Goal: Use online tool/utility: Use online tool/utility

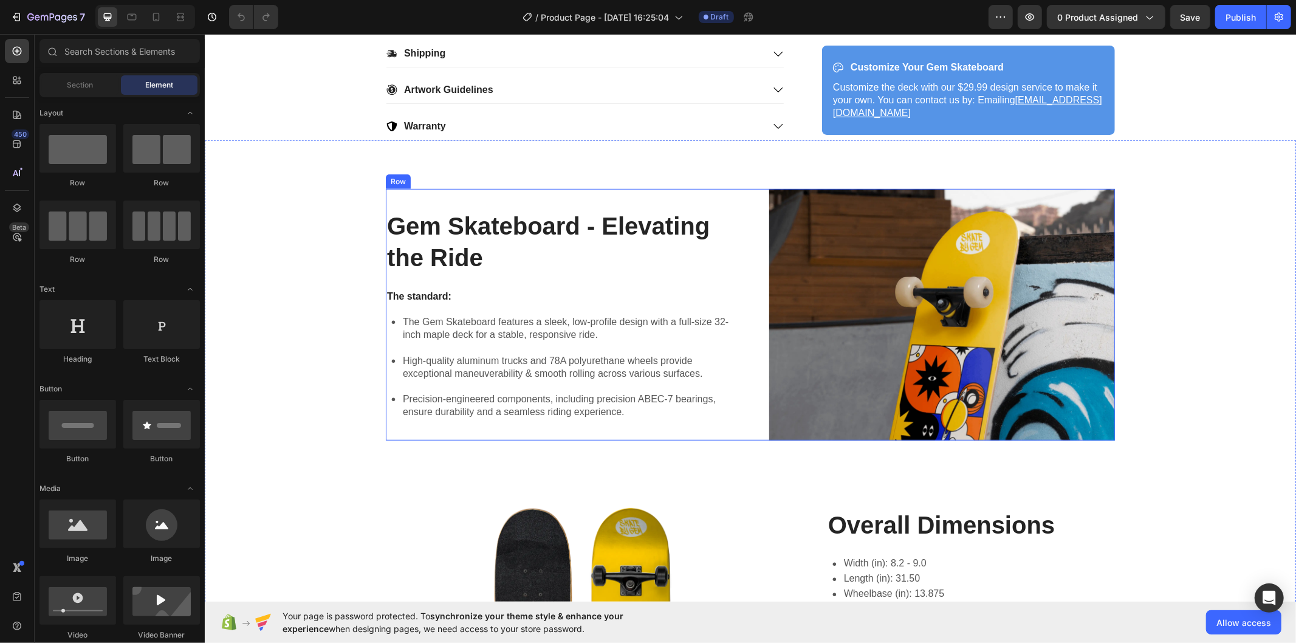
scroll to position [729, 0]
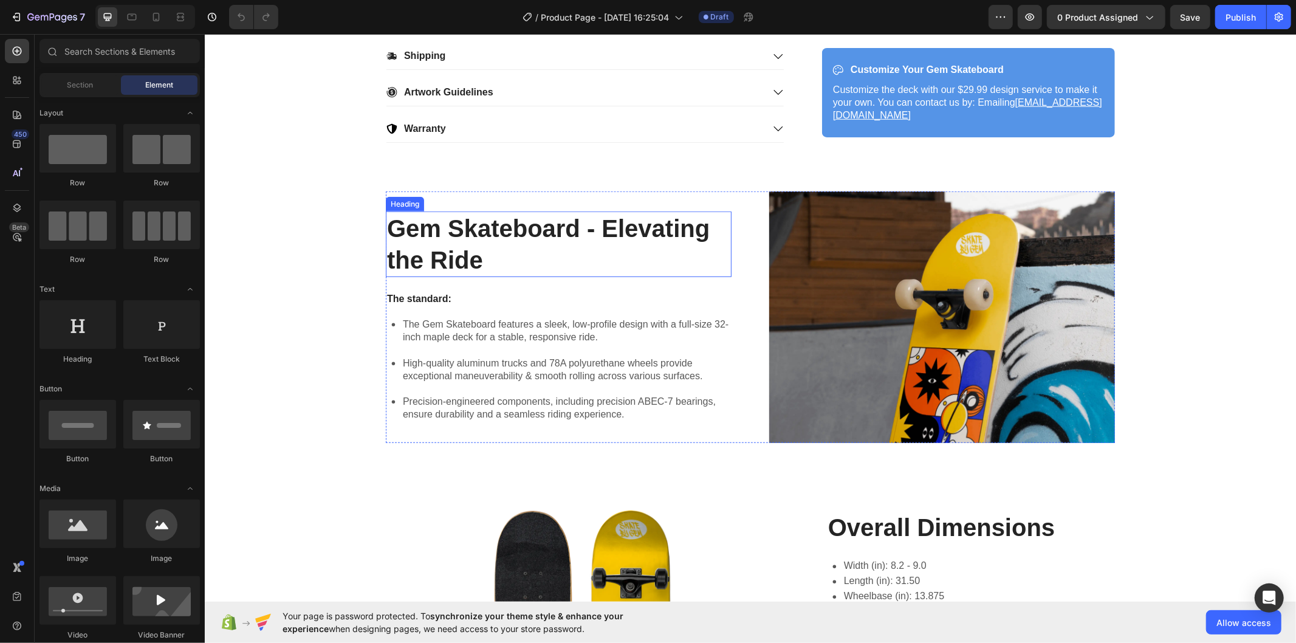
click at [528, 244] on h2 "Gem Skateboard - Elevating the Ride" at bounding box center [558, 244] width 346 height 66
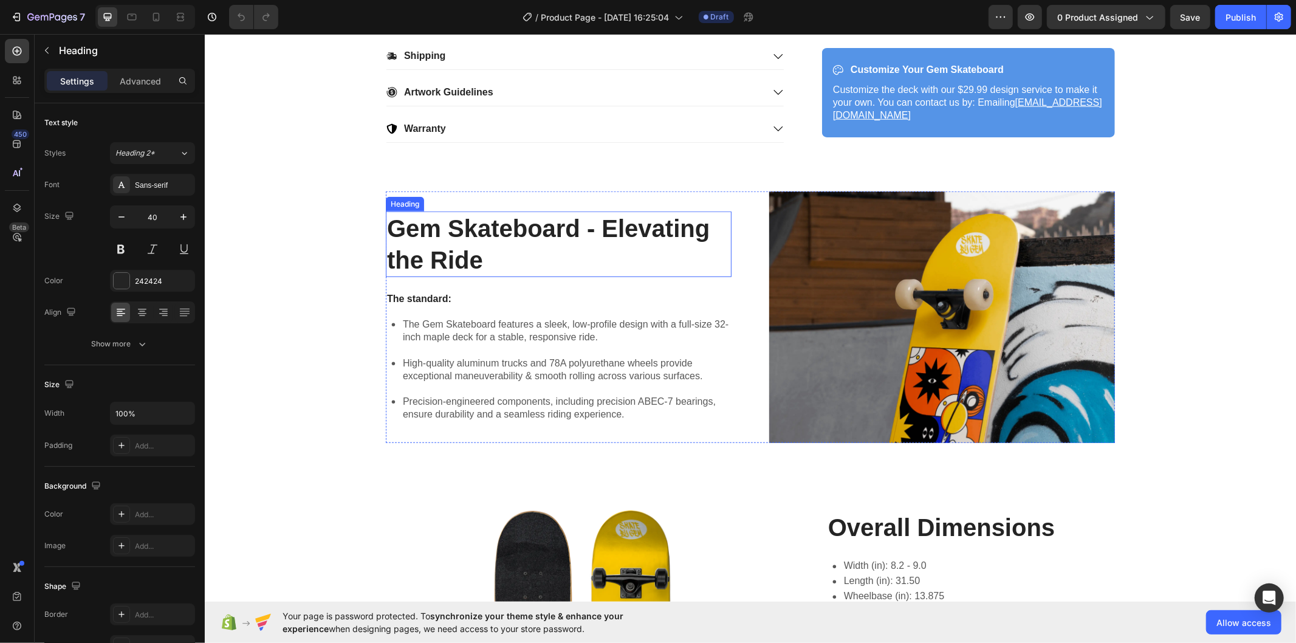
click at [528, 244] on h2 "Gem Skateboard - Elevating the Ride" at bounding box center [558, 244] width 346 height 66
click at [528, 244] on p "Gem Skateboard - Elevating the Ride" at bounding box center [558, 243] width 343 height 63
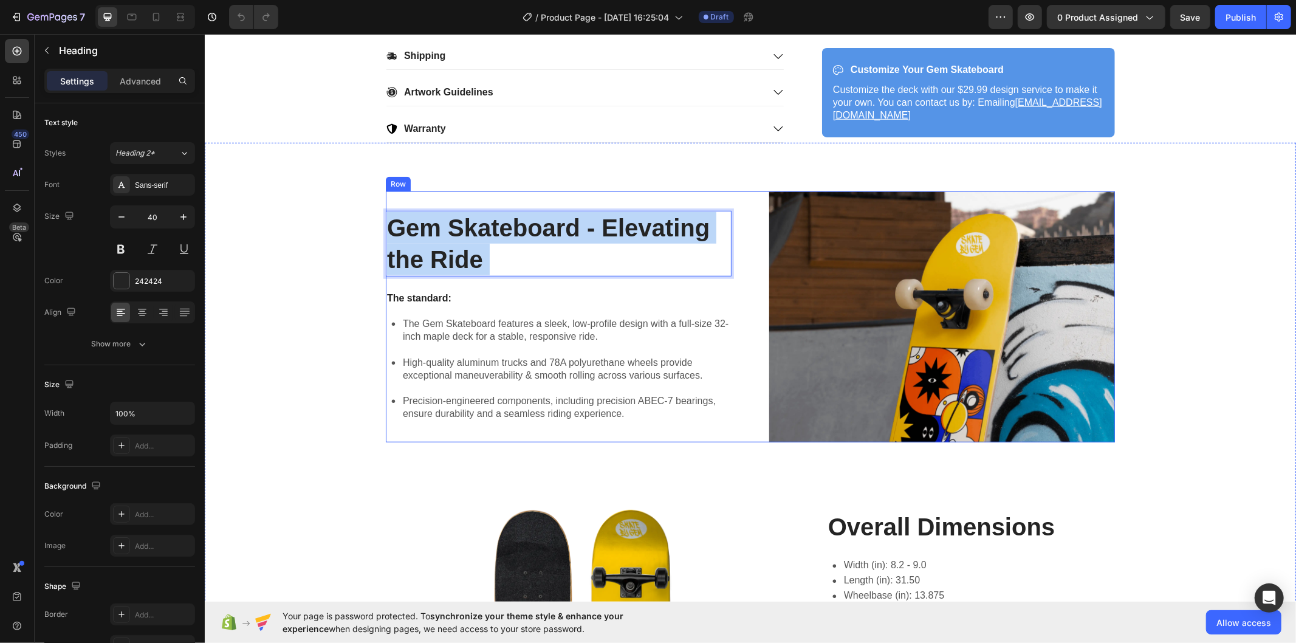
drag, startPoint x: 526, startPoint y: 244, endPoint x: 384, endPoint y: 209, distance: 146.5
click at [385, 209] on div "Gem Skateboard - Elevating the Ride Heading 24 The standard: Text Block The Gem…" at bounding box center [558, 316] width 346 height 251
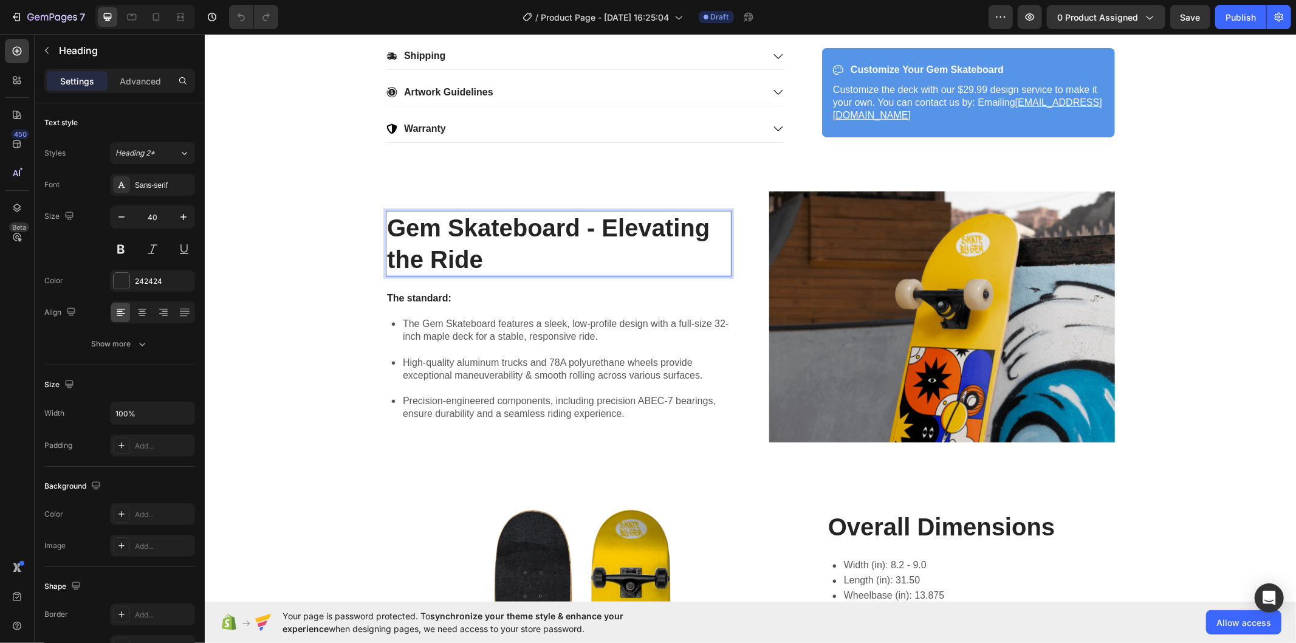
click at [390, 230] on p "Gem Skateboard - Elevating the Ride" at bounding box center [558, 243] width 343 height 63
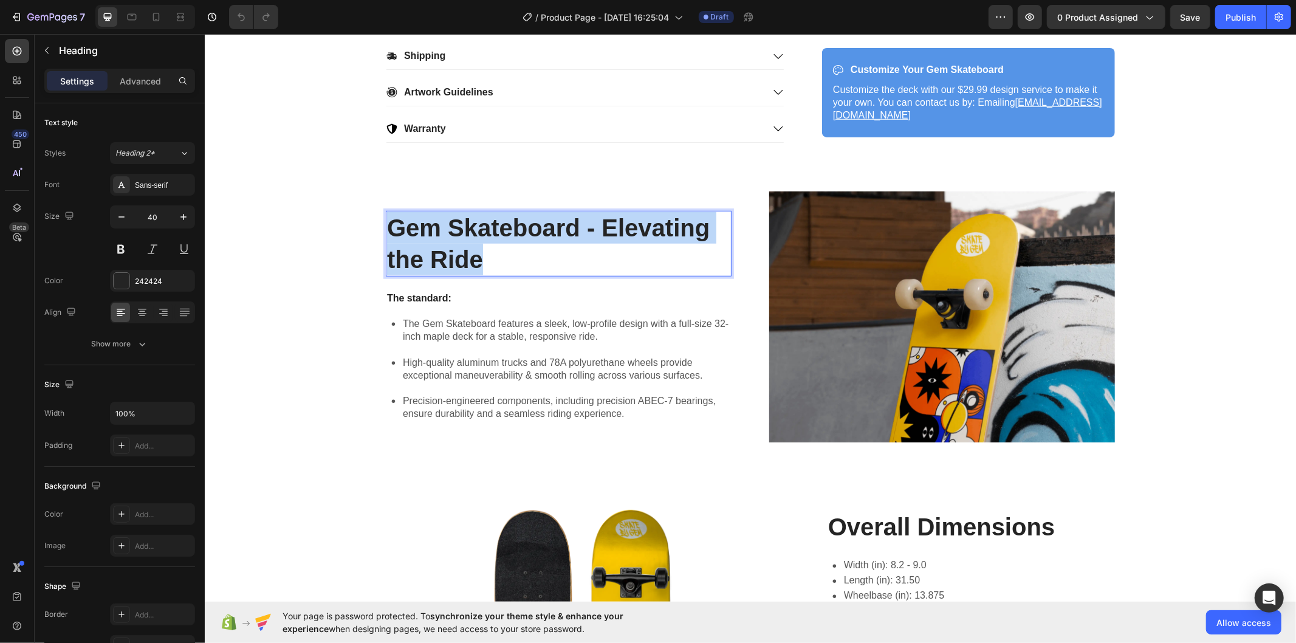
click at [390, 230] on p "Gem Skateboard - Elevating the Ride" at bounding box center [558, 243] width 343 height 63
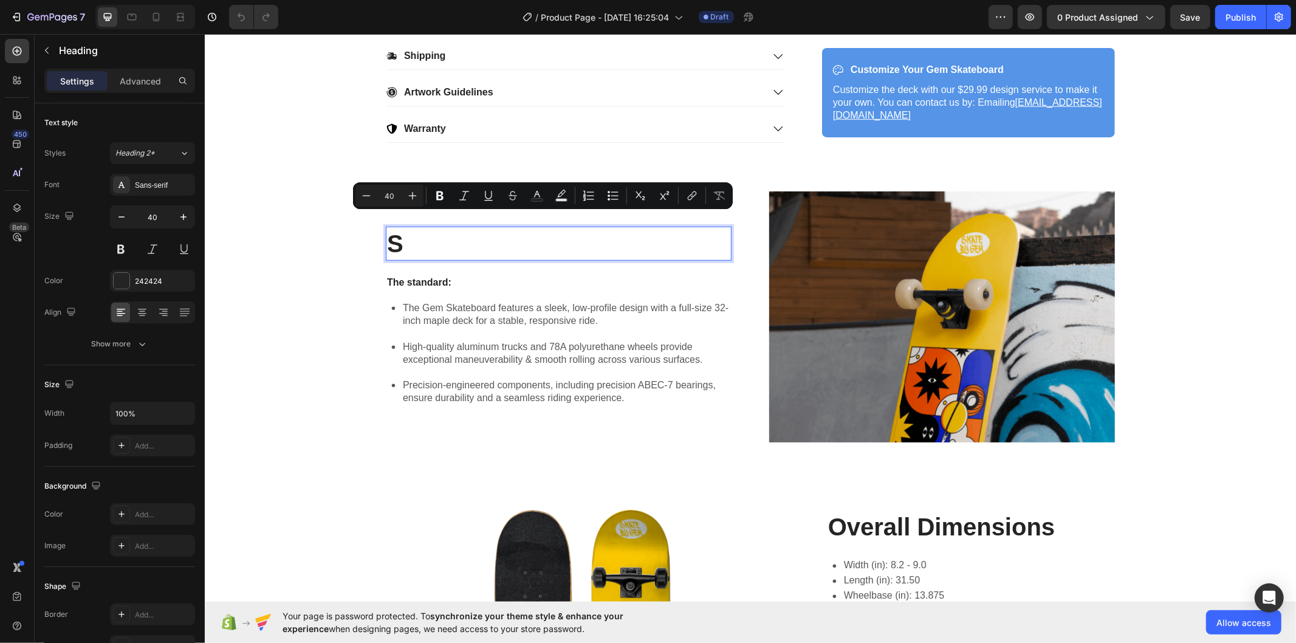
scroll to position [745, 0]
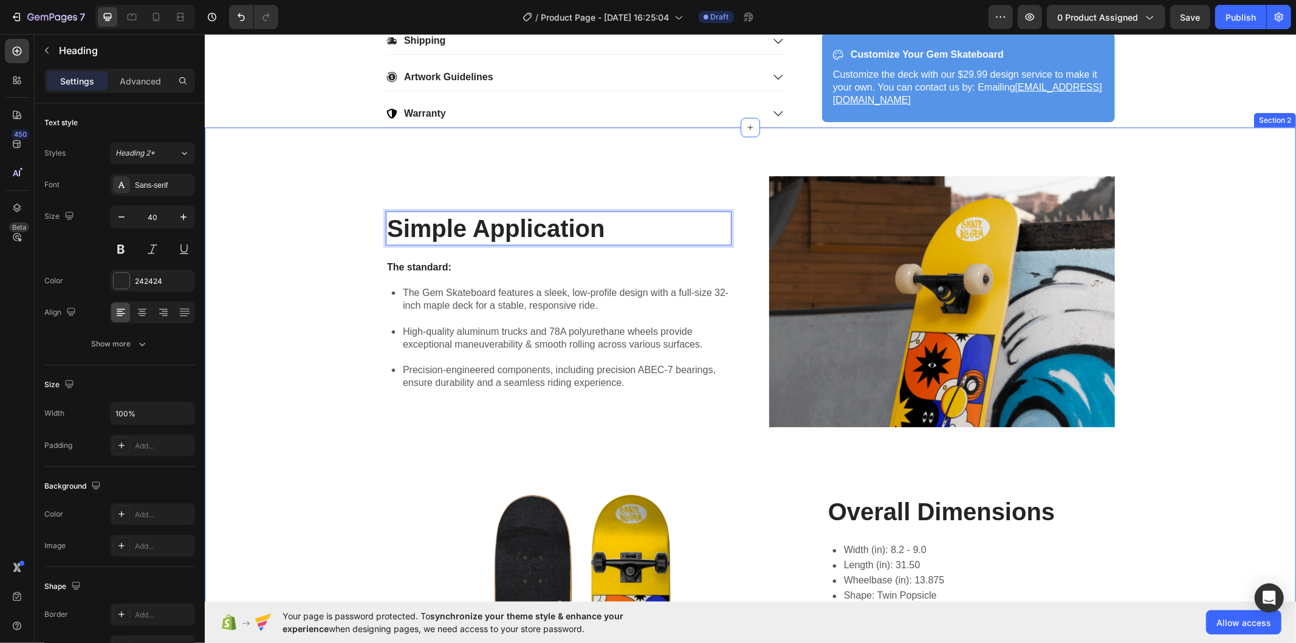
click at [337, 250] on div "Simple Application Heading 24 The standard: Text Block The Gem Skateboard featu…" at bounding box center [749, 495] width 1067 height 638
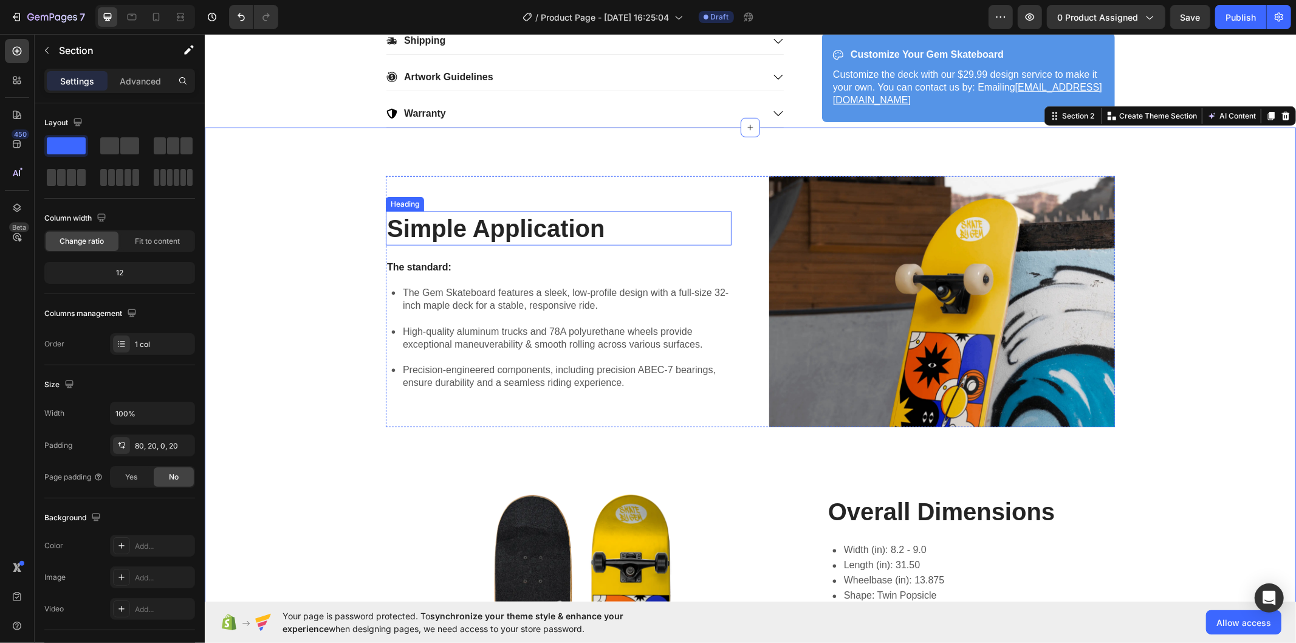
click at [575, 229] on p "Simple Application" at bounding box center [558, 228] width 343 height 32
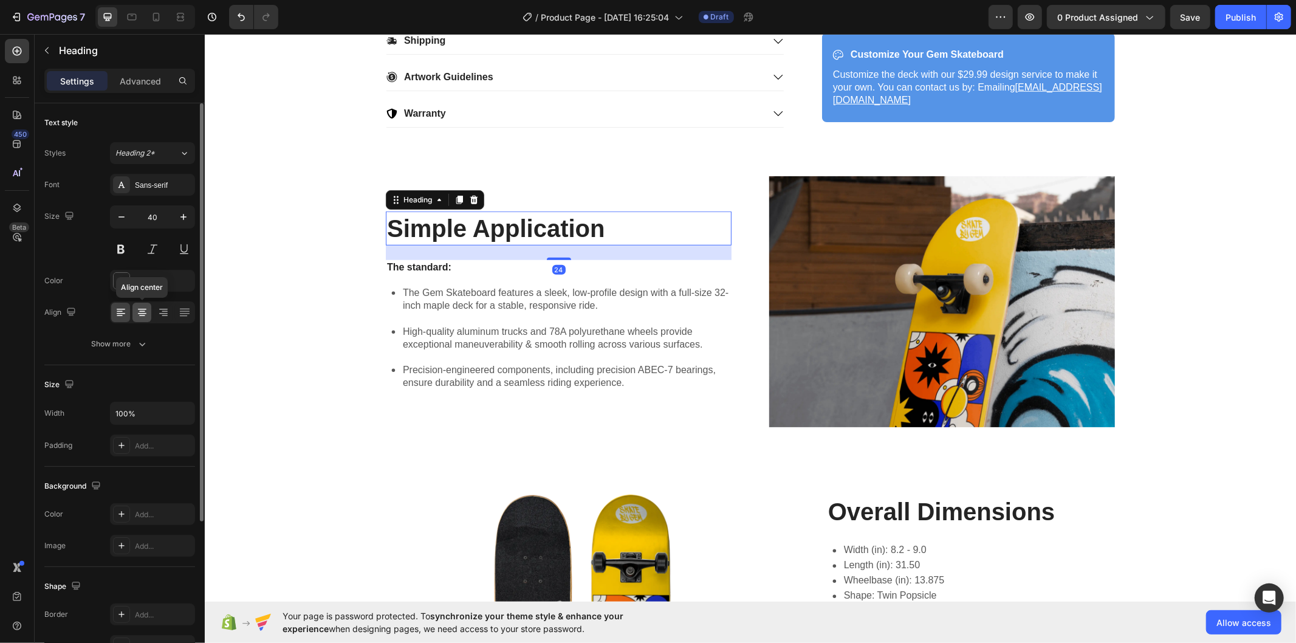
click at [146, 310] on icon at bounding box center [142, 312] width 12 height 12
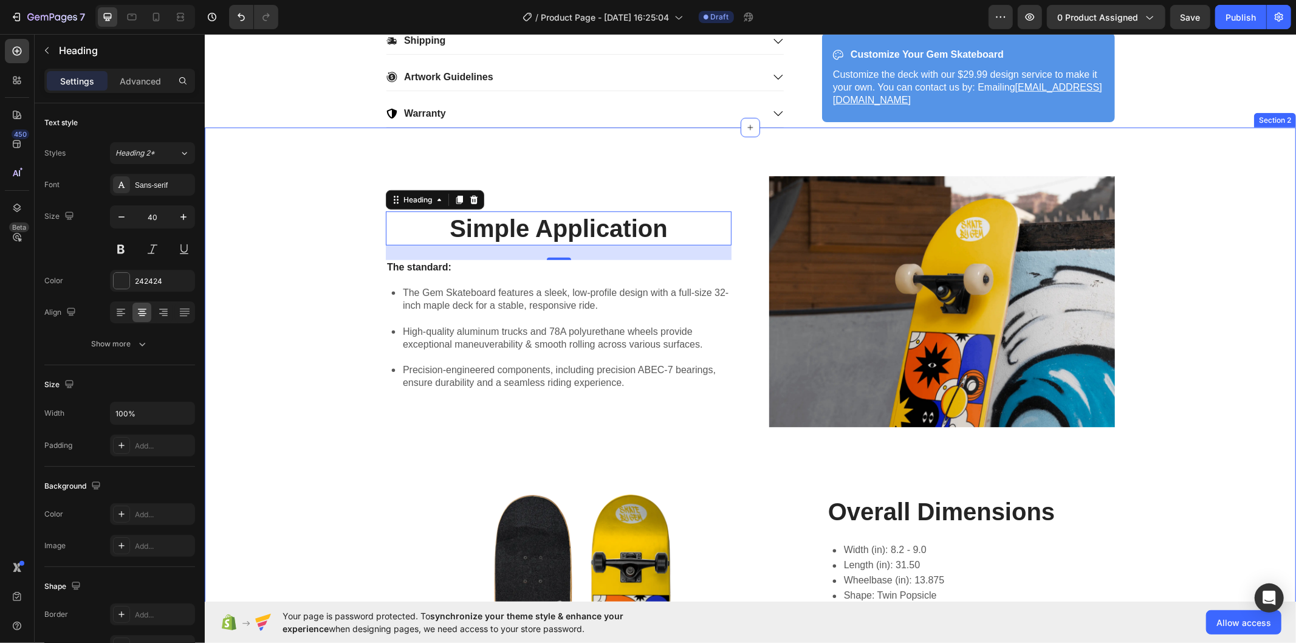
click at [329, 334] on div "Simple Application Heading 24 The standard: Text Block The Gem Skateboard featu…" at bounding box center [749, 495] width 1067 height 638
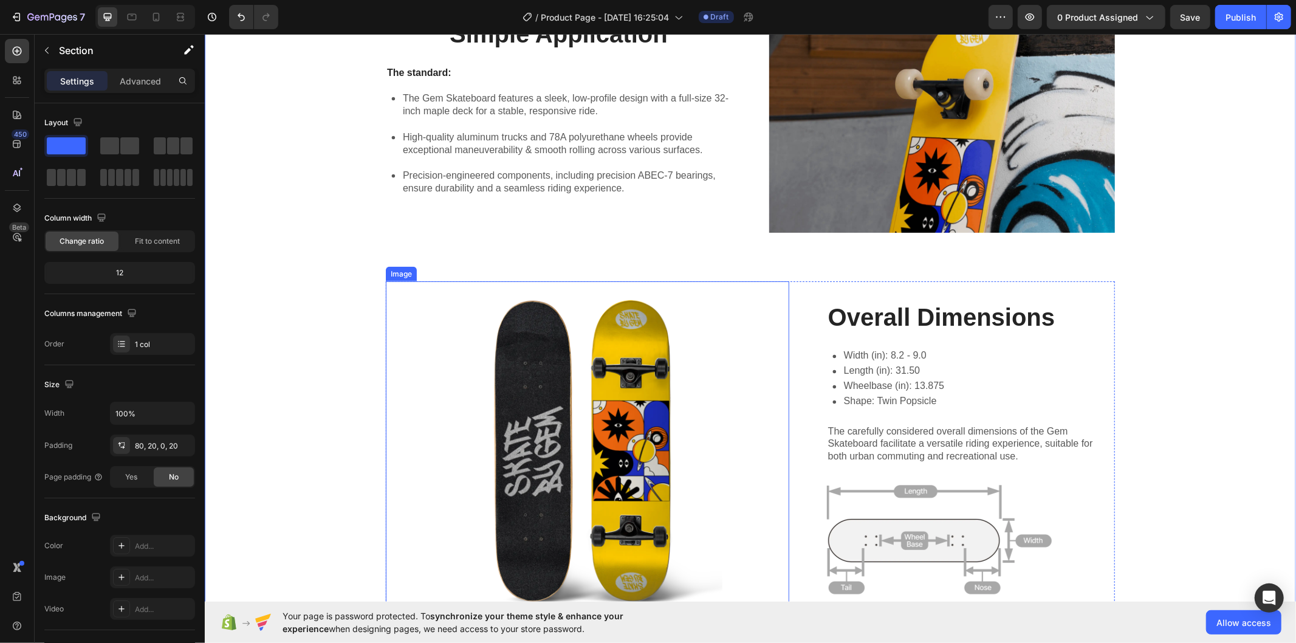
scroll to position [947, 0]
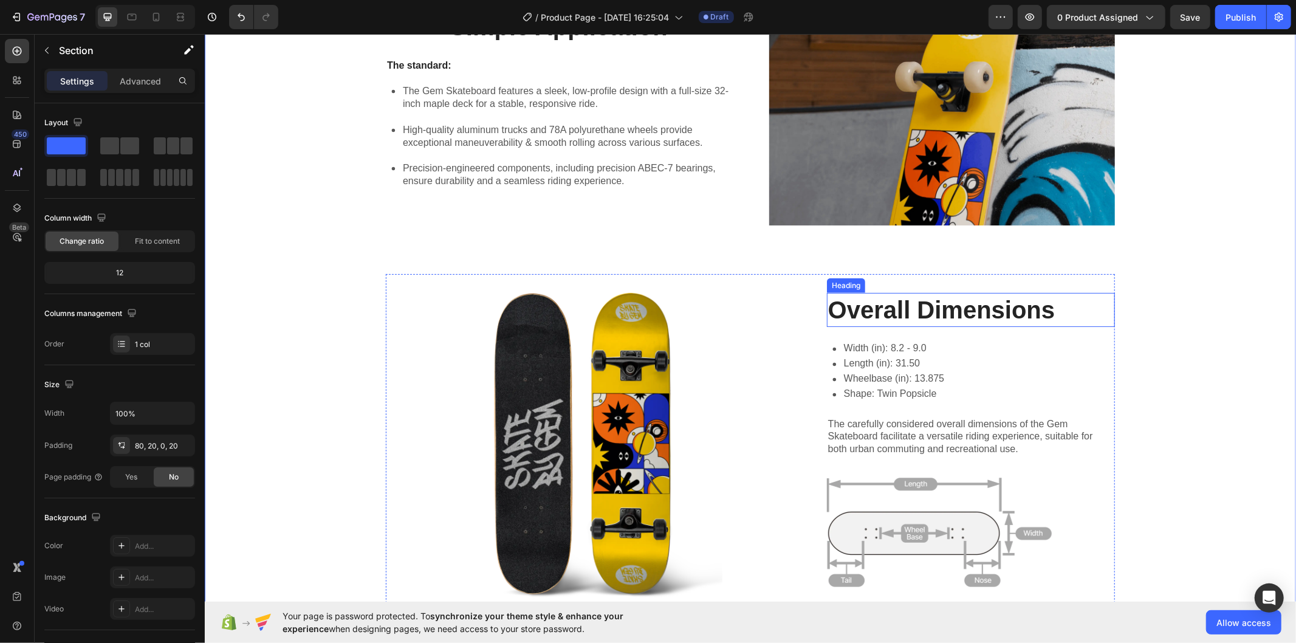
click at [973, 314] on h2 "Overall Dimensions" at bounding box center [971, 309] width 288 height 34
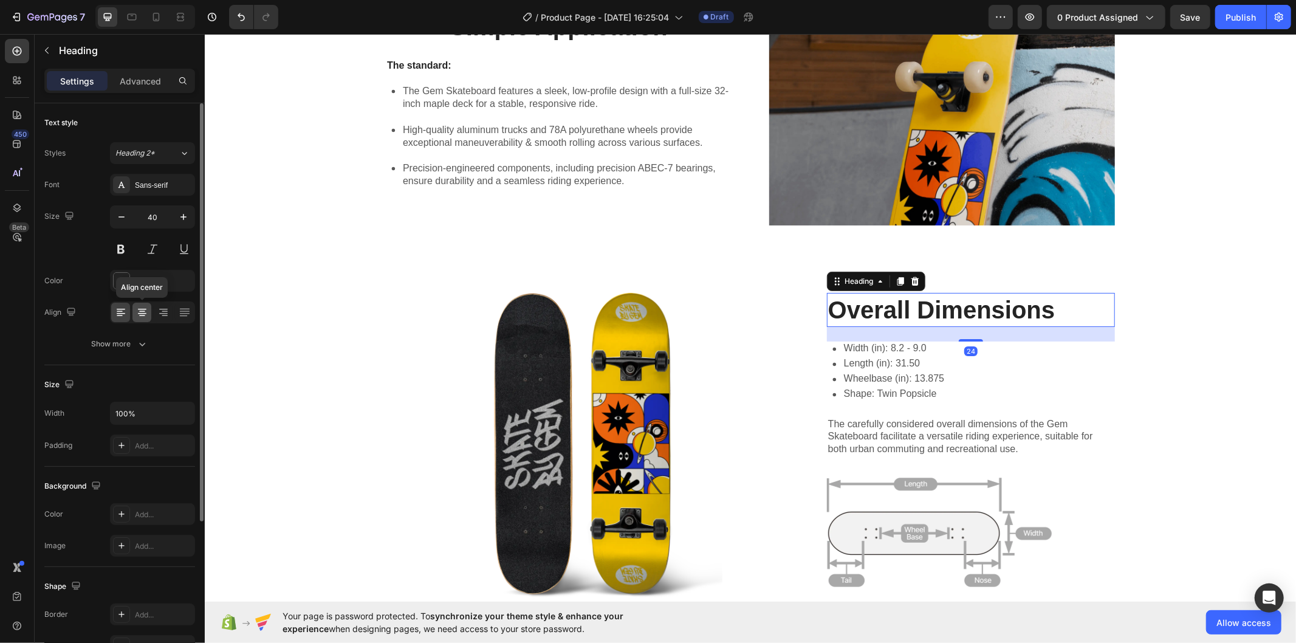
click at [141, 316] on icon at bounding box center [142, 315] width 6 height 1
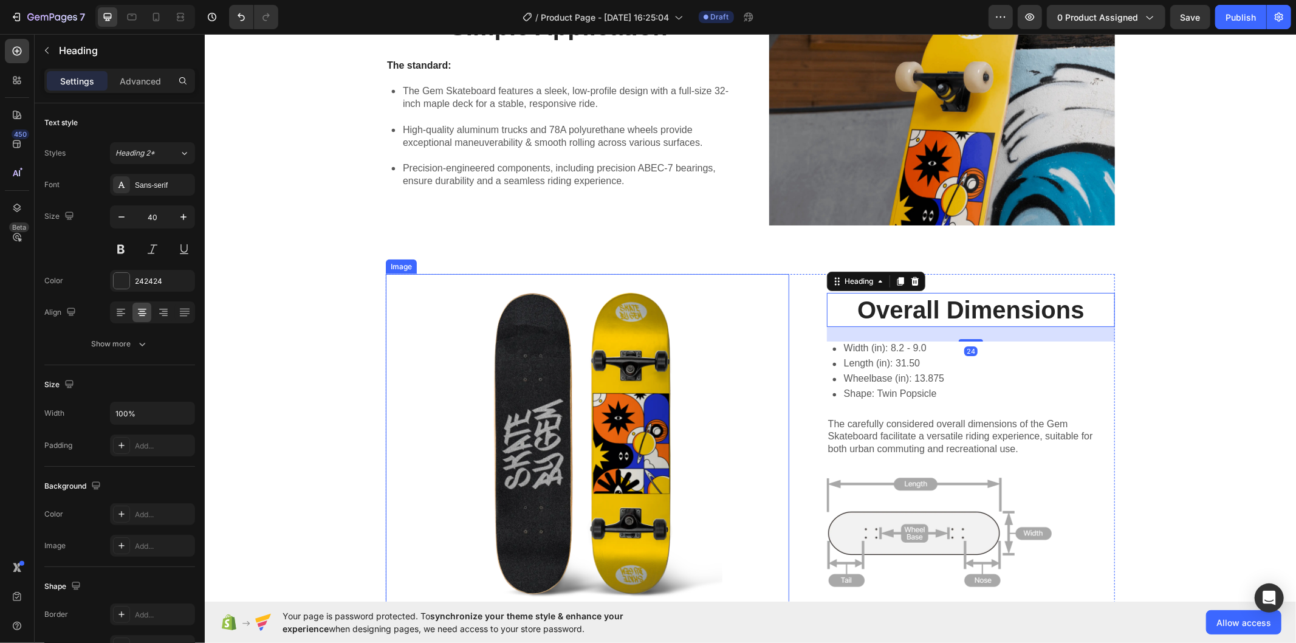
click at [510, 363] on img at bounding box center [587, 443] width 404 height 338
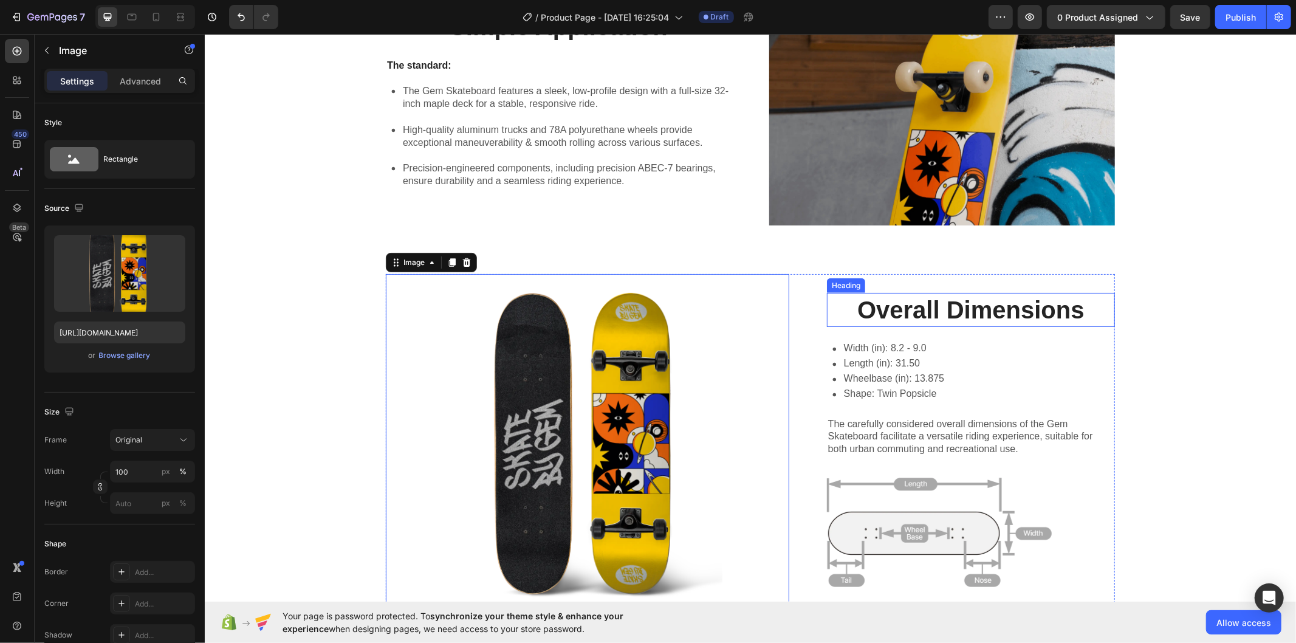
click at [971, 308] on h2 "Overall Dimensions" at bounding box center [971, 309] width 288 height 34
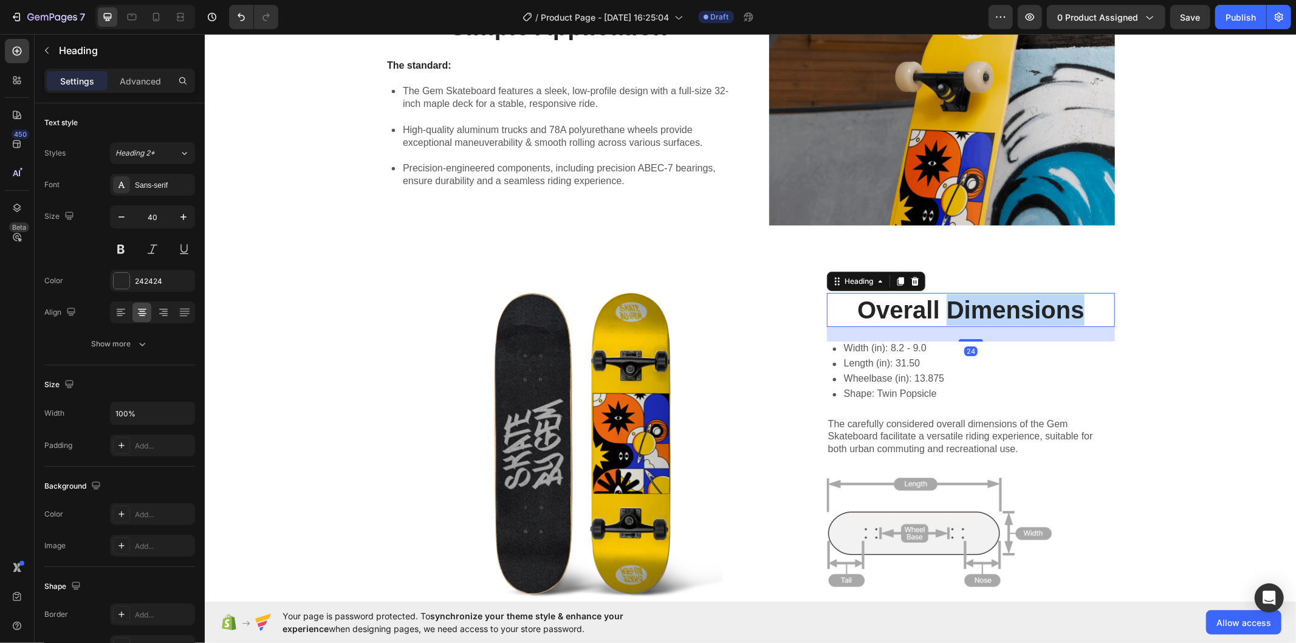
click at [971, 308] on h2 "Overall Dimensions" at bounding box center [971, 309] width 288 height 34
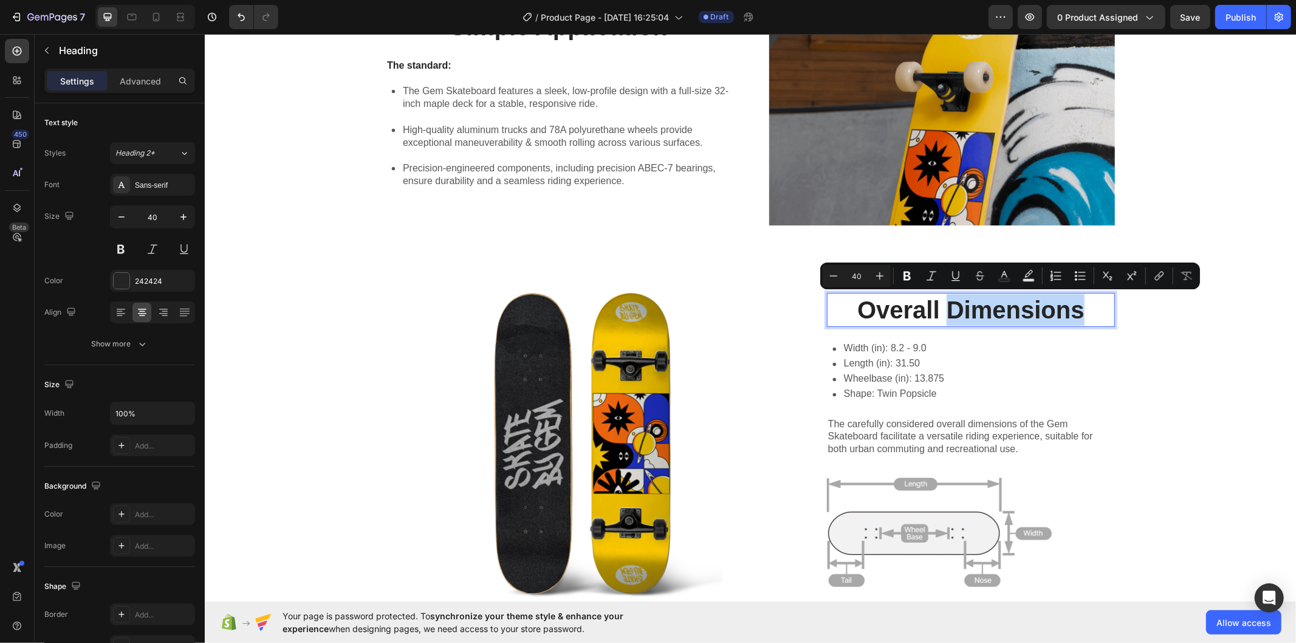
click at [971, 308] on p "Overall Dimensions" at bounding box center [971, 310] width 286 height 32
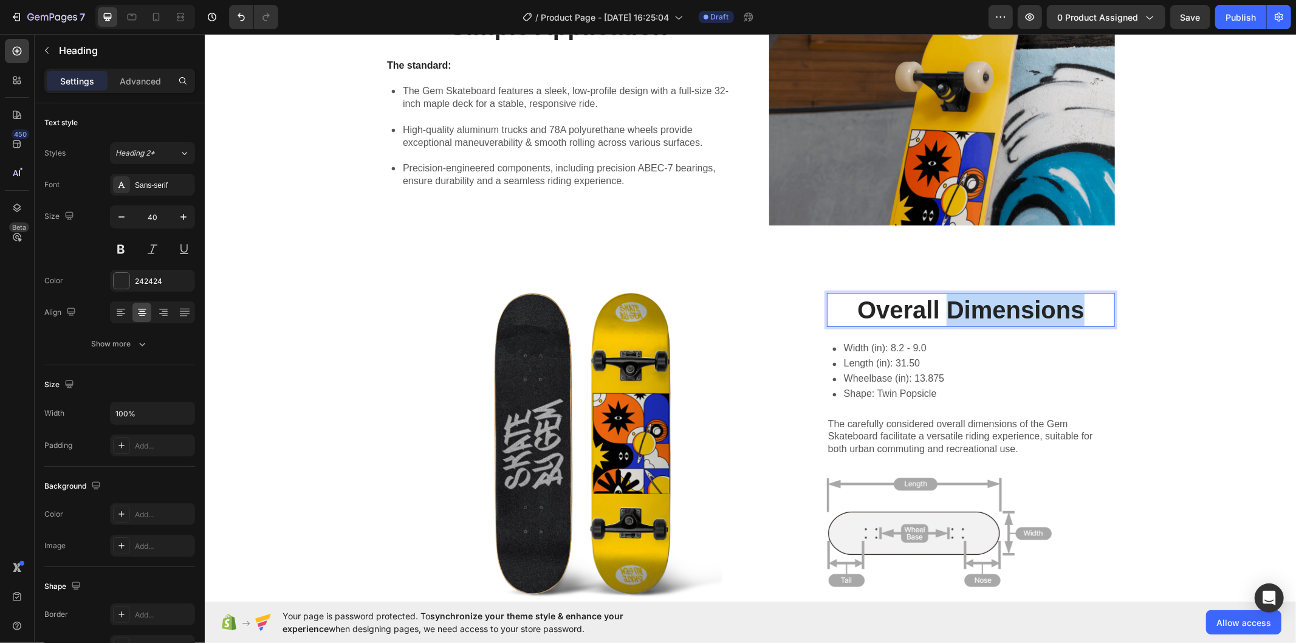
click at [971, 308] on p "Overall Dimensions" at bounding box center [971, 310] width 286 height 32
click at [1166, 275] on div "Simple Application Heading The standard: Text Block The Gem Skateboard features…" at bounding box center [749, 292] width 1067 height 638
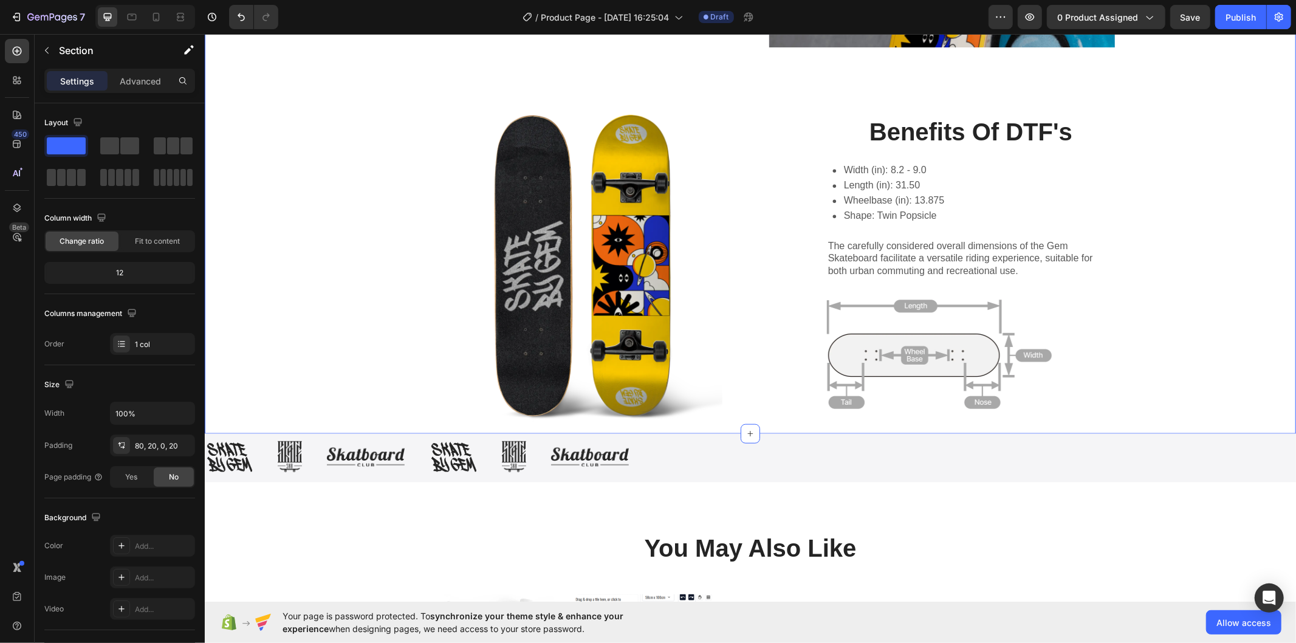
scroll to position [1150, 0]
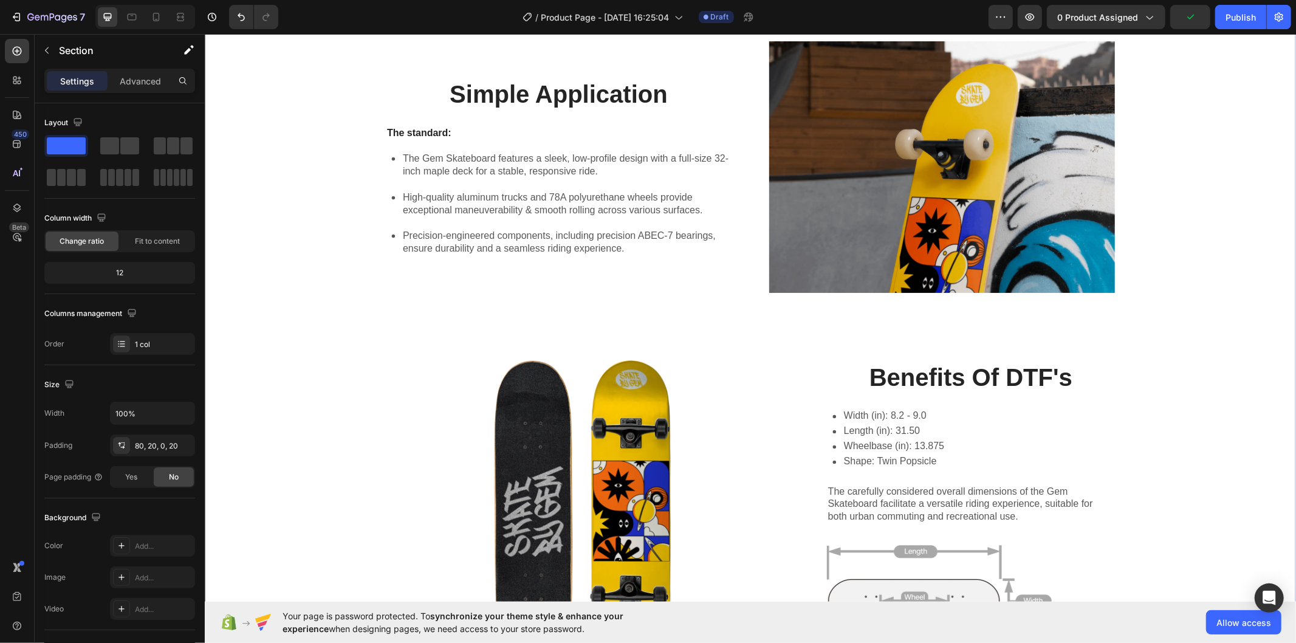
click at [1166, 391] on div "Simple Application Heading The standard: Text Block The Gem Skateboard features…" at bounding box center [749, 360] width 1067 height 638
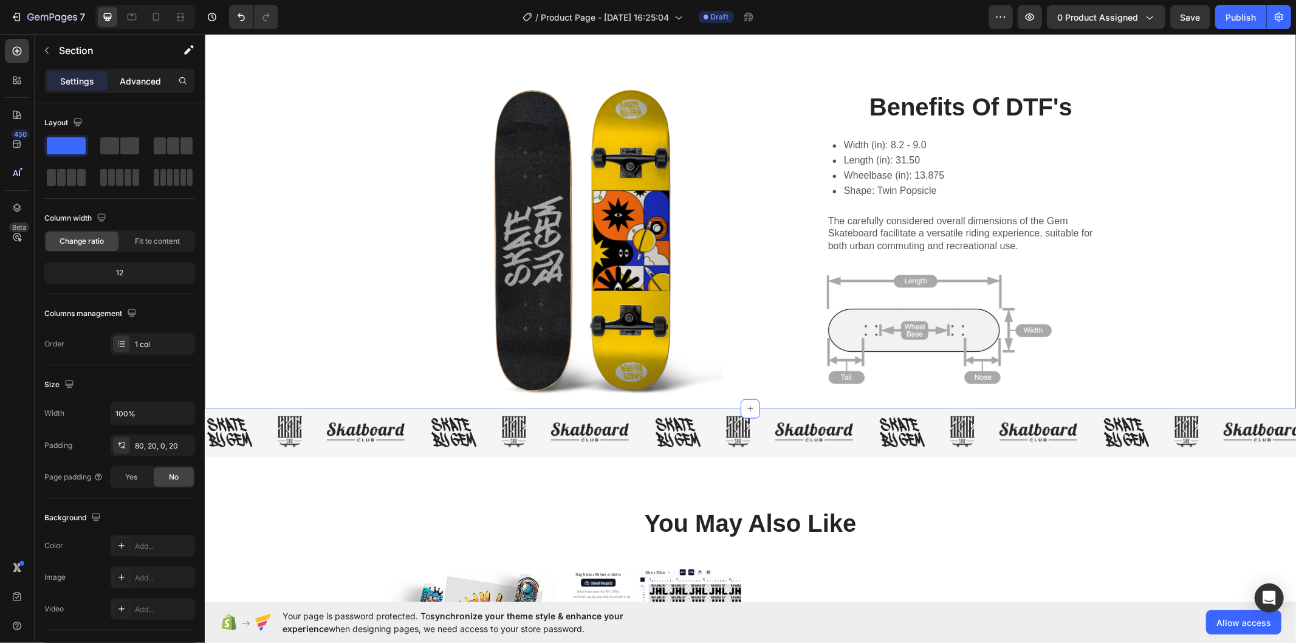
click at [134, 83] on p "Advanced" at bounding box center [140, 81] width 41 height 13
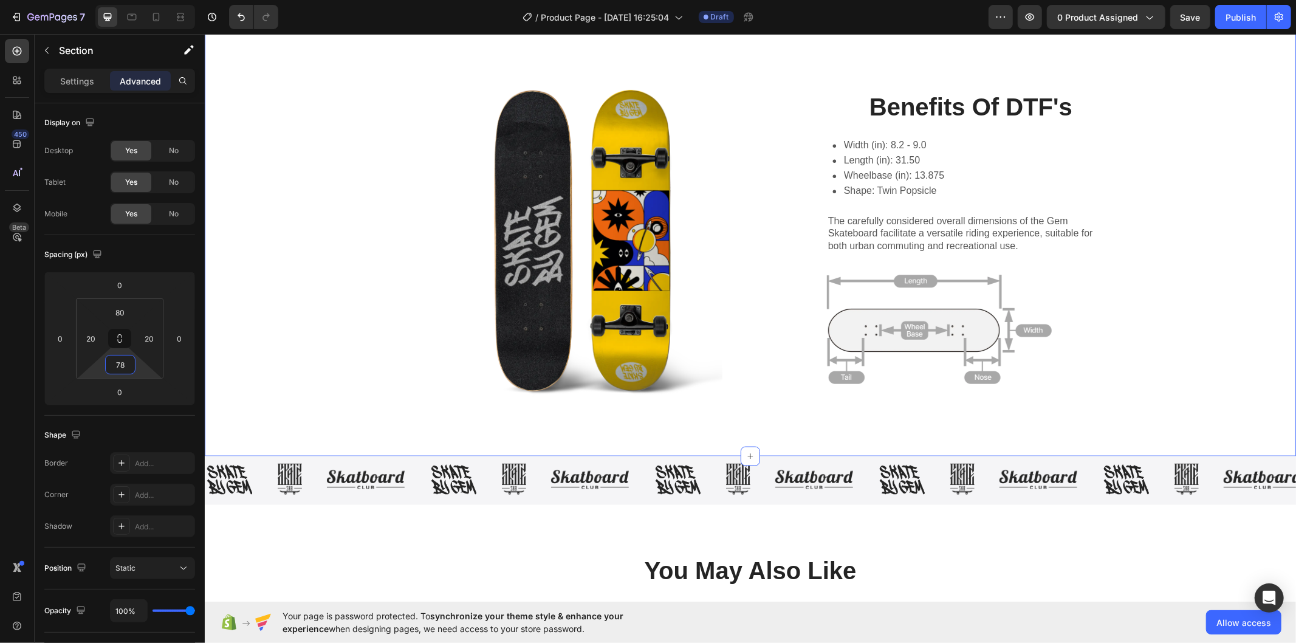
type input "80"
drag, startPoint x: 148, startPoint y: 372, endPoint x: 156, endPoint y: 345, distance: 28.5
click at [156, 0] on html "7 / Product Page - [DATE] 16:25:04 Draft Preview 0 product assigned Save Publis…" at bounding box center [648, 0] width 1296 height 0
click at [351, 354] on div "Simple Application Heading The standard: Text Block The Gem Skateboard features…" at bounding box center [749, 89] width 1067 height 638
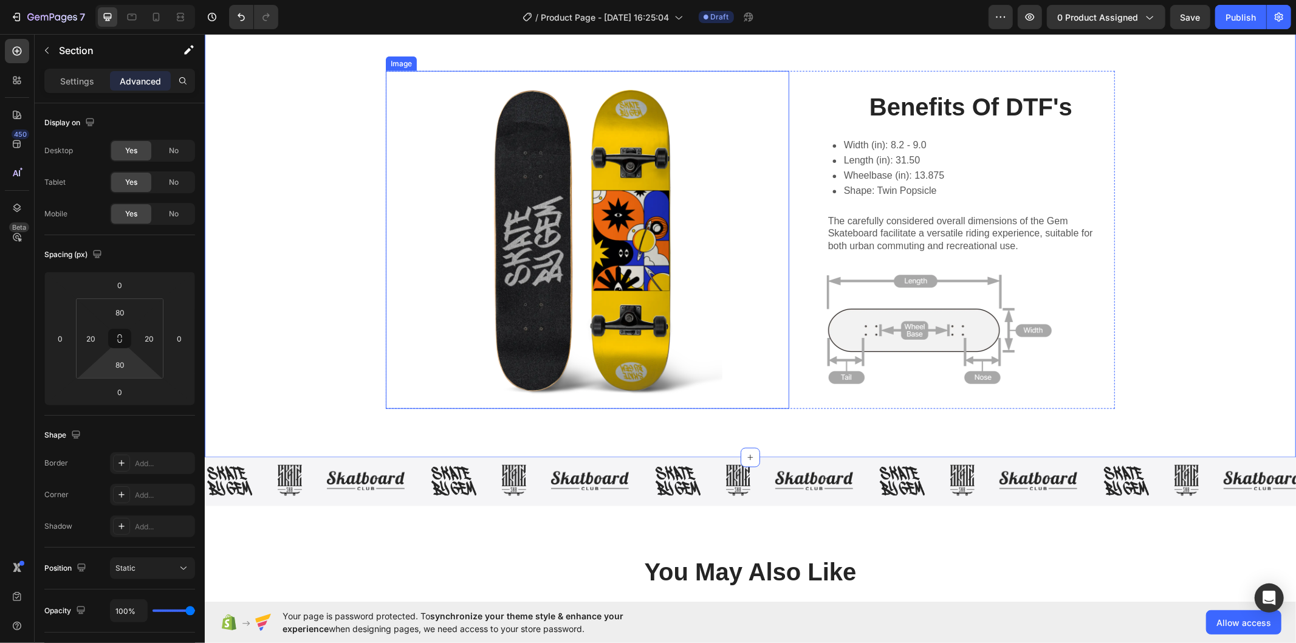
click at [398, 306] on img at bounding box center [587, 240] width 404 height 338
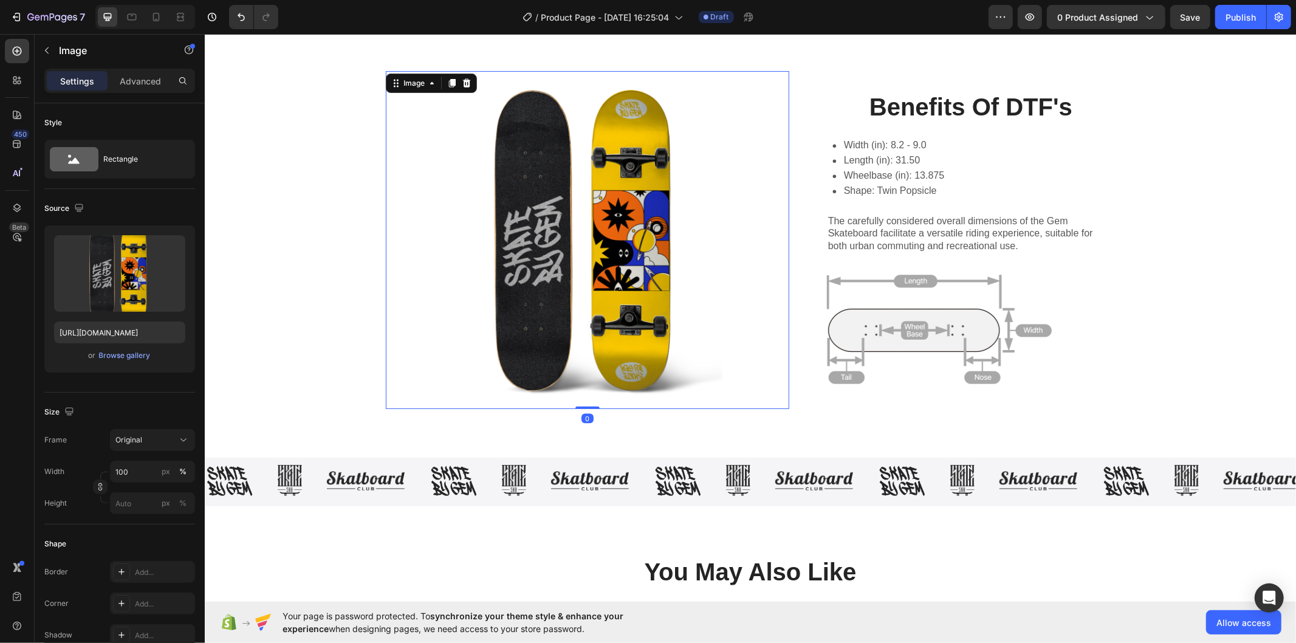
click at [318, 305] on div "Simple Application Heading The standard: Text Block The Gem Skateboard features…" at bounding box center [749, 89] width 1067 height 638
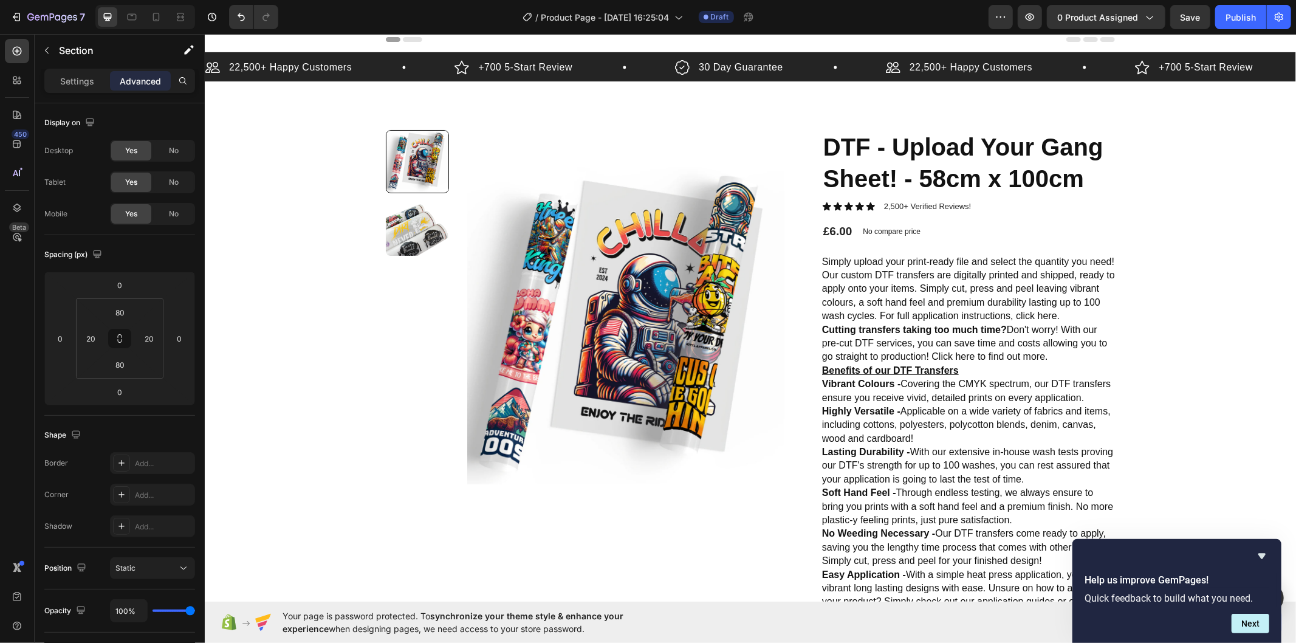
scroll to position [0, 0]
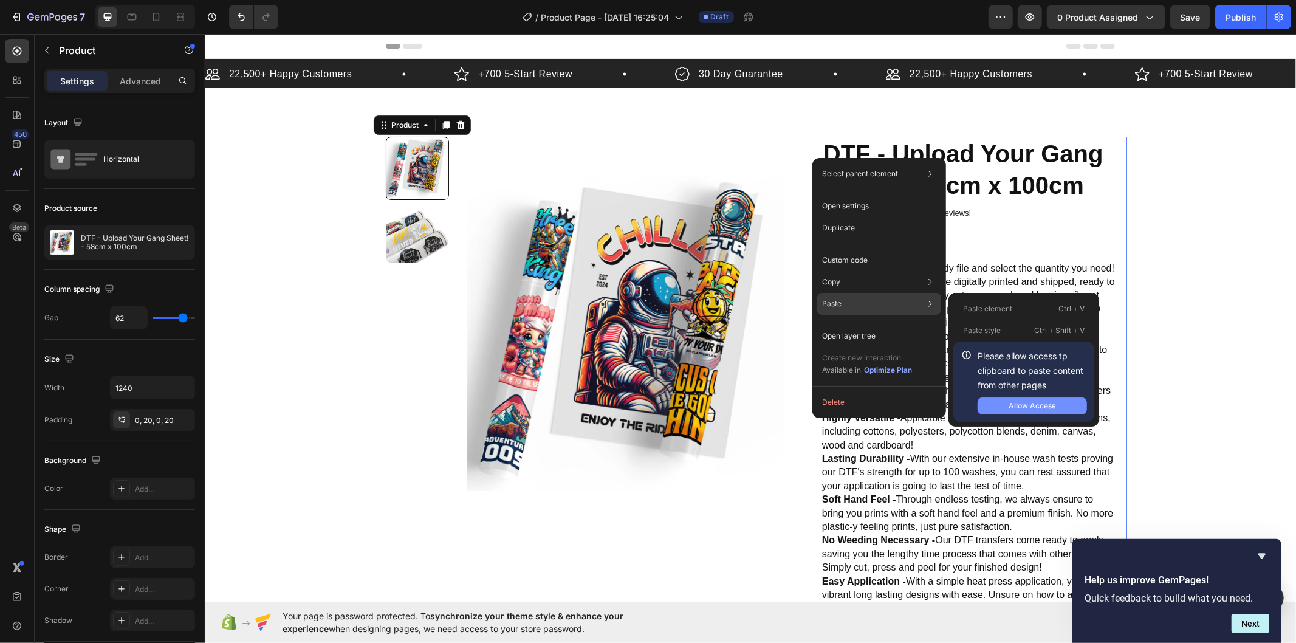
click at [1068, 411] on button "Allow Access" at bounding box center [1032, 406] width 109 height 17
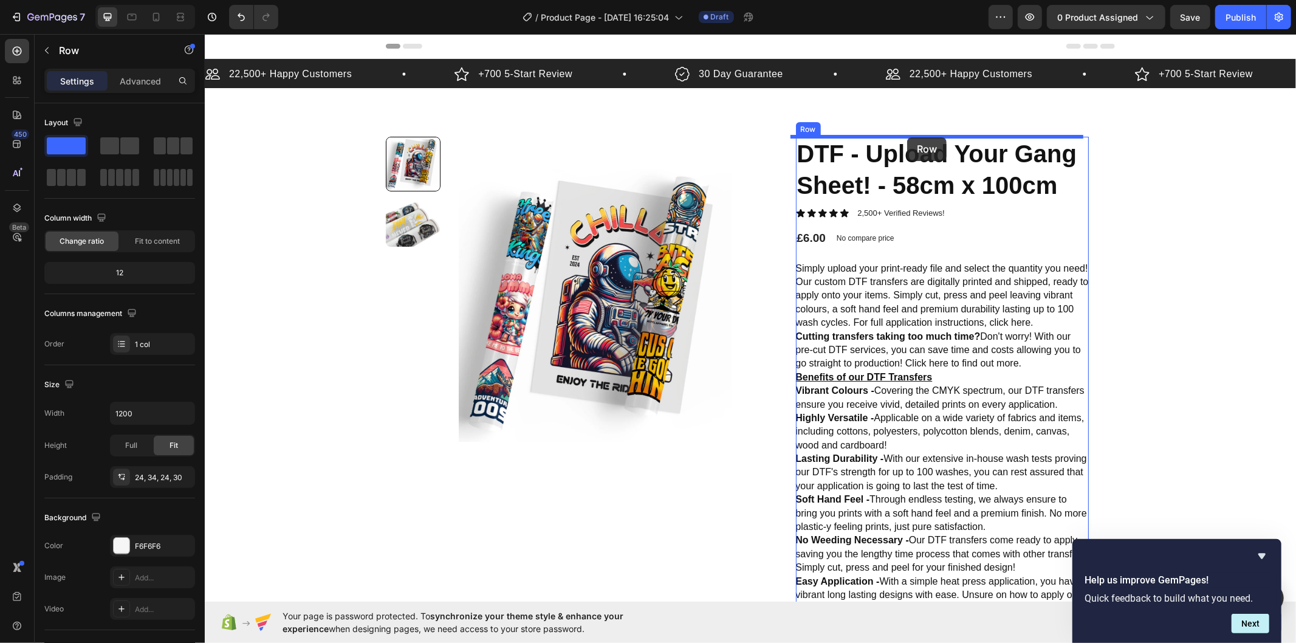
drag, startPoint x: 1101, startPoint y: 259, endPoint x: 907, endPoint y: 137, distance: 229.7
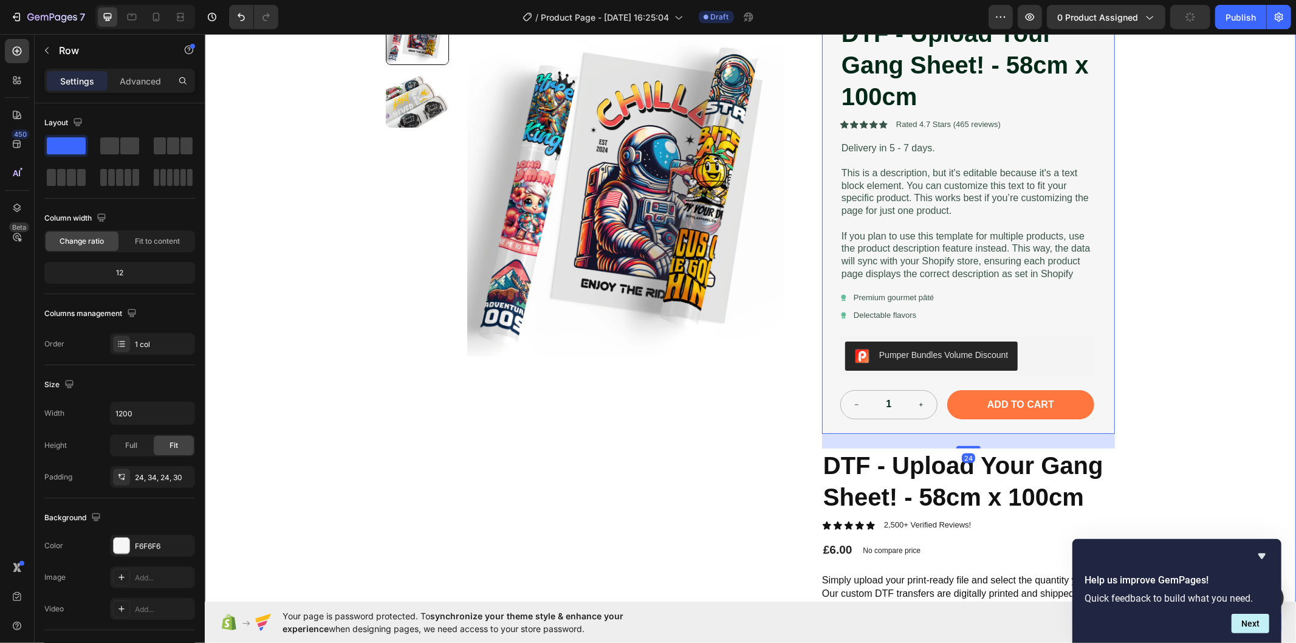
click at [1166, 302] on div "22,500+ Happy Customers Item List +700 5-Start Review Item List 30 Day Guarante…" at bounding box center [750, 553] width 1092 height 1260
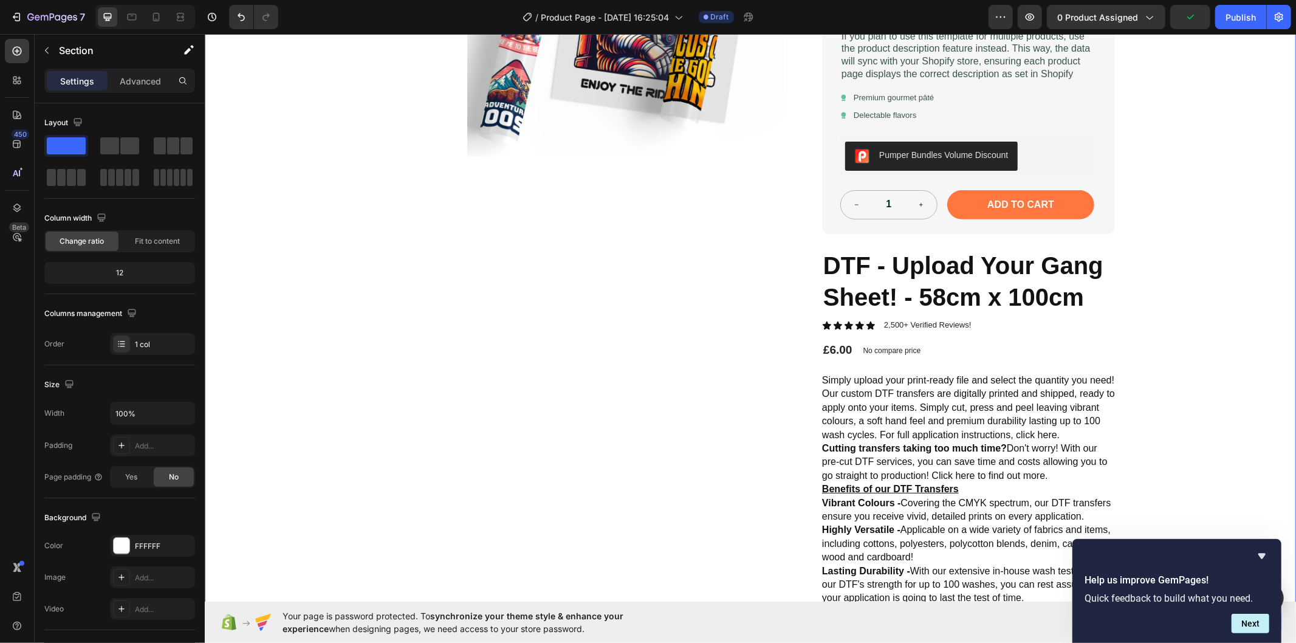
scroll to position [337, 0]
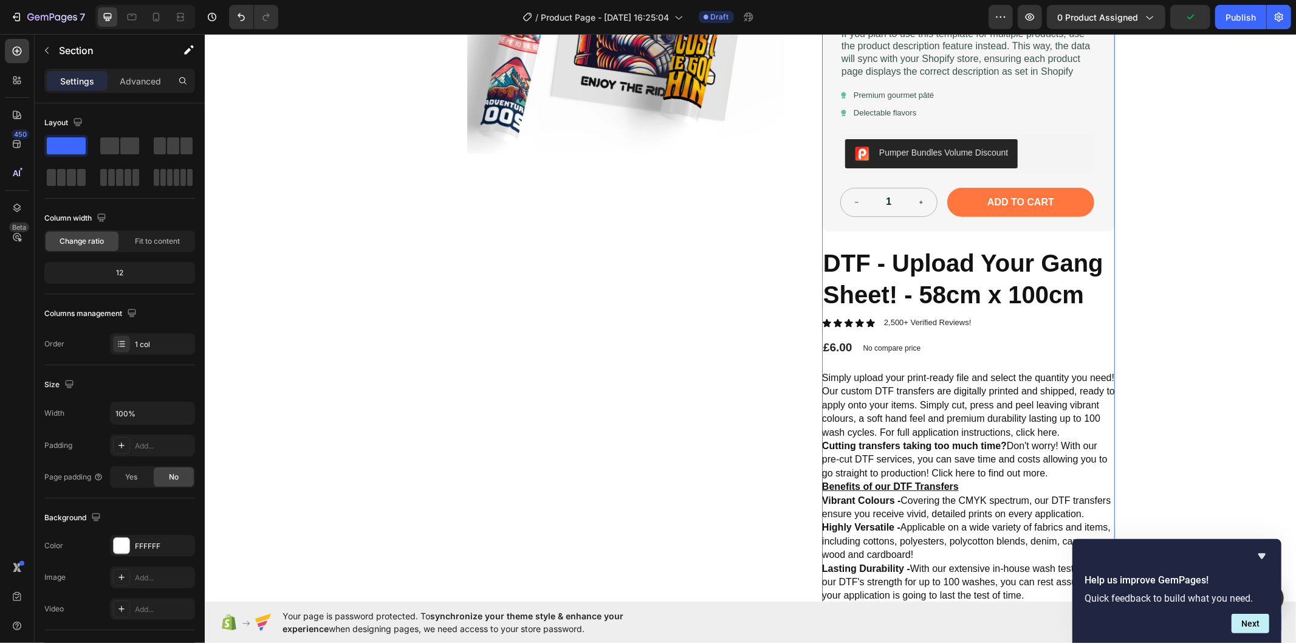
click at [1101, 314] on div "DTF - Upload Your Gang Sheet! - 58cm x 100cm Product Title Icon Icon Icon Icon …" at bounding box center [968, 333] width 293 height 1069
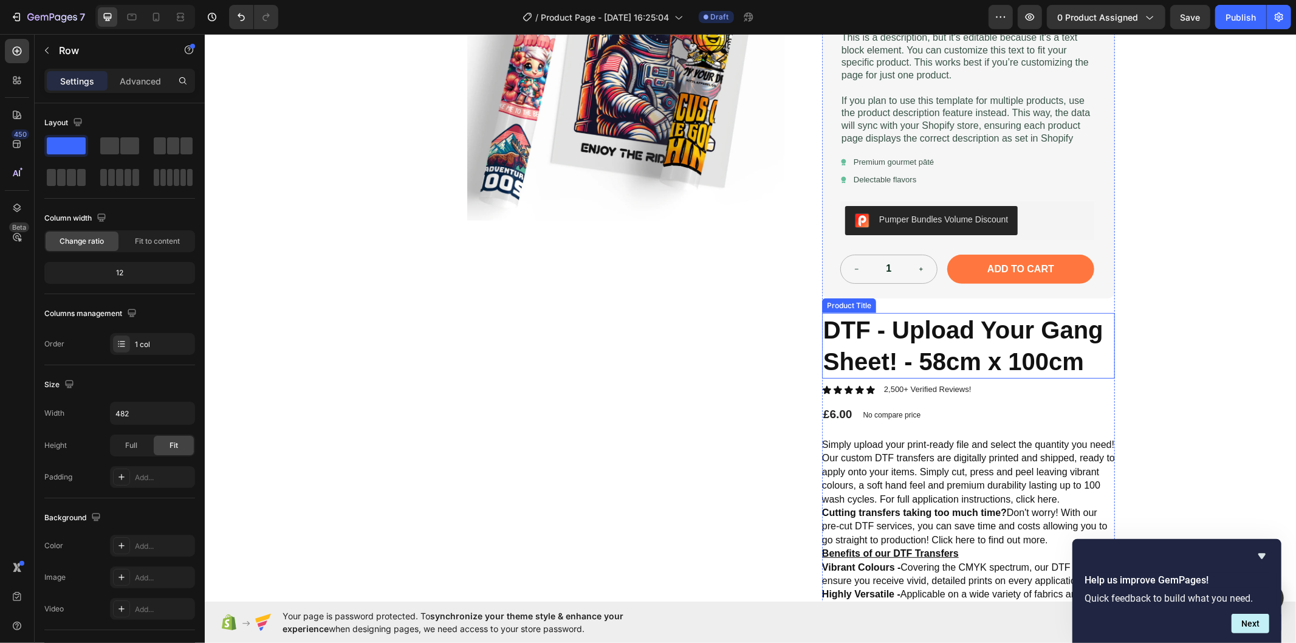
scroll to position [270, 0]
click at [1024, 337] on h1 "DTF - Upload Your Gang Sheet! - 58cm x 100cm" at bounding box center [968, 346] width 293 height 66
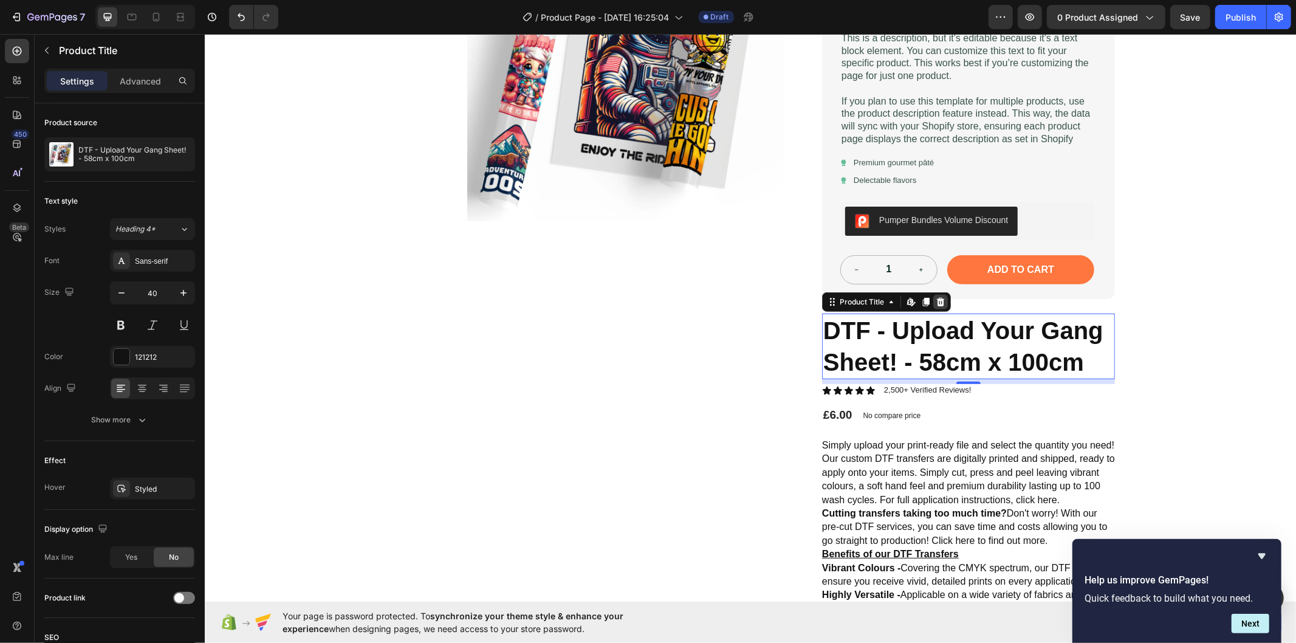
click at [935, 301] on icon at bounding box center [940, 302] width 10 height 10
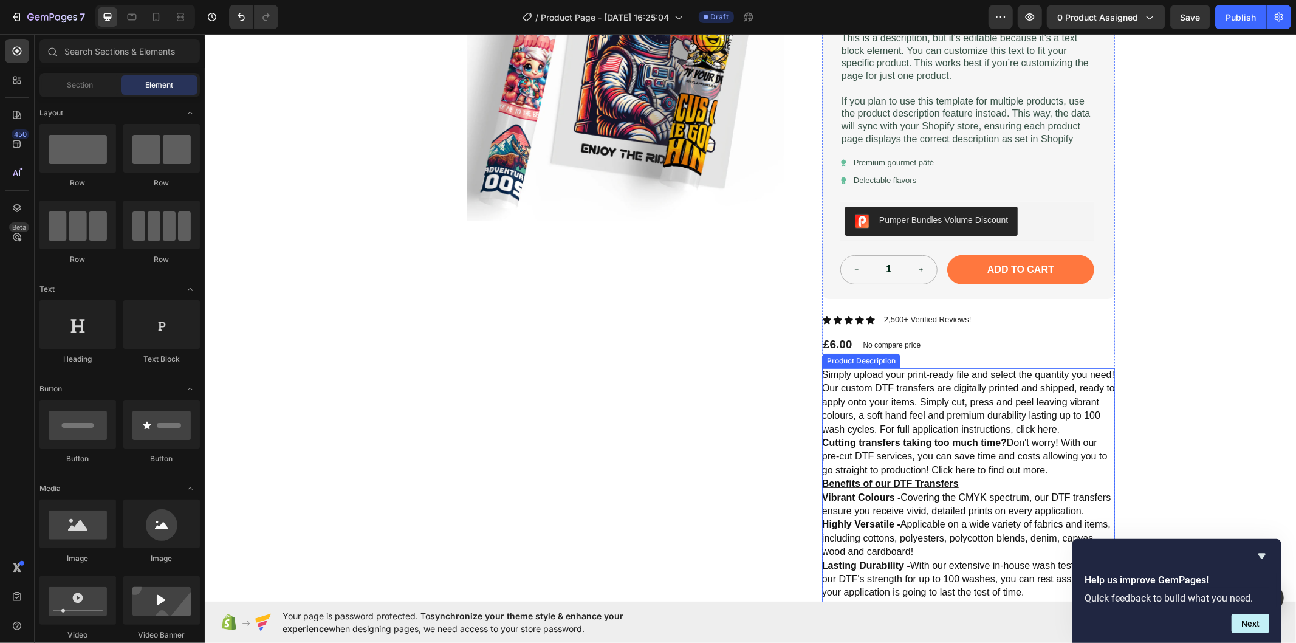
click at [960, 388] on p "Our custom DTF transfers are digitally printed and shipped, ready to apply onto…" at bounding box center [968, 407] width 293 height 51
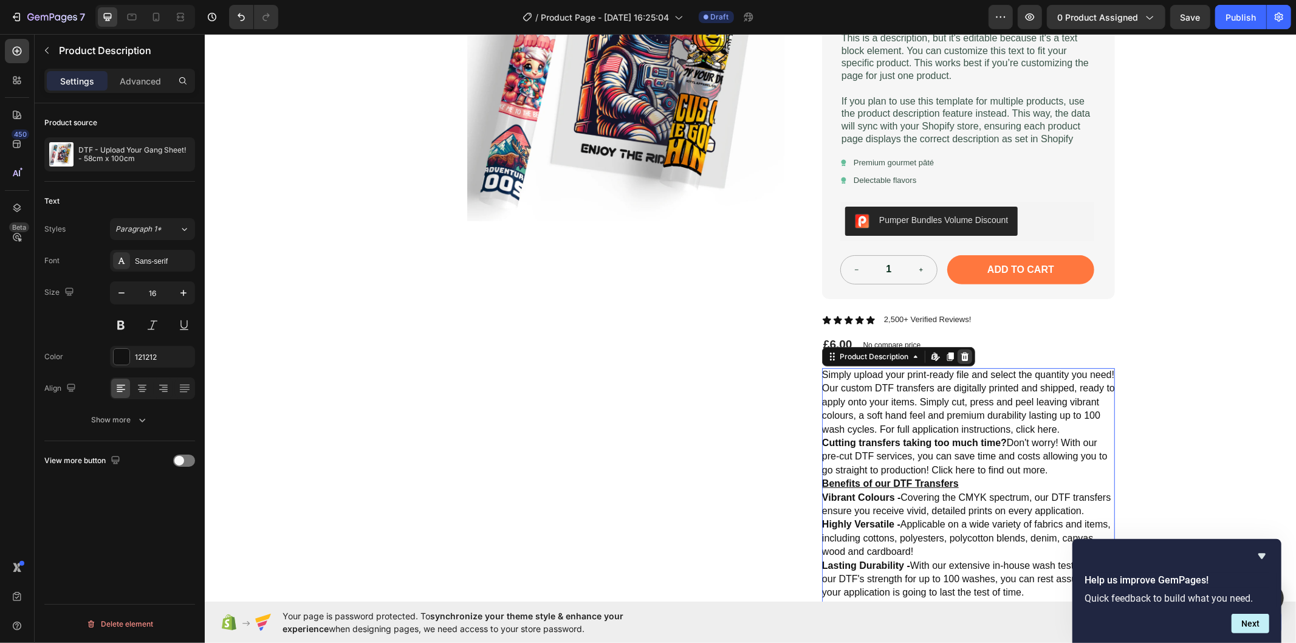
click at [965, 351] on div at bounding box center [964, 356] width 15 height 15
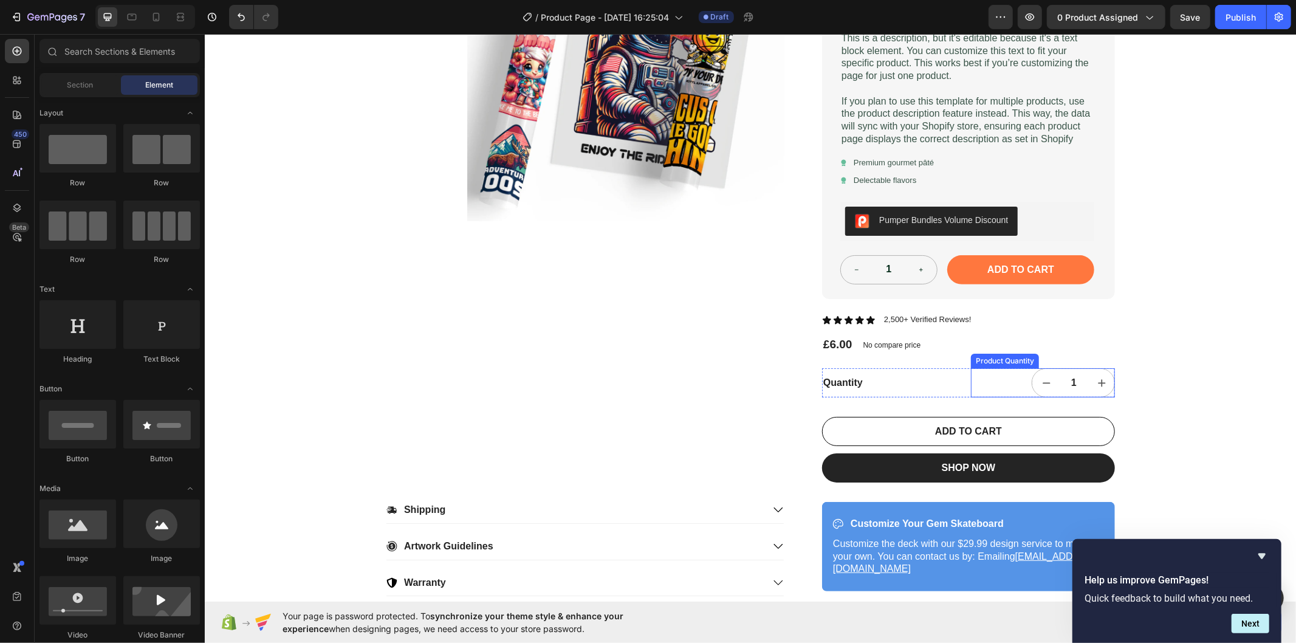
click at [998, 386] on div "1" at bounding box center [1043, 382] width 144 height 29
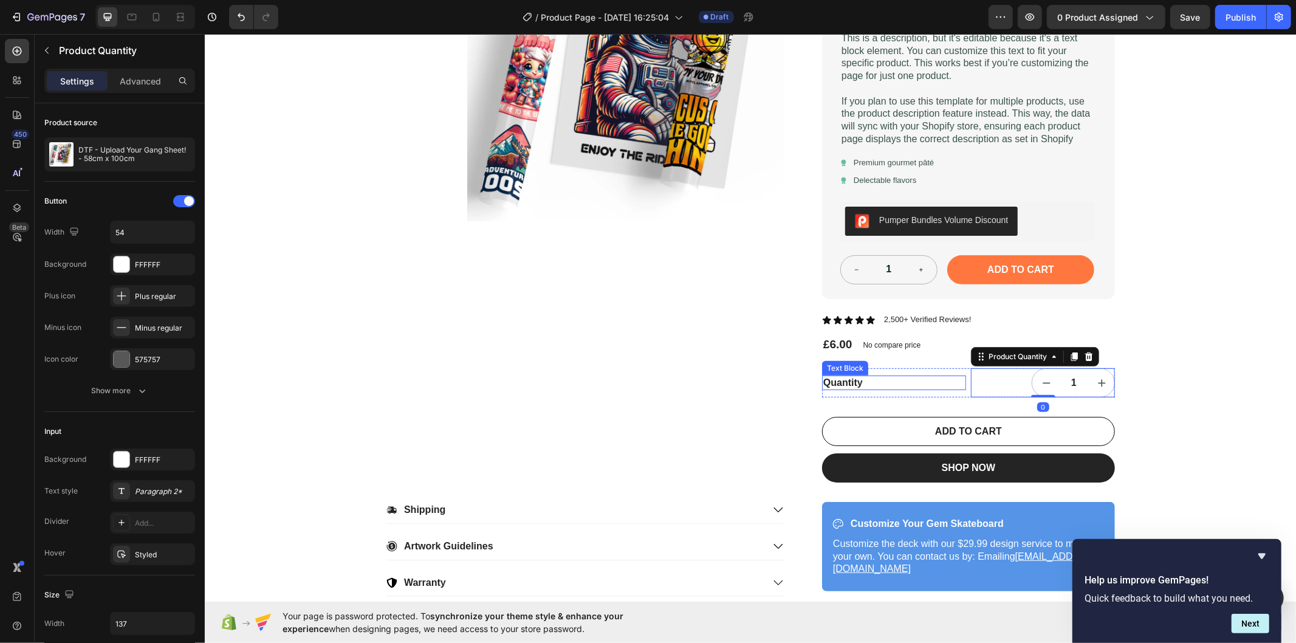
click at [955, 385] on div "Quantity" at bounding box center [894, 382] width 144 height 15
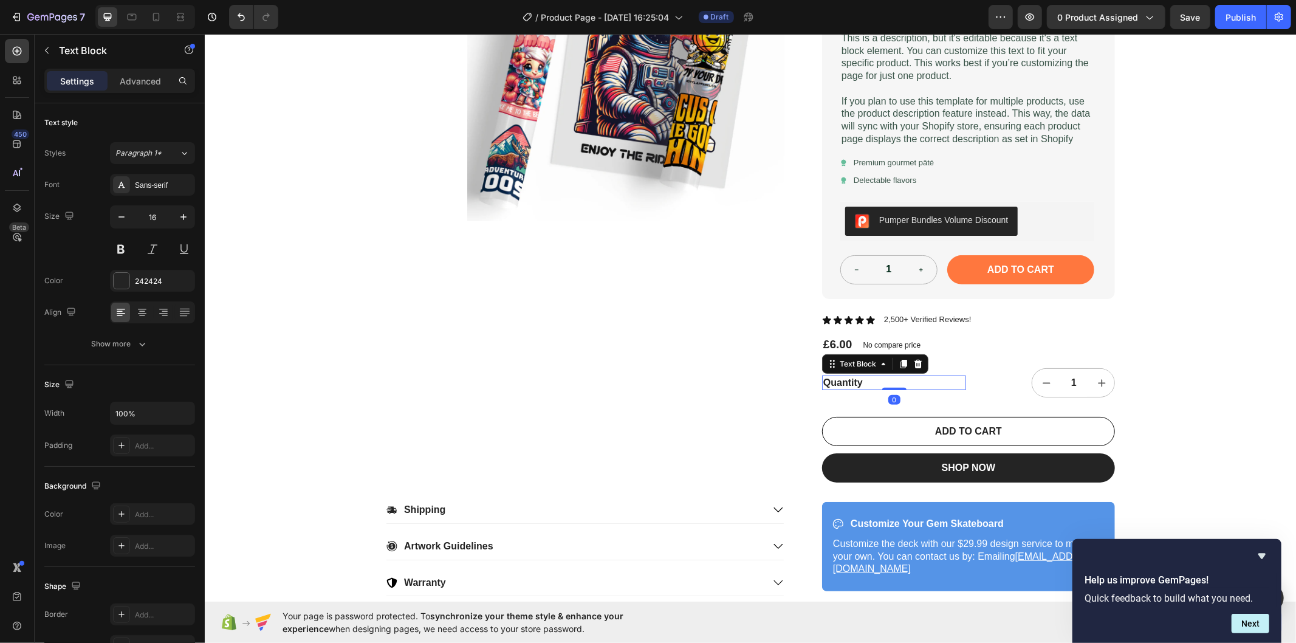
click at [960, 381] on div "Quantity" at bounding box center [894, 382] width 144 height 15
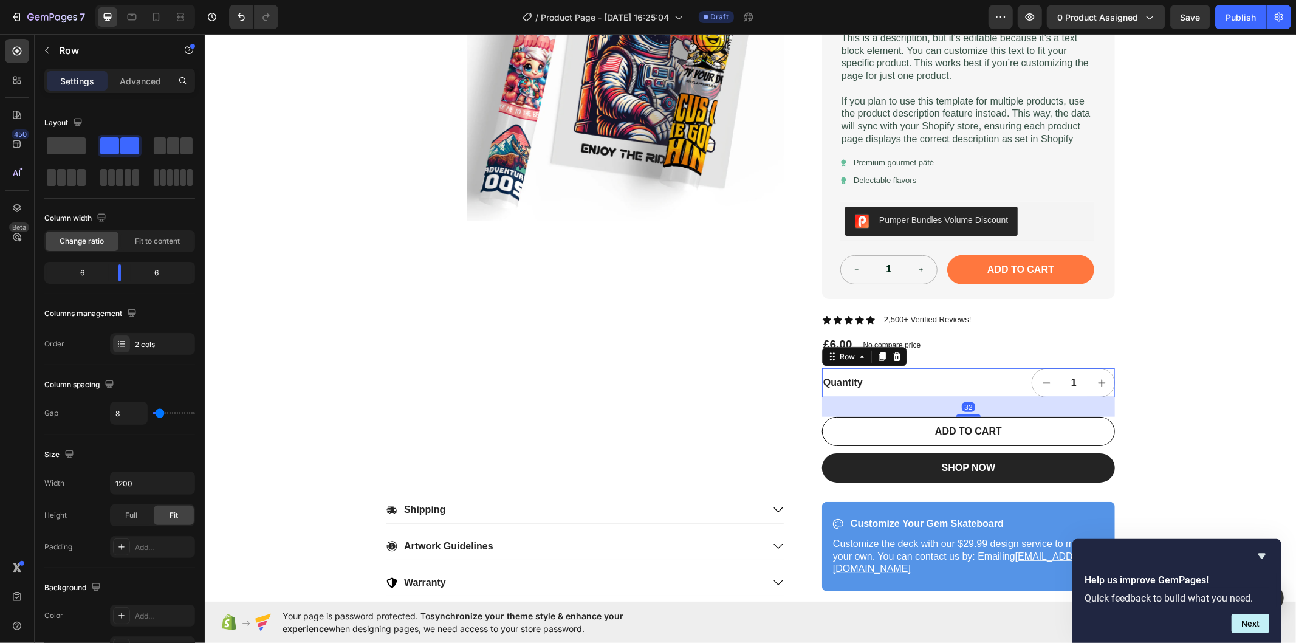
click at [962, 381] on div "Quantity Text Block 1 Product Quantity Row 32" at bounding box center [968, 382] width 293 height 29
click at [893, 356] on icon at bounding box center [897, 356] width 8 height 9
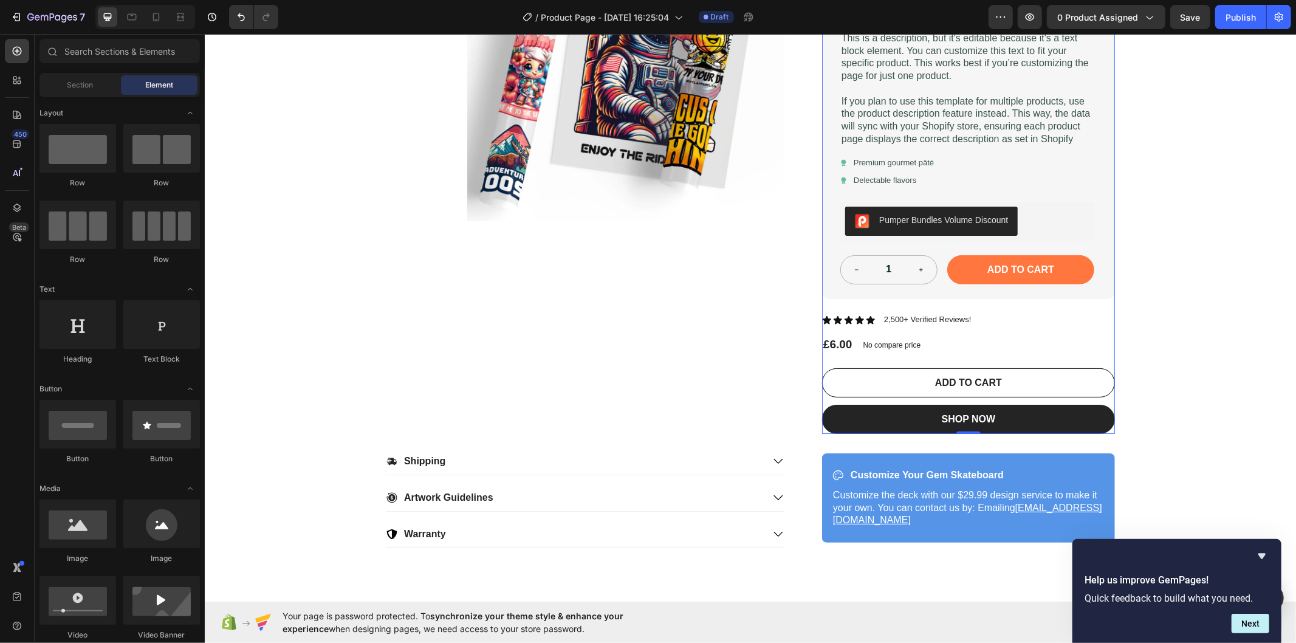
click at [963, 401] on div "ADD TO CART Add to Cart" at bounding box center [968, 386] width 293 height 36
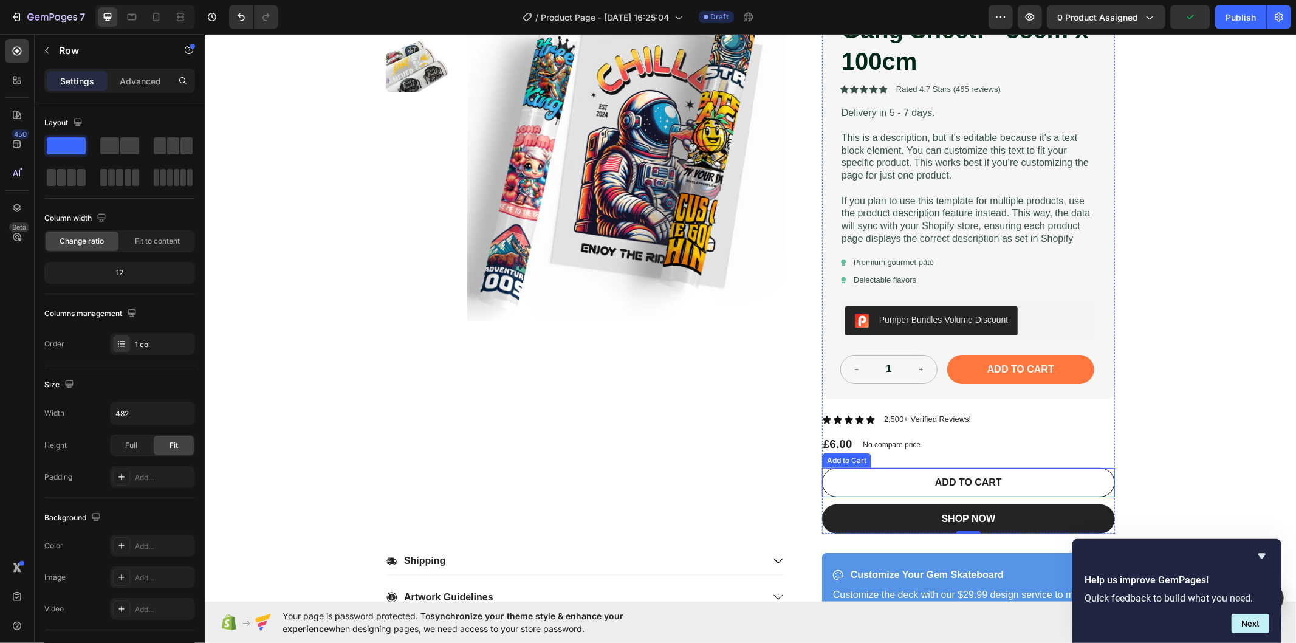
scroll to position [202, 0]
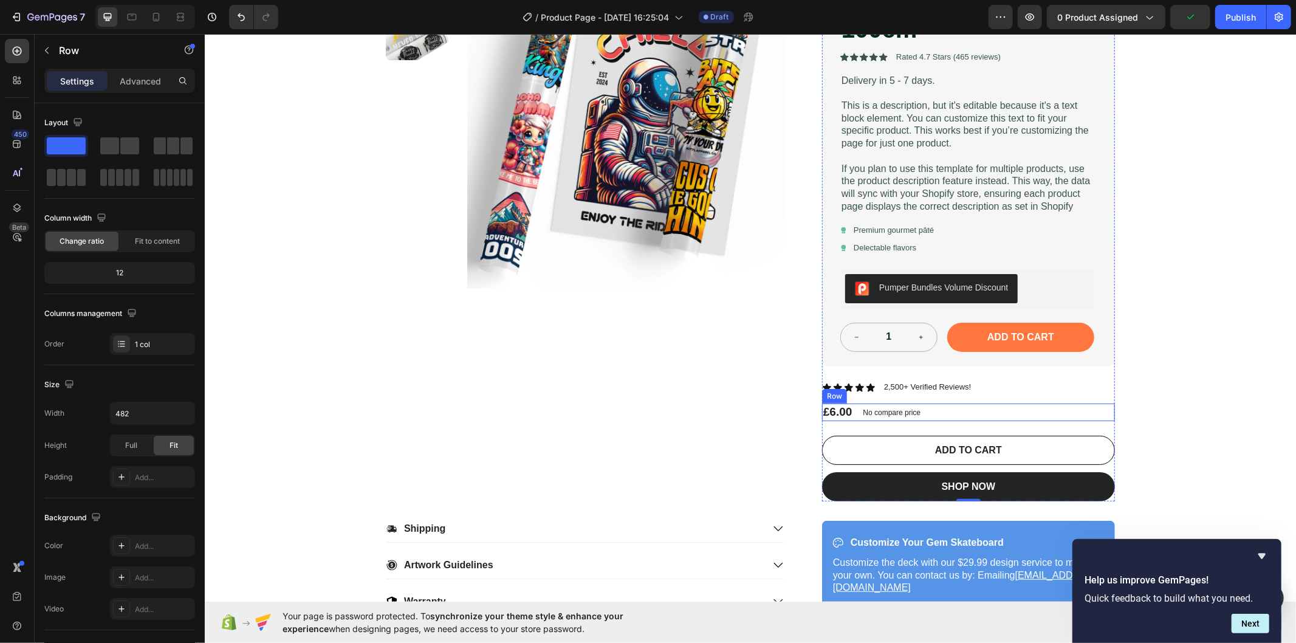
click at [974, 414] on div "£6.00 Product Price Product Price No compare price Product Price Row" at bounding box center [968, 412] width 293 height 18
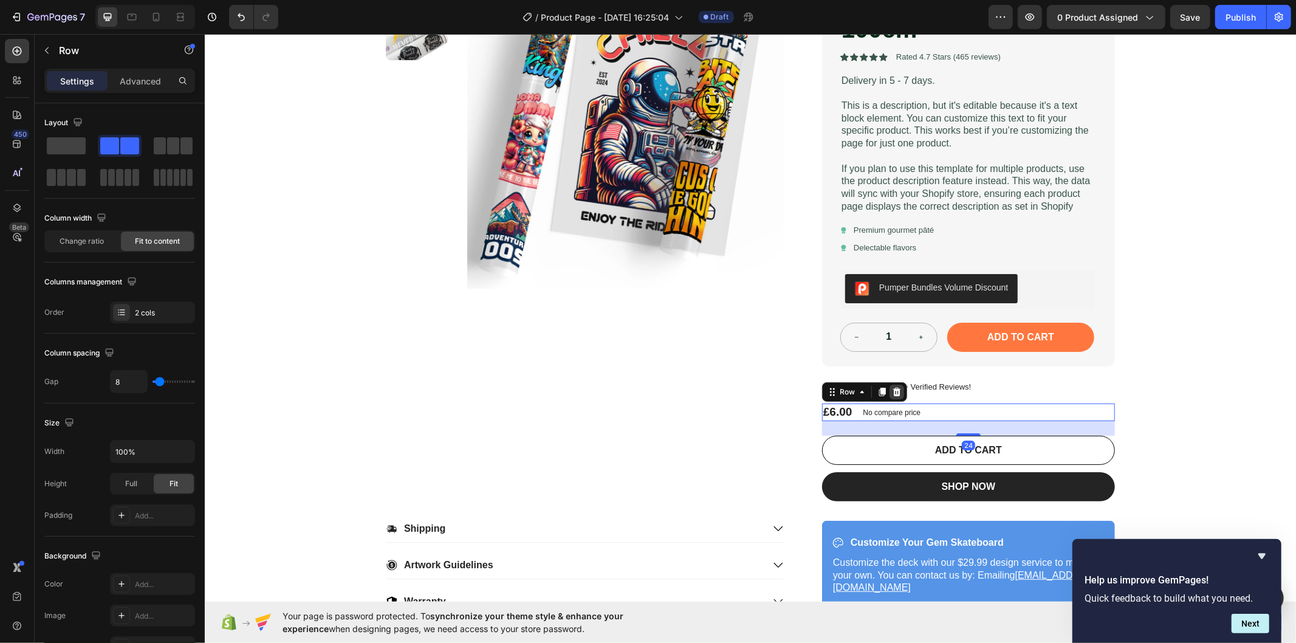
click at [892, 393] on icon at bounding box center [897, 392] width 10 height 10
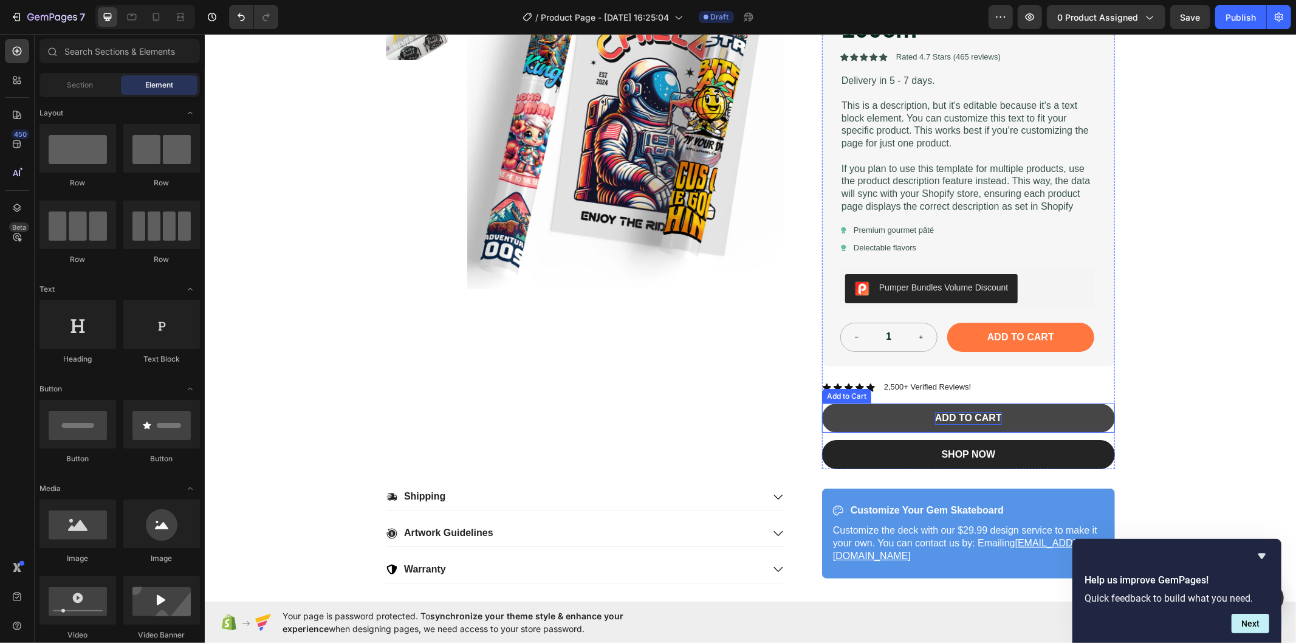
click at [937, 415] on div "ADD TO CART" at bounding box center [968, 417] width 67 height 13
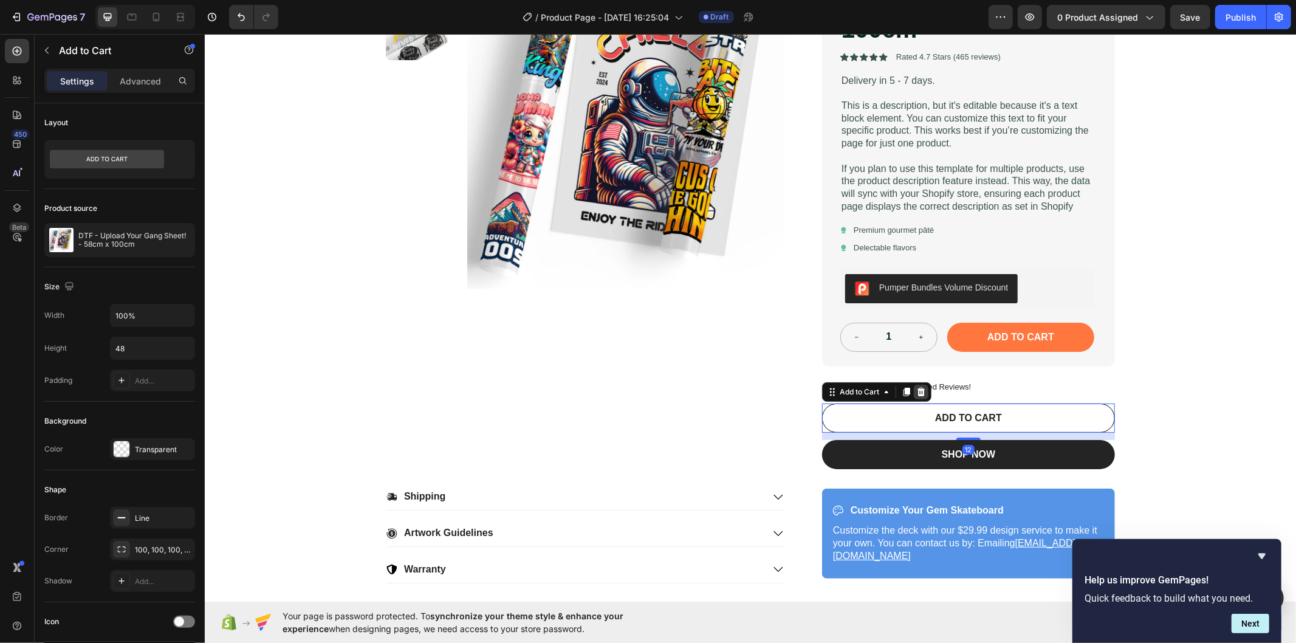
click at [920, 390] on div at bounding box center [921, 391] width 15 height 15
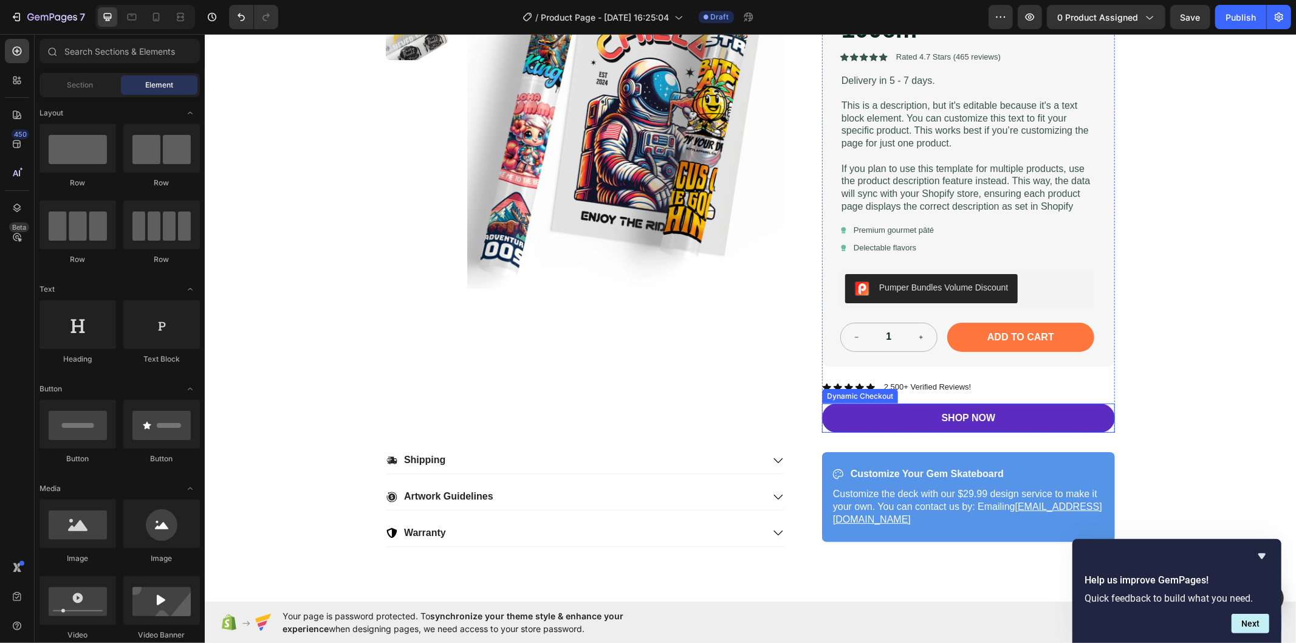
click at [924, 419] on button "SHOP NOW" at bounding box center [968, 417] width 293 height 29
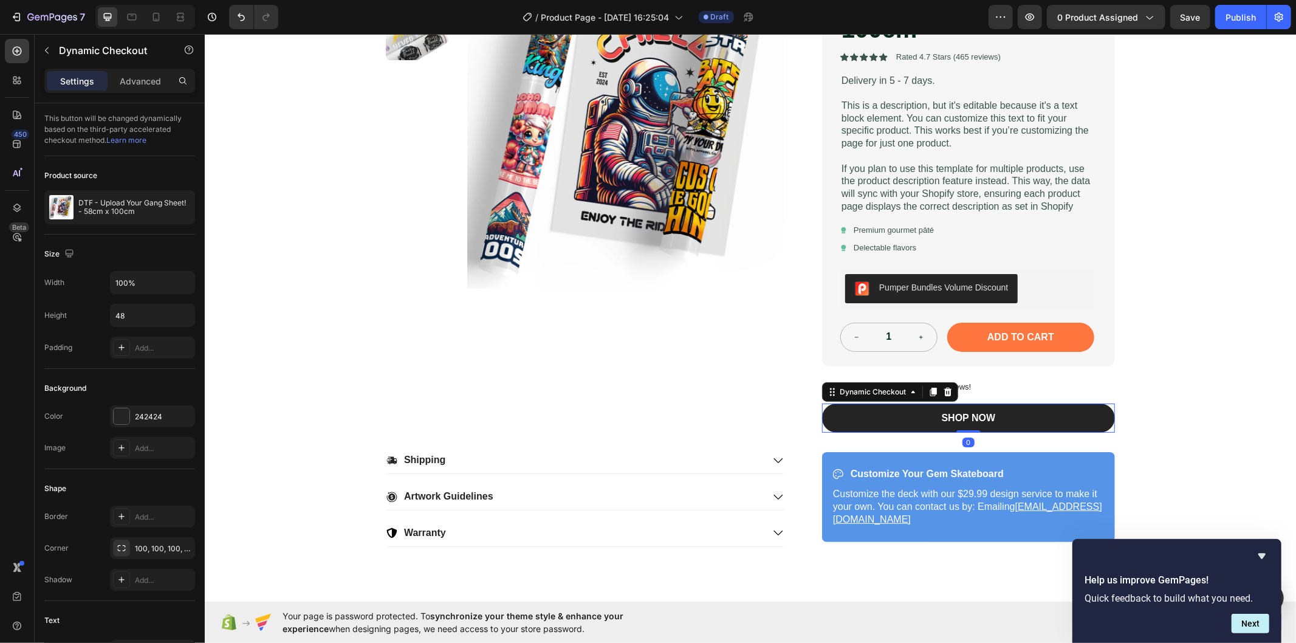
click at [944, 390] on icon at bounding box center [948, 391] width 8 height 9
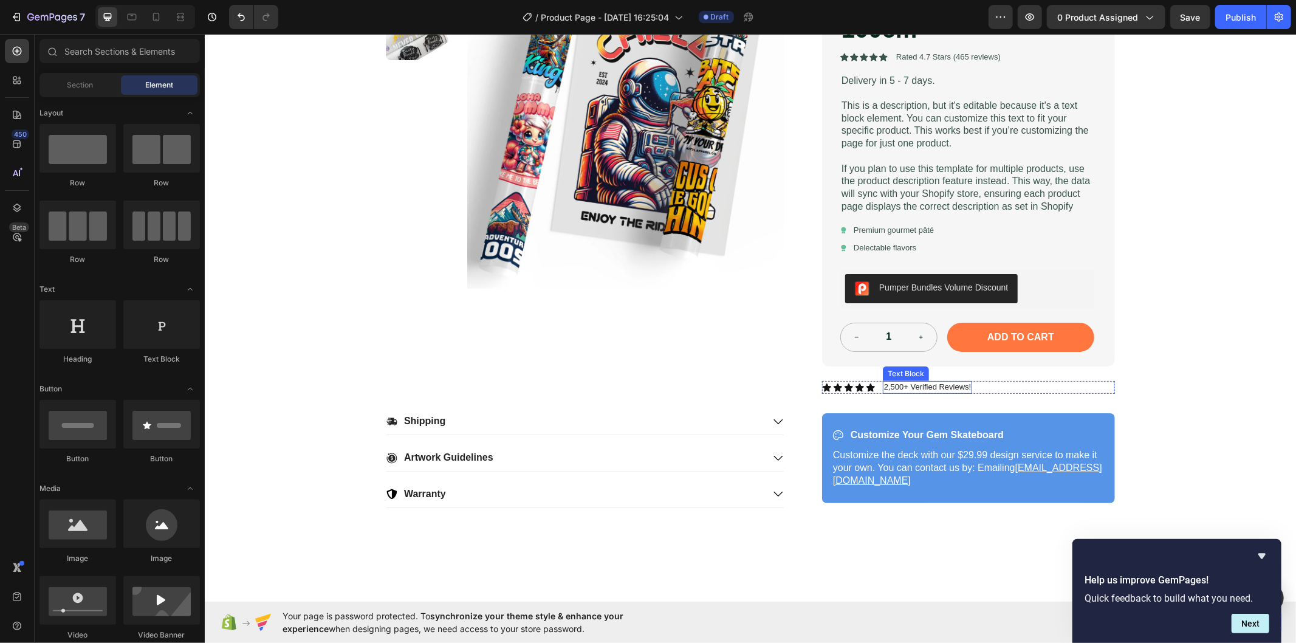
click at [955, 389] on p "2,500+ Verified Reviews!" at bounding box center [927, 387] width 87 height 10
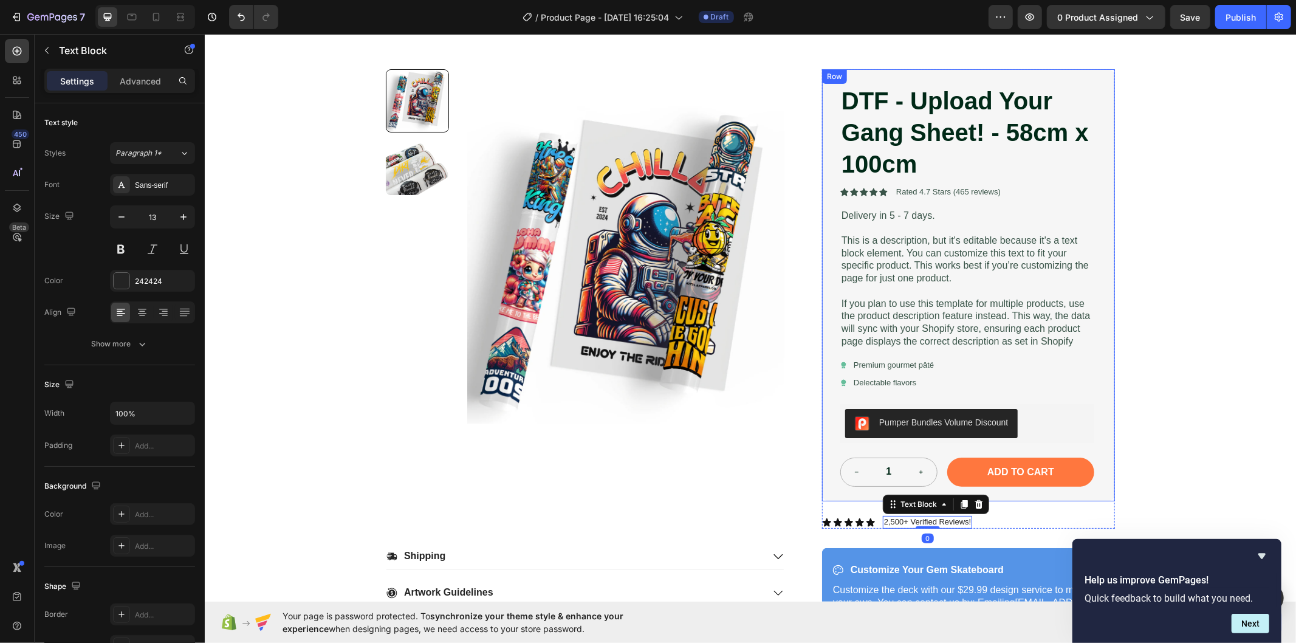
scroll to position [135, 0]
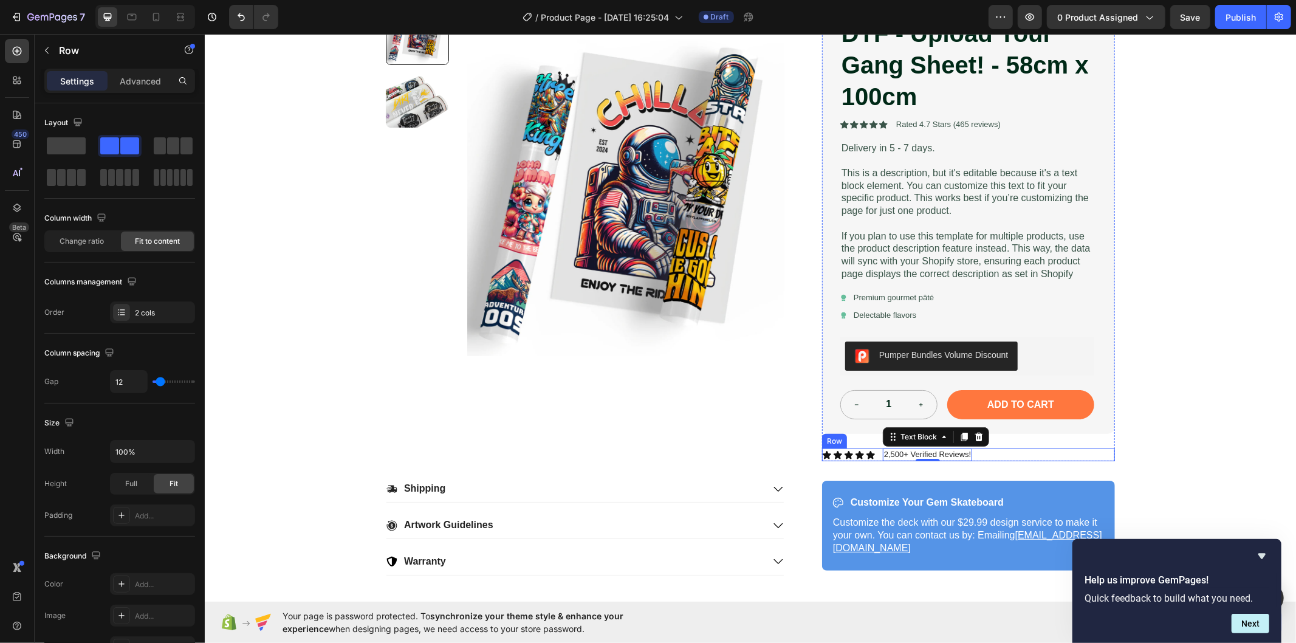
click at [1002, 454] on div "Icon Icon Icon Icon Icon Icon List 2,500+ Verified Reviews! Text Block 0 Row" at bounding box center [968, 454] width 293 height 13
click at [894, 438] on icon at bounding box center [897, 436] width 8 height 9
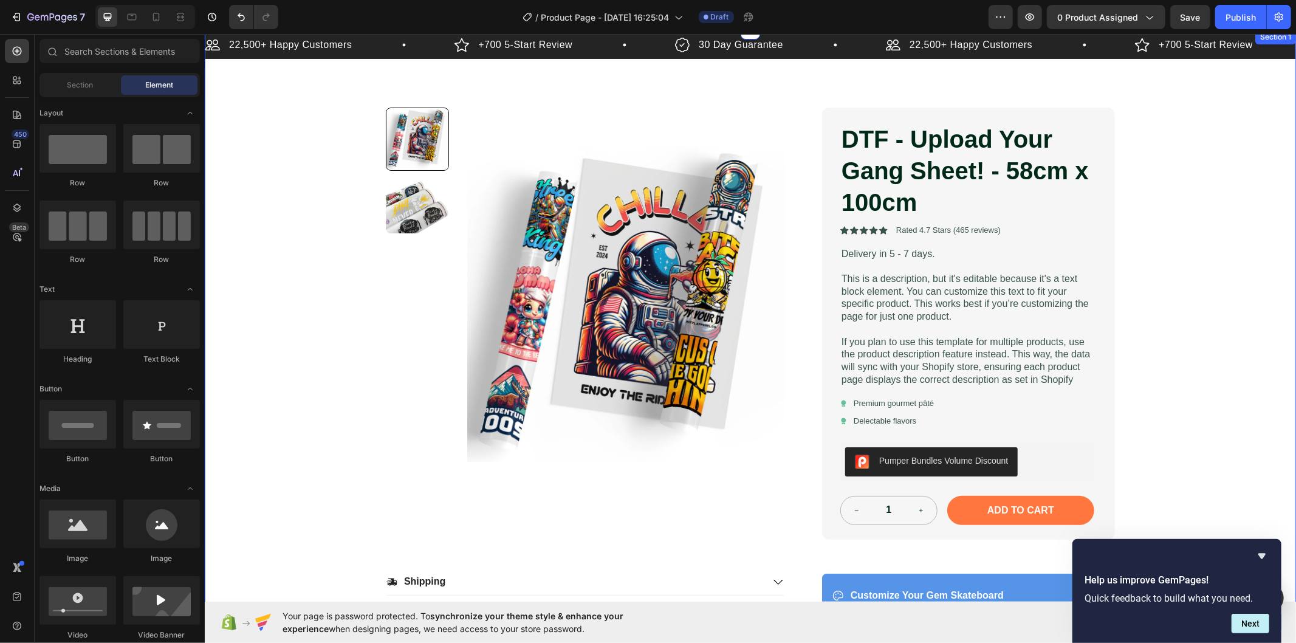
scroll to position [67, 0]
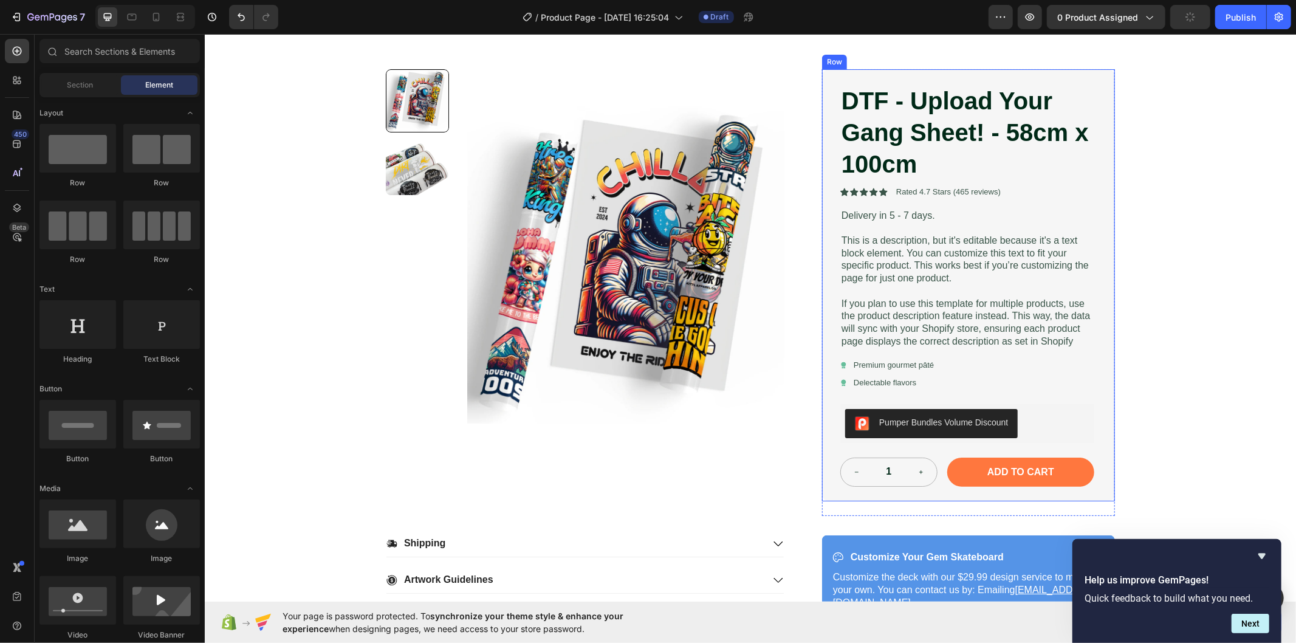
click at [828, 481] on div "DTF - Upload Your Gang Sheet! - 58cm x 100cm Product Title Icon Icon Icon Icon …" at bounding box center [968, 285] width 293 height 432
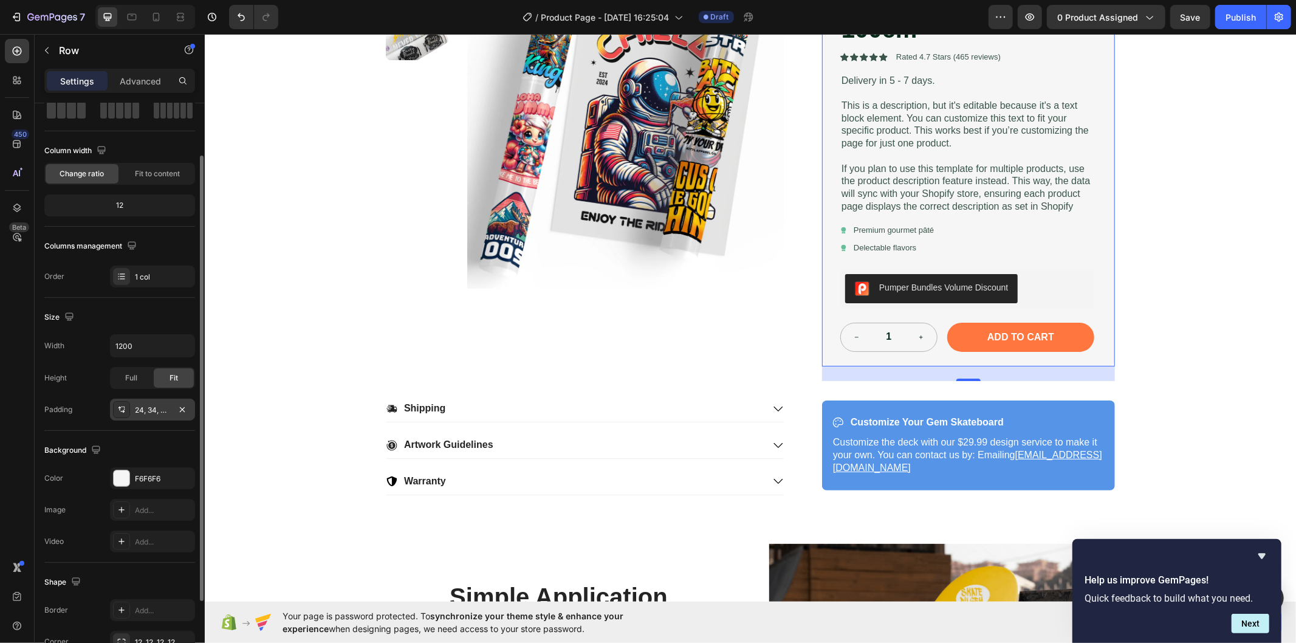
click at [146, 411] on div "24, 34, 24, 30" at bounding box center [152, 410] width 35 height 11
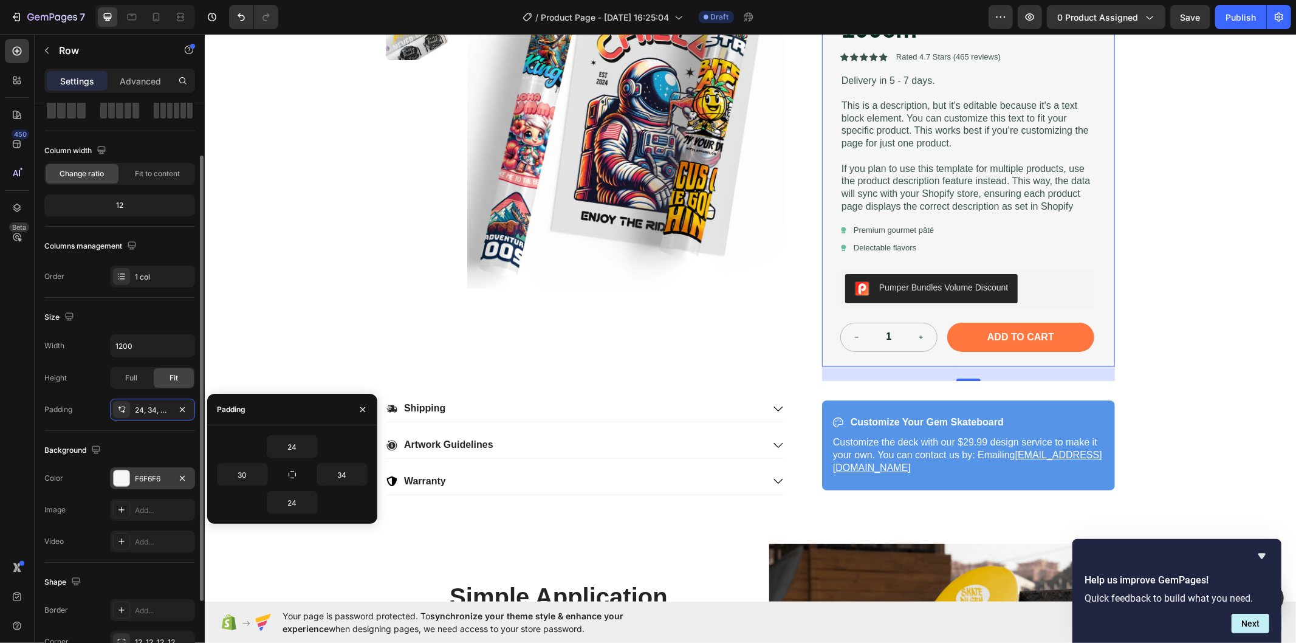
scroll to position [167, 0]
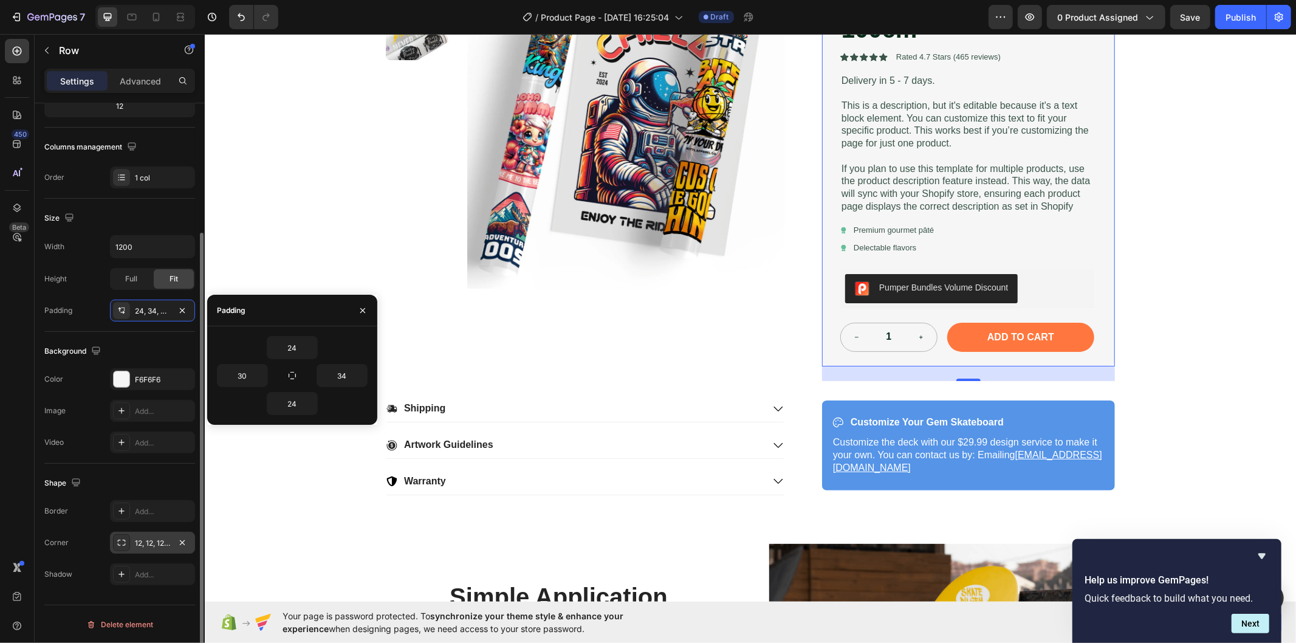
click at [153, 536] on div "12, 12, 12, 12" at bounding box center [152, 543] width 85 height 22
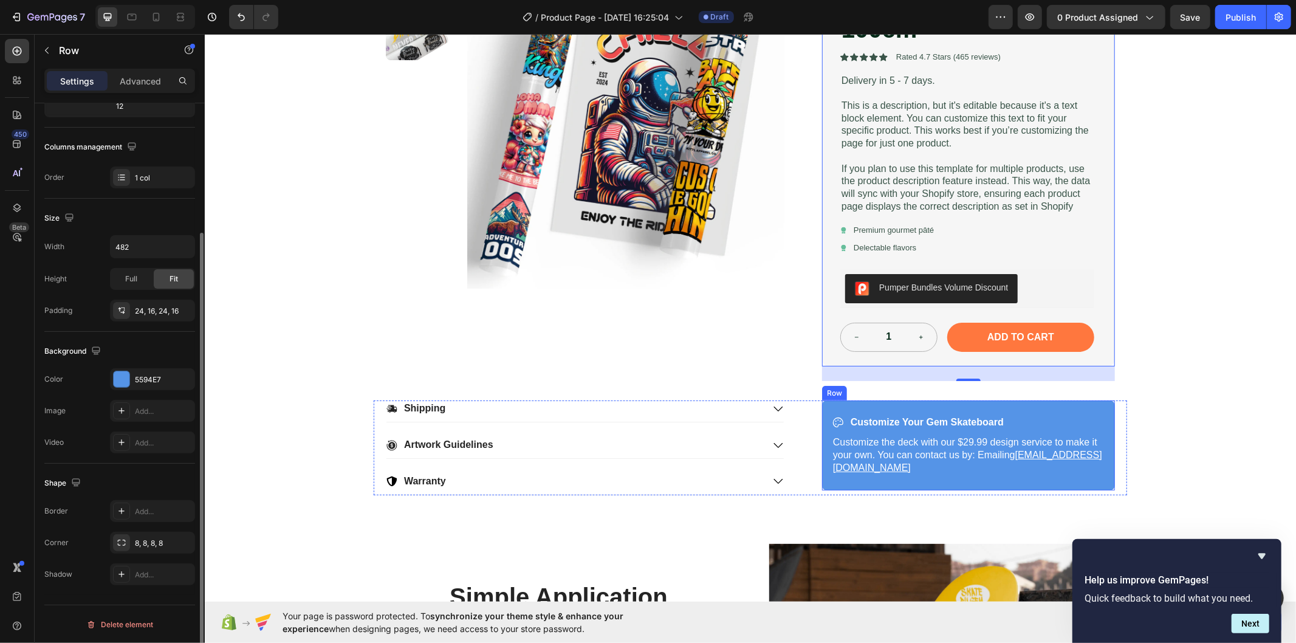
click at [1046, 410] on div "Icon Customize Your Gem Skateboard Text Block Row Customize the deck with our $…" at bounding box center [968, 444] width 293 height 89
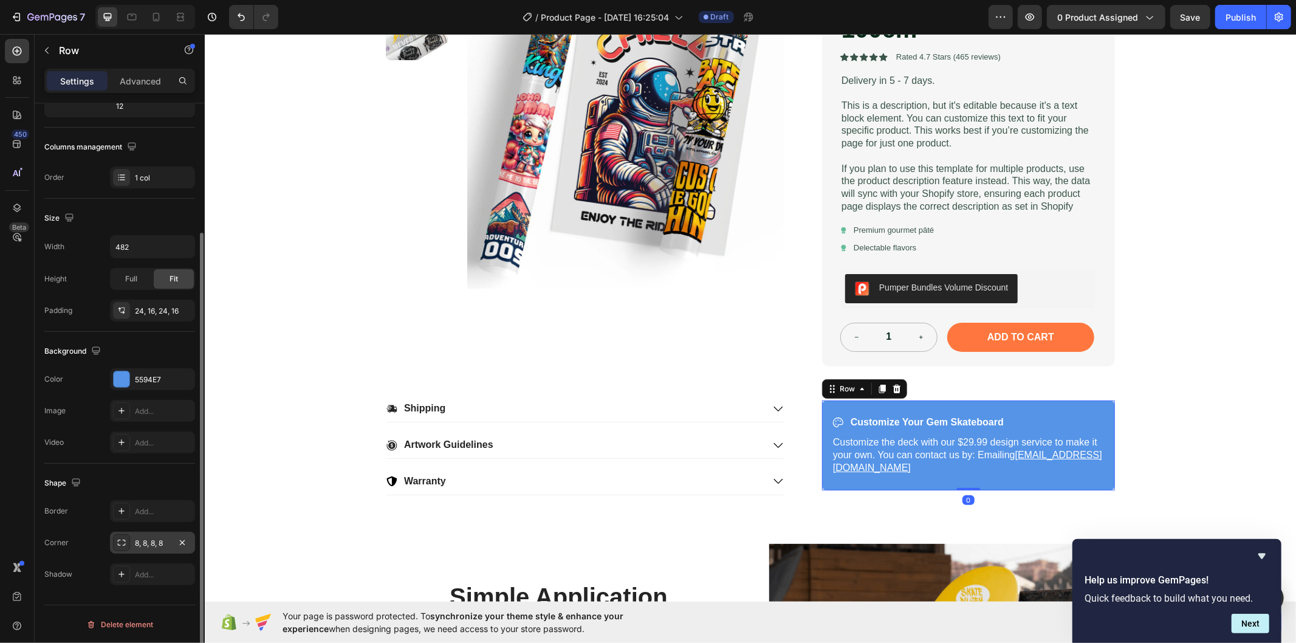
click at [135, 542] on div "8, 8, 8, 8" at bounding box center [152, 543] width 35 height 11
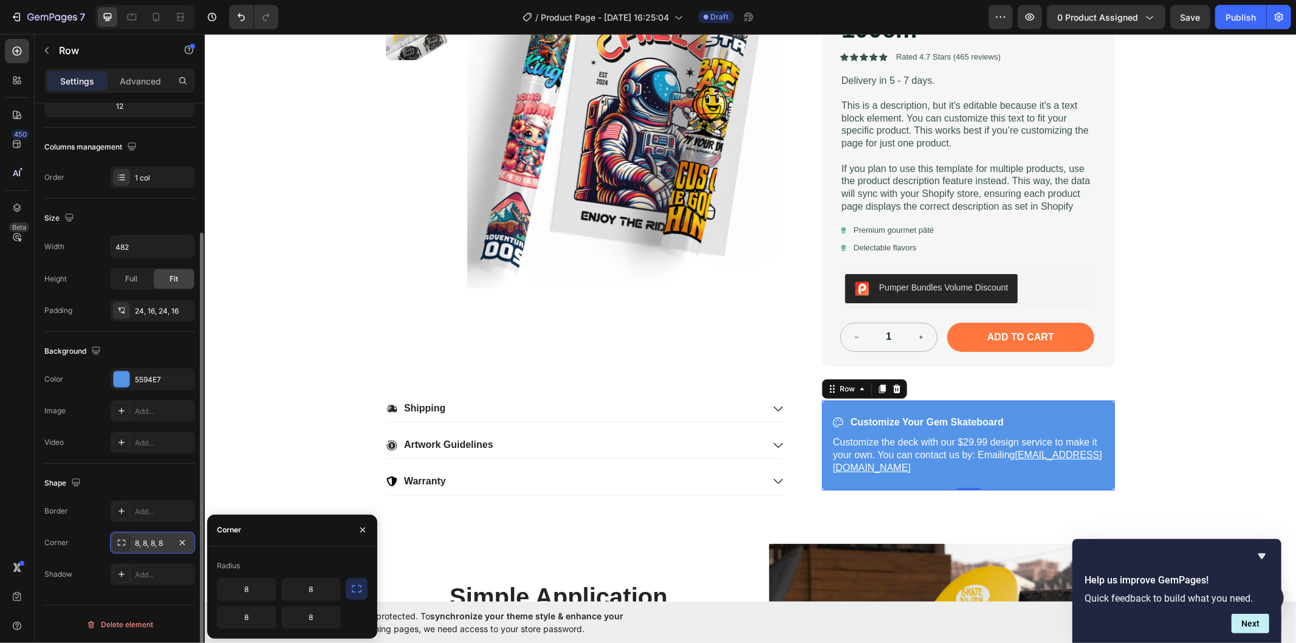
click at [124, 543] on icon at bounding box center [122, 543] width 10 height 10
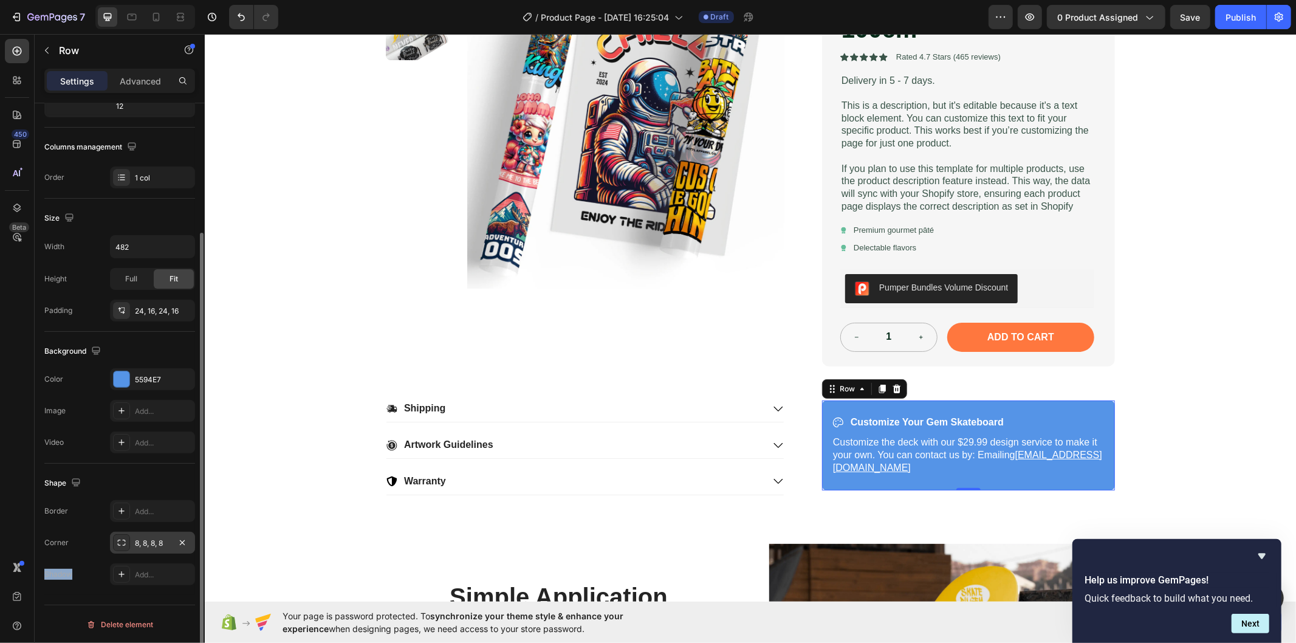
click at [124, 543] on icon at bounding box center [122, 543] width 10 height 10
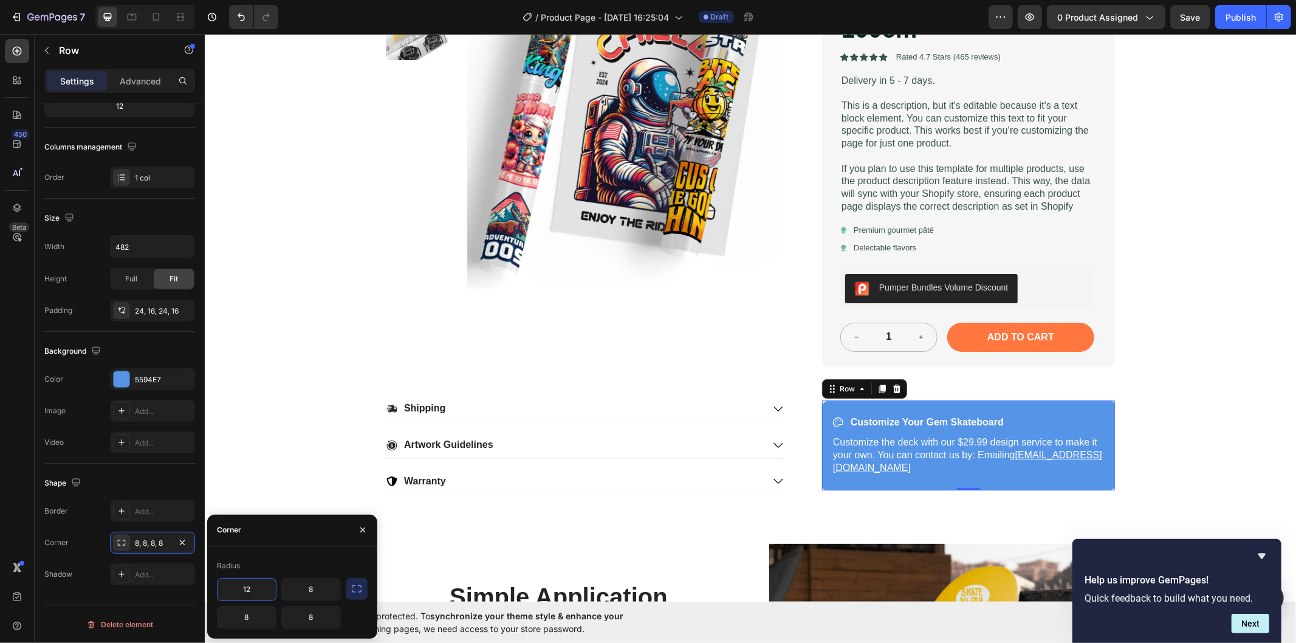
type input "12"
click at [353, 558] on icon "button" at bounding box center [357, 589] width 12 height 12
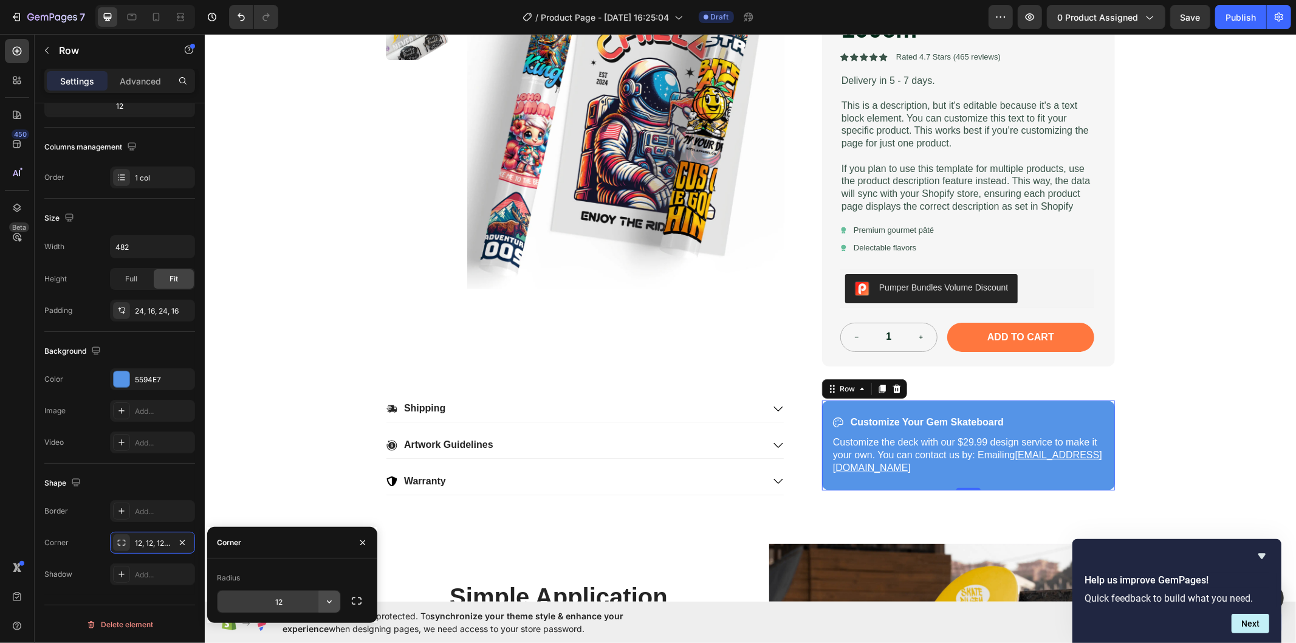
click at [320, 558] on button "button" at bounding box center [329, 602] width 22 height 22
click at [100, 558] on div "Border Add... Corner 12, 12, 12, 12 Shadow Add..." at bounding box center [119, 542] width 151 height 85
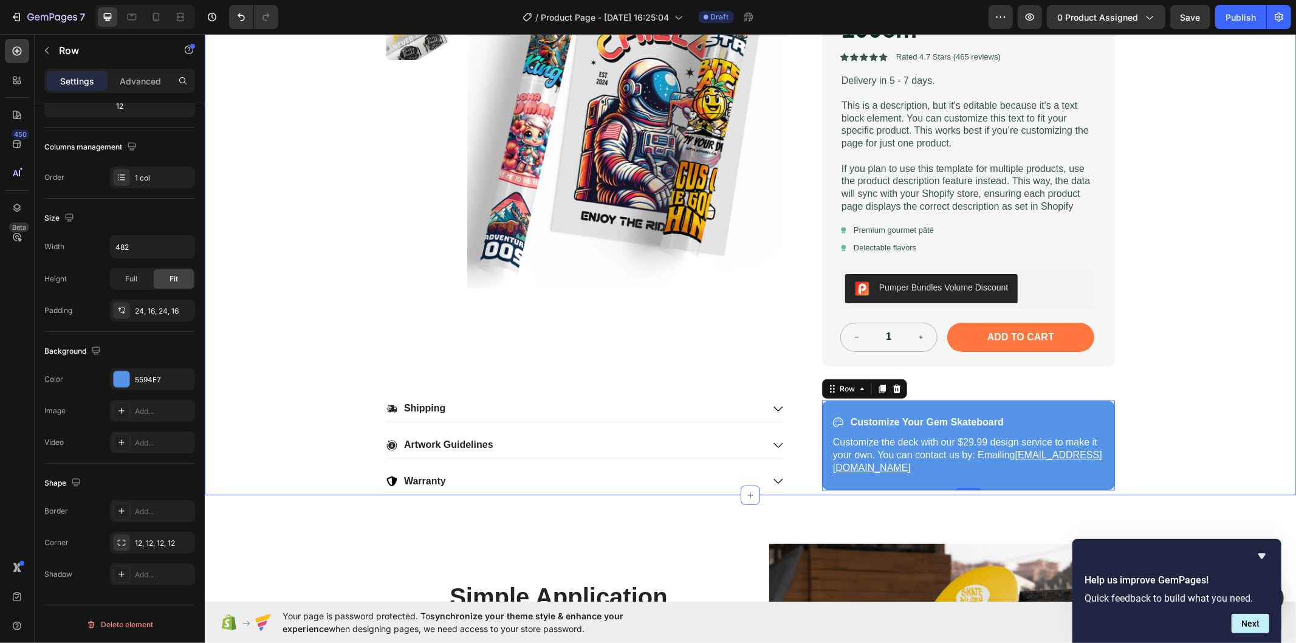
click at [317, 427] on div "22,500+ Happy Customers Item List +700 5-Start Review Item List 30 Day Guarante…" at bounding box center [750, 175] width 1092 height 639
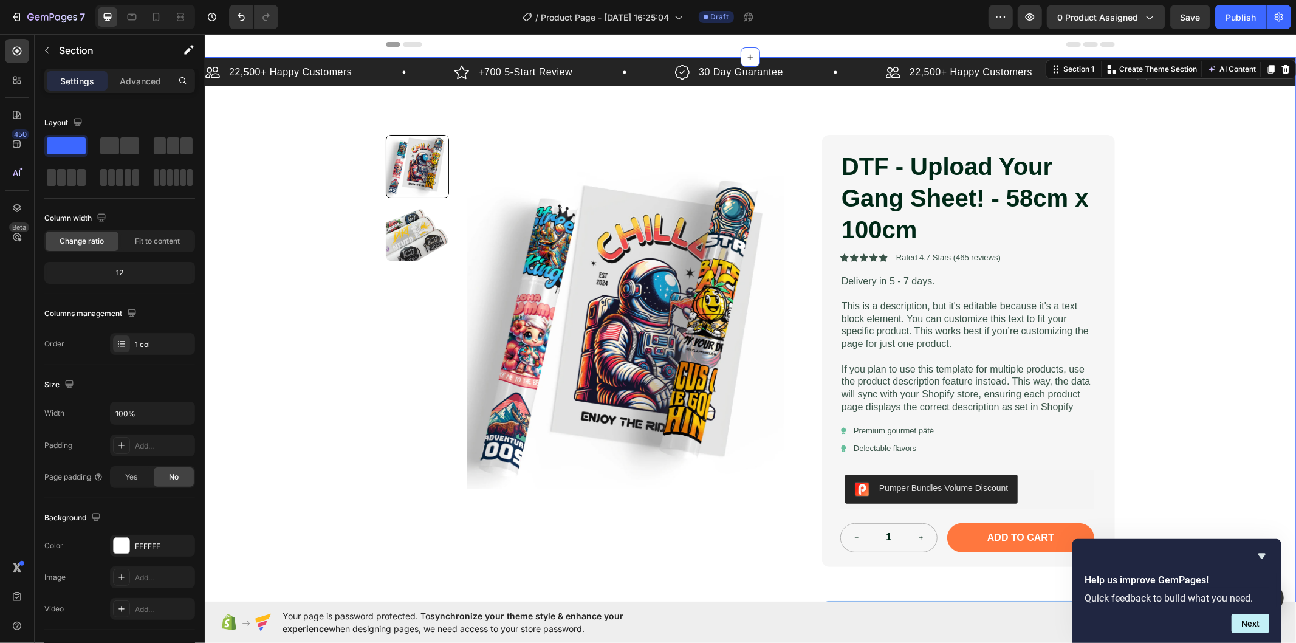
scroll to position [0, 0]
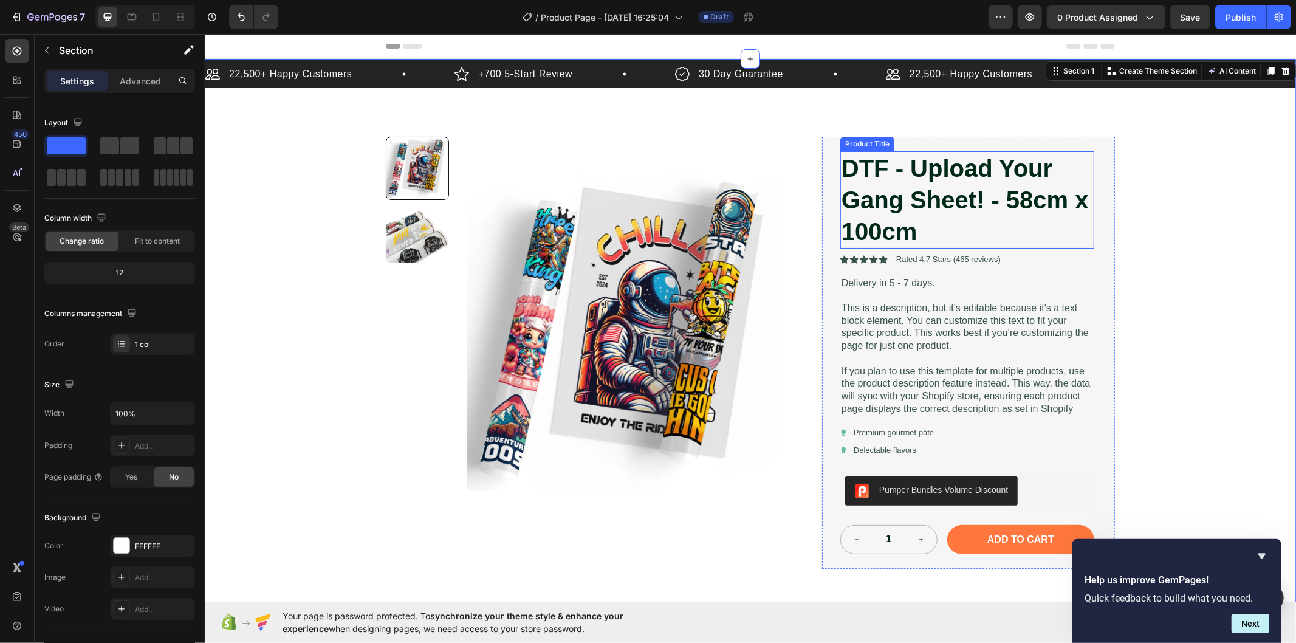
click at [893, 214] on h1 "DTF - Upload Your Gang Sheet! - 58cm x 100cm" at bounding box center [967, 199] width 254 height 97
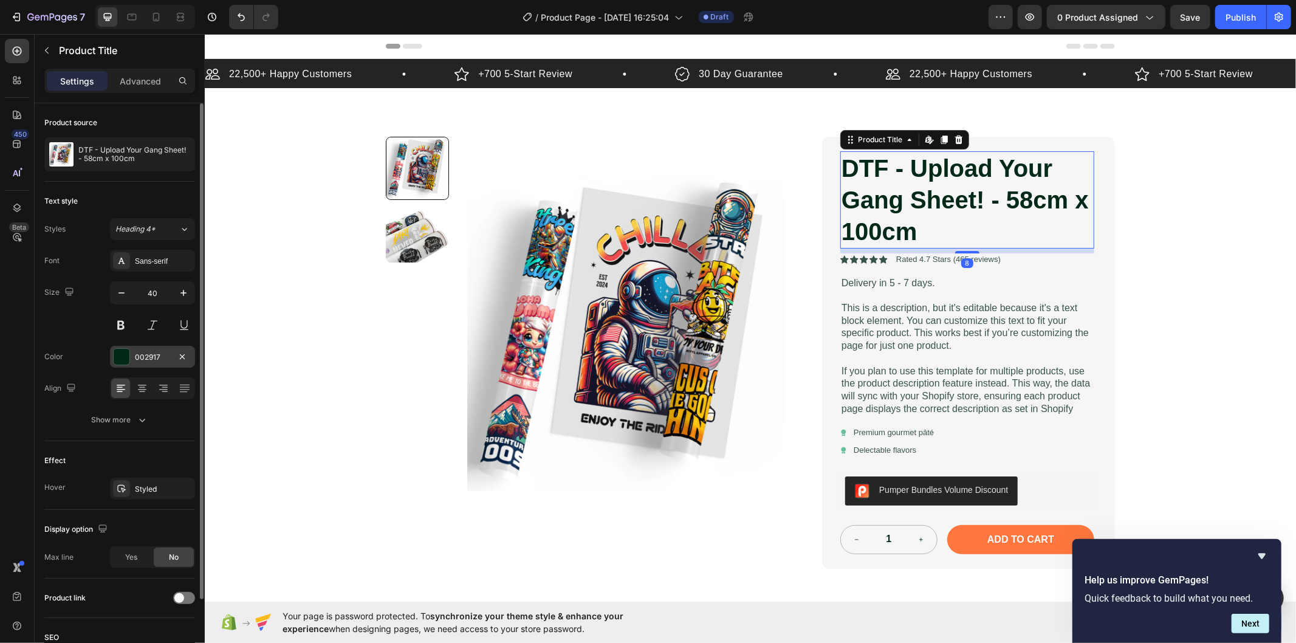
click at [131, 356] on div "002917" at bounding box center [152, 357] width 85 height 22
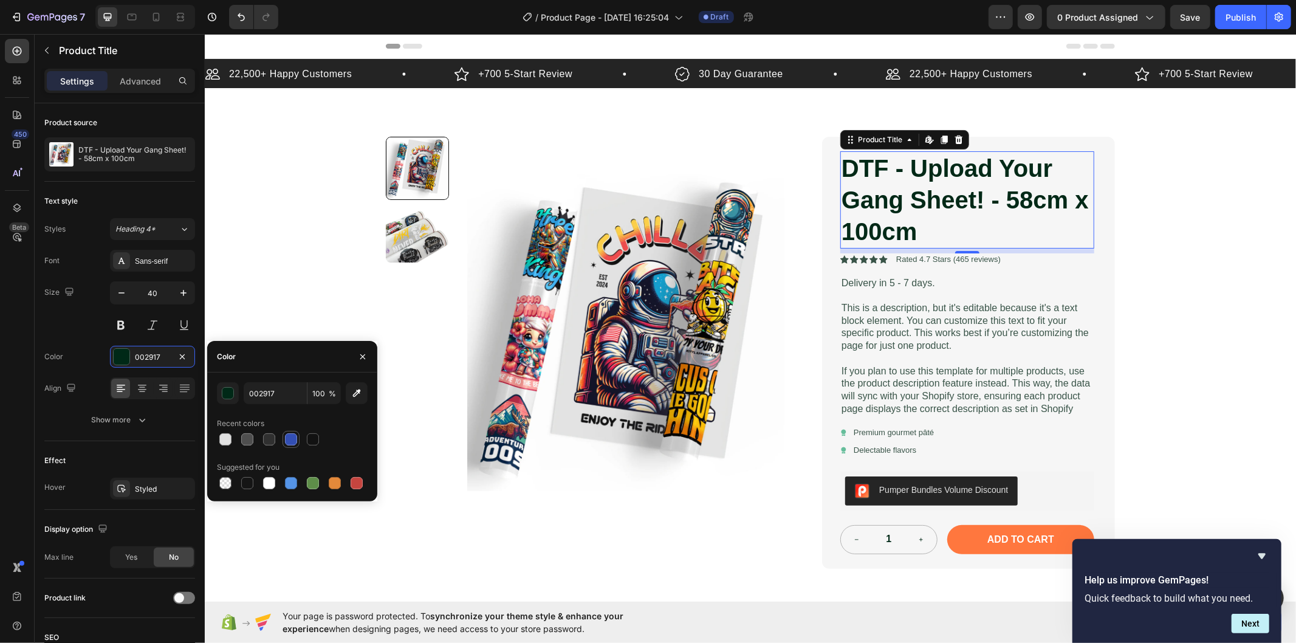
click at [286, 446] on div at bounding box center [291, 439] width 15 height 15
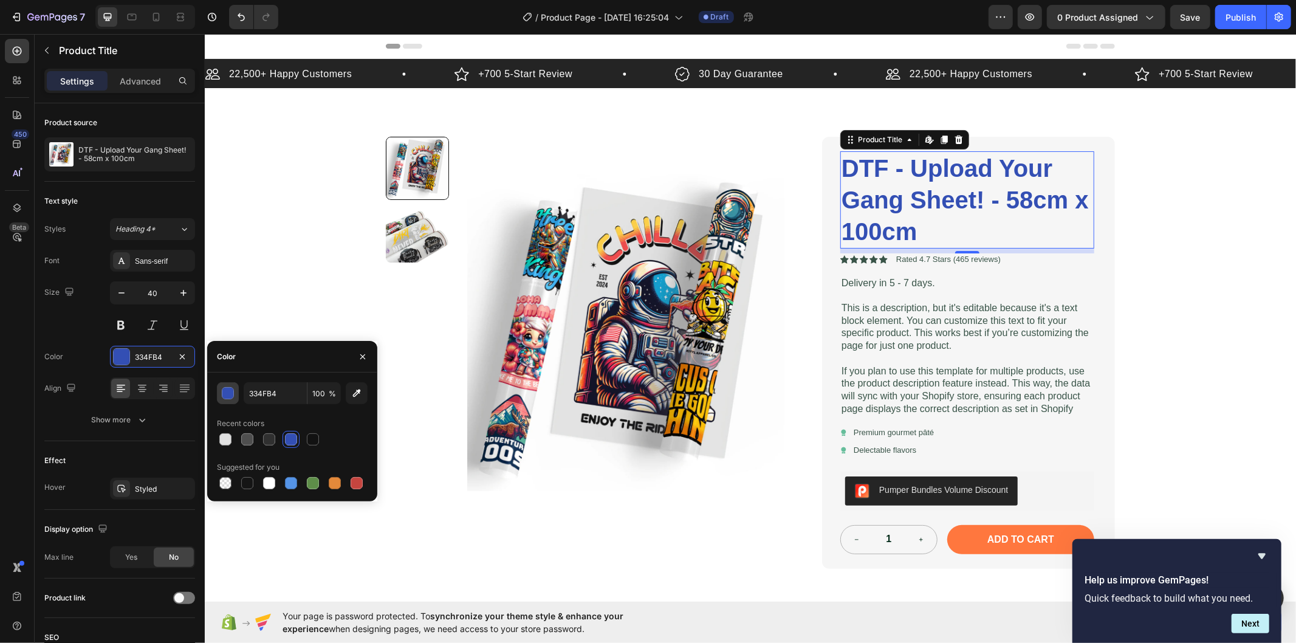
click at [229, 395] on div "button" at bounding box center [228, 394] width 12 height 12
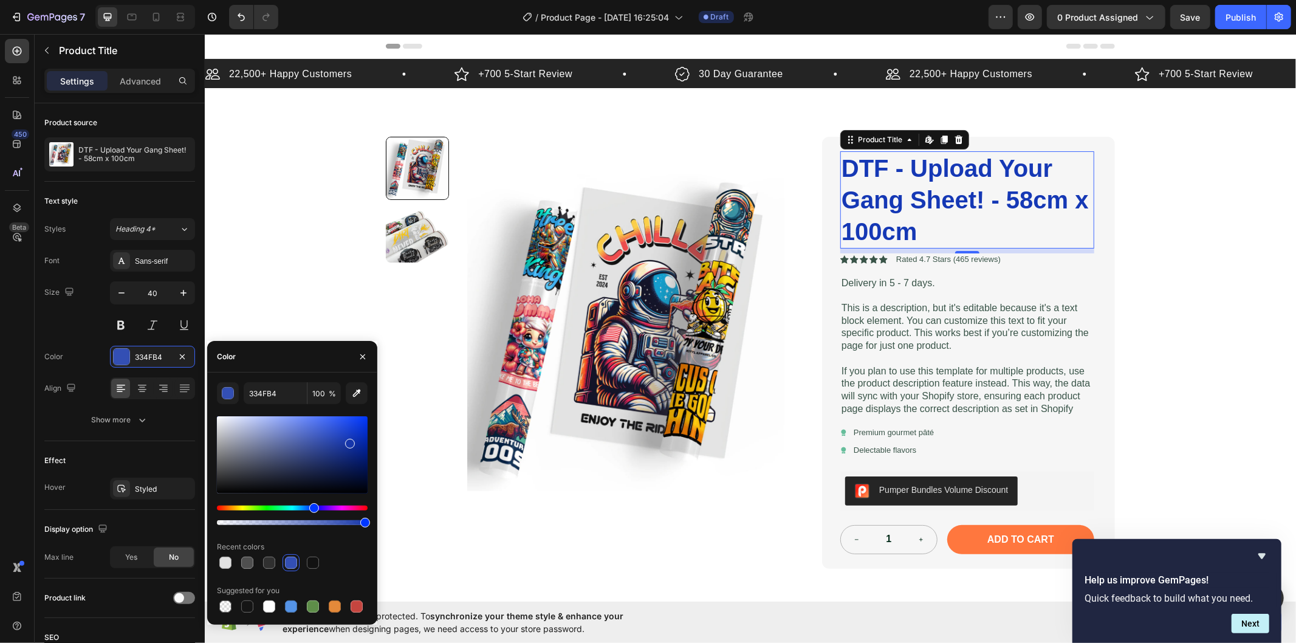
drag, startPoint x: 344, startPoint y: 441, endPoint x: 350, endPoint y: 438, distance: 6.5
click at [350, 438] on div at bounding box center [292, 454] width 151 height 77
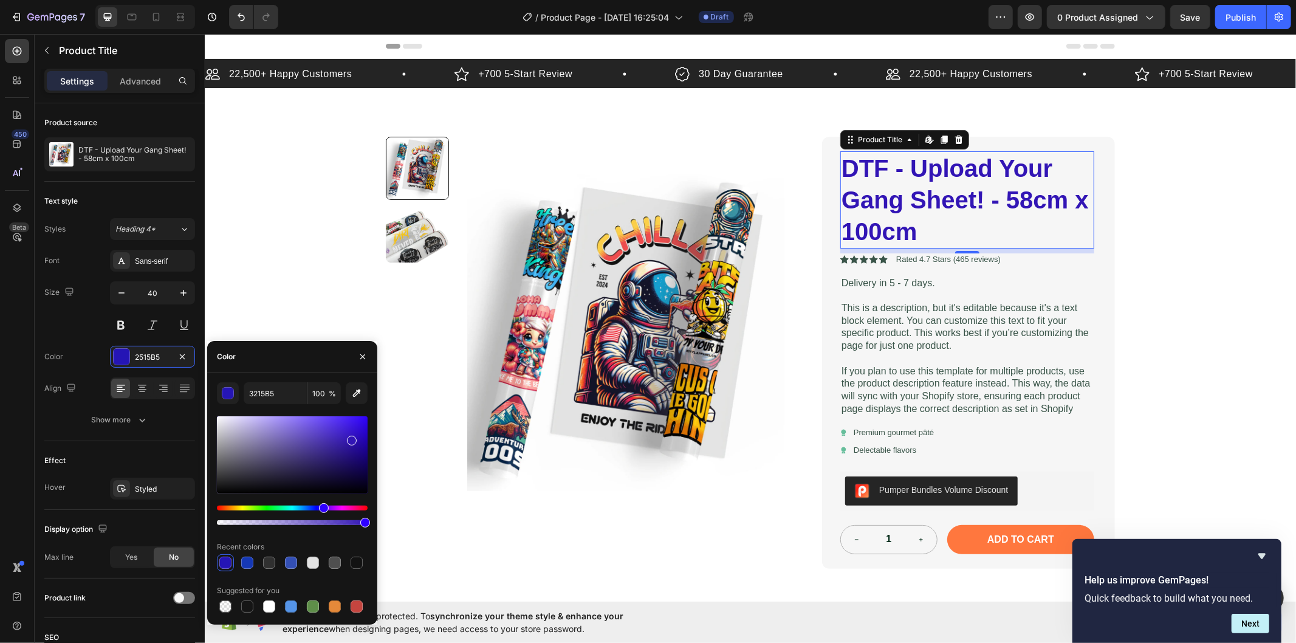
click at [323, 508] on div "Hue" at bounding box center [292, 508] width 151 height 5
click at [355, 430] on div at bounding box center [292, 454] width 151 height 77
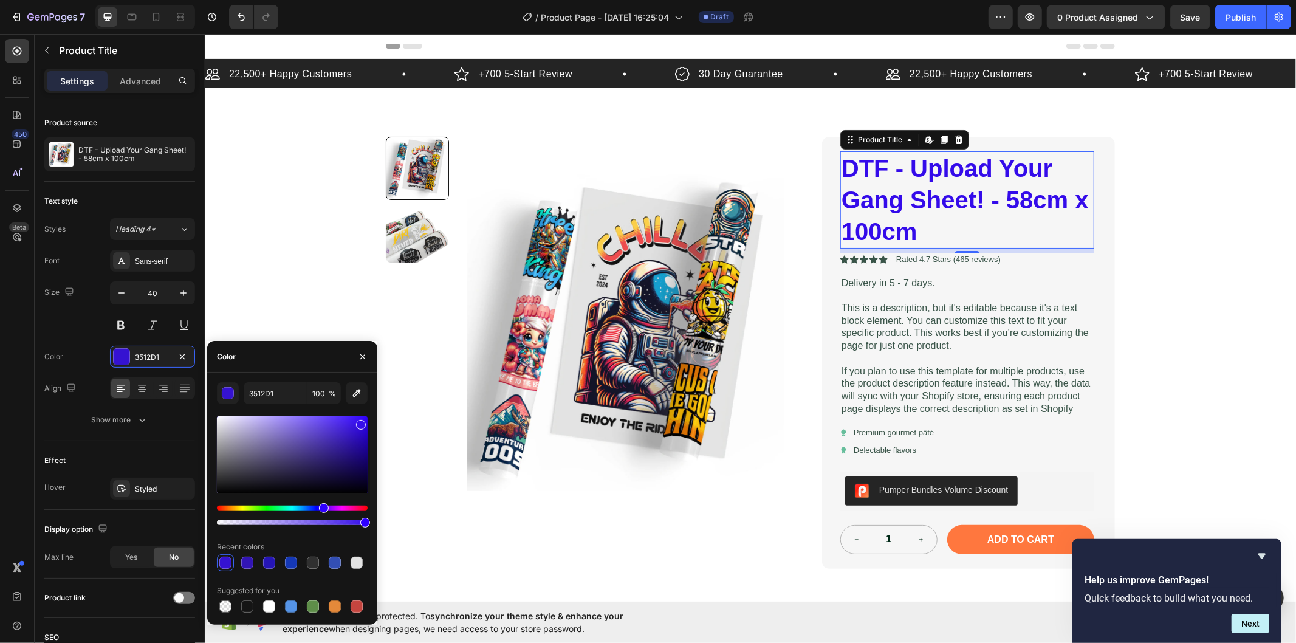
drag, startPoint x: 355, startPoint y: 428, endPoint x: 361, endPoint y: 422, distance: 8.2
click at [361, 422] on div at bounding box center [361, 425] width 10 height 10
click at [361, 421] on div at bounding box center [362, 425] width 10 height 10
click at [361, 425] on div at bounding box center [362, 428] width 10 height 10
click at [363, 425] on div at bounding box center [362, 428] width 10 height 10
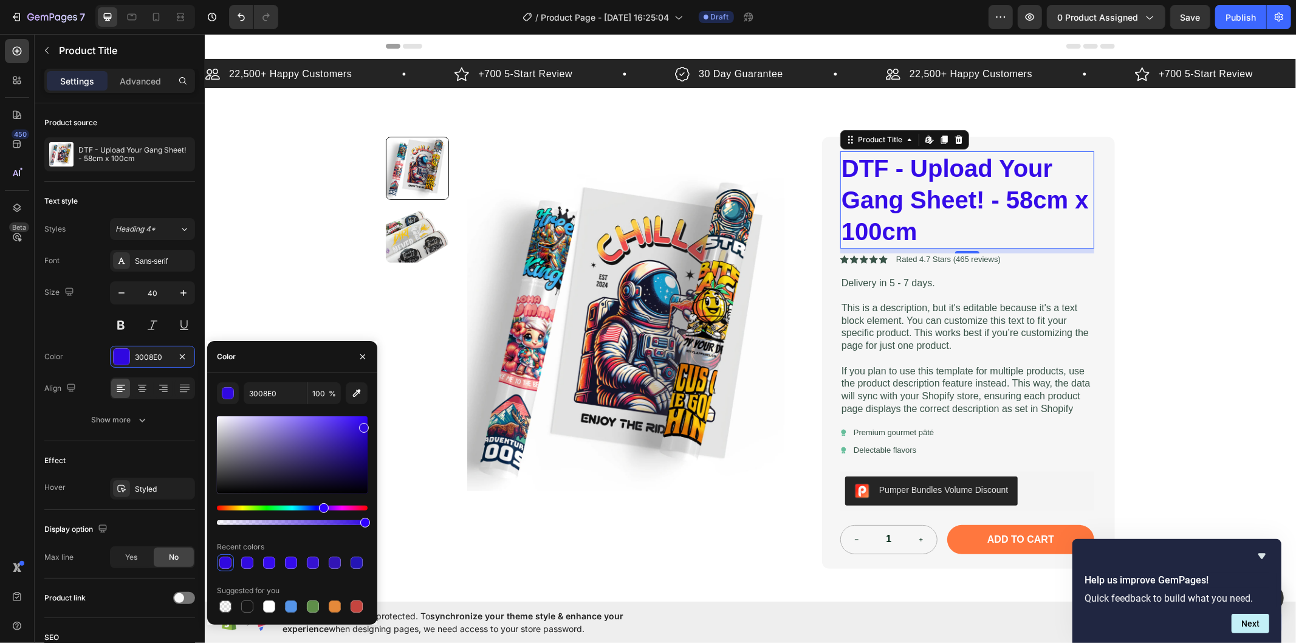
click at [360, 423] on div at bounding box center [364, 428] width 10 height 10
click at [357, 429] on div at bounding box center [292, 454] width 151 height 77
click at [362, 424] on div at bounding box center [292, 454] width 151 height 77
type input "330BE5"
click at [1162, 282] on div "22,500+ Happy Customers Item List +700 5-Start Review Item List 30 Day Guarante…" at bounding box center [750, 377] width 1092 height 639
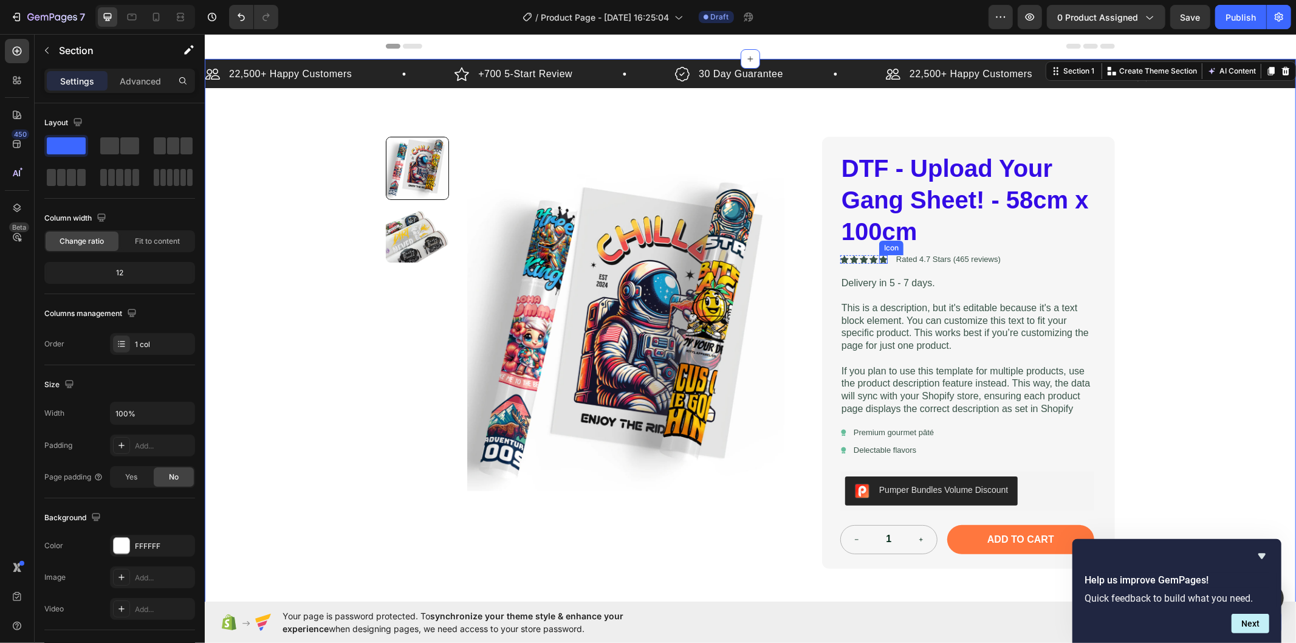
click at [879, 256] on icon at bounding box center [883, 259] width 9 height 9
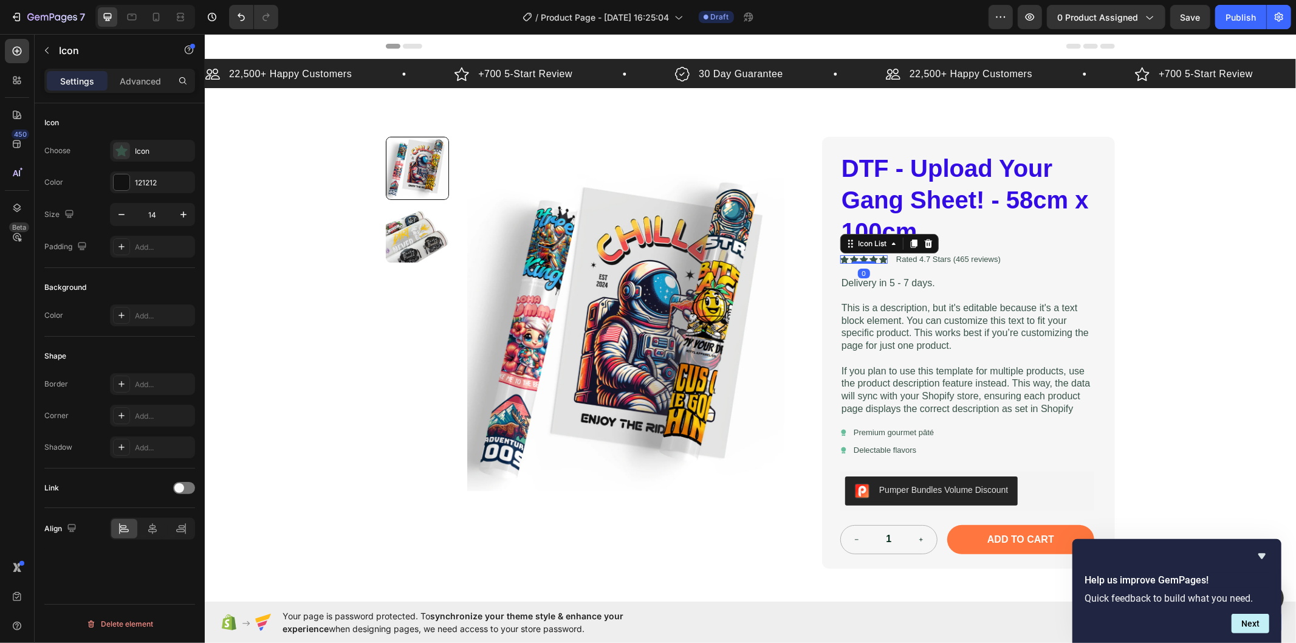
click at [870, 255] on div "Icon Icon Icon Icon Icon Icon List 0" at bounding box center [863, 259] width 47 height 9
click at [861, 257] on icon at bounding box center [863, 259] width 9 height 9
click at [869, 257] on icon at bounding box center [873, 259] width 9 height 9
click at [879, 258] on div "Icon" at bounding box center [883, 259] width 9 height 9
click at [148, 425] on div "Add..." at bounding box center [152, 416] width 85 height 22
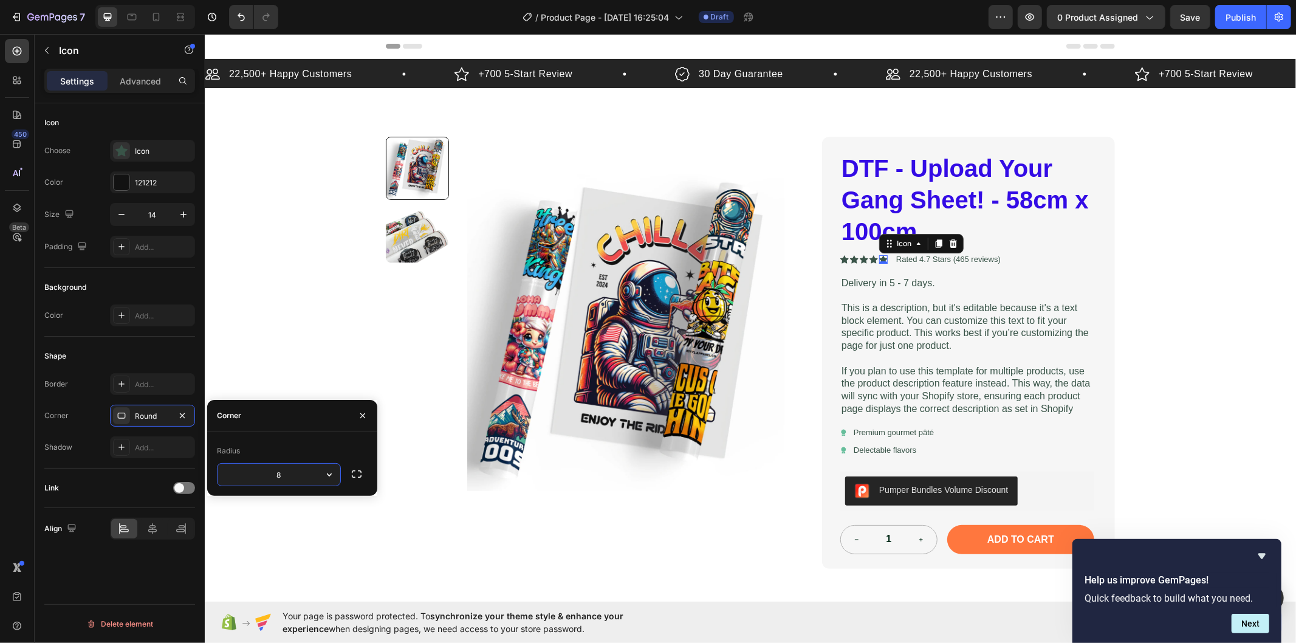
click at [74, 412] on div "Corner Round" at bounding box center [119, 416] width 151 height 22
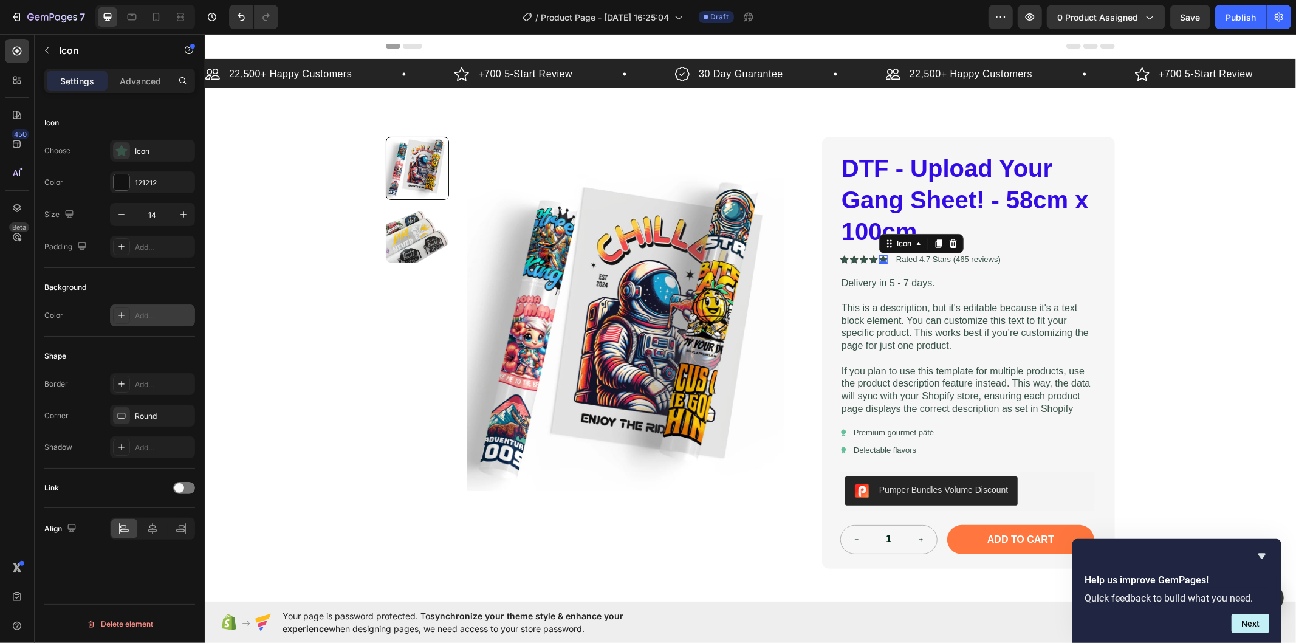
click at [145, 318] on div "Add..." at bounding box center [163, 316] width 57 height 11
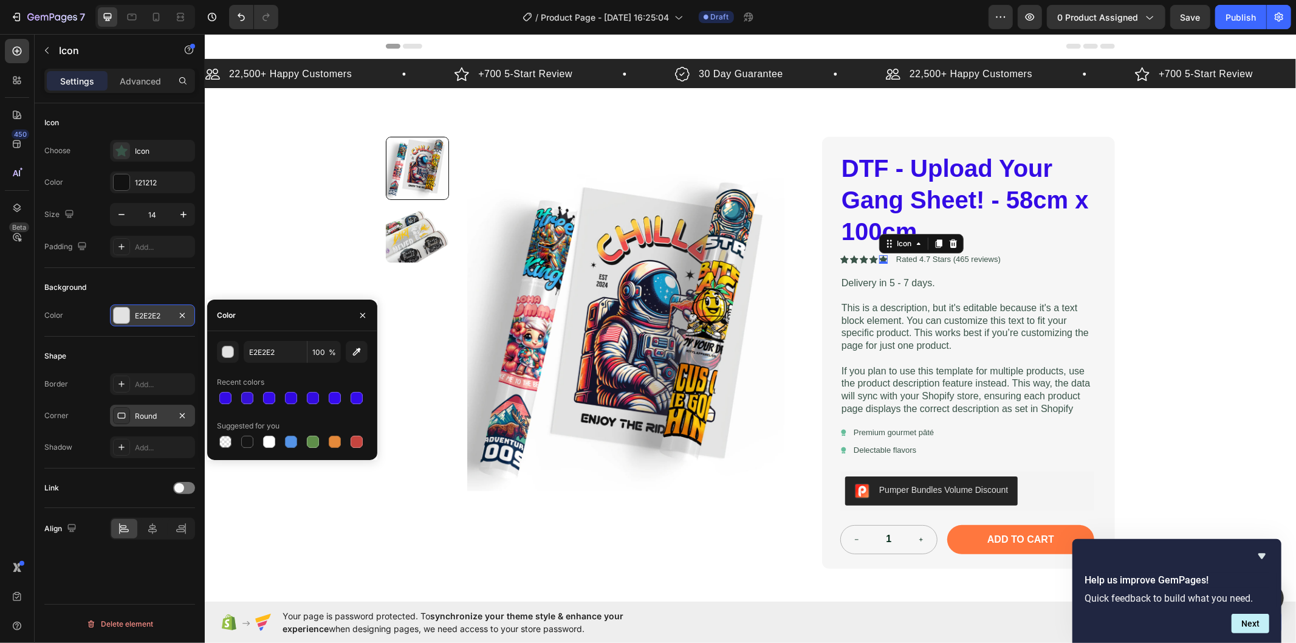
click at [139, 426] on div "Round" at bounding box center [152, 416] width 85 height 22
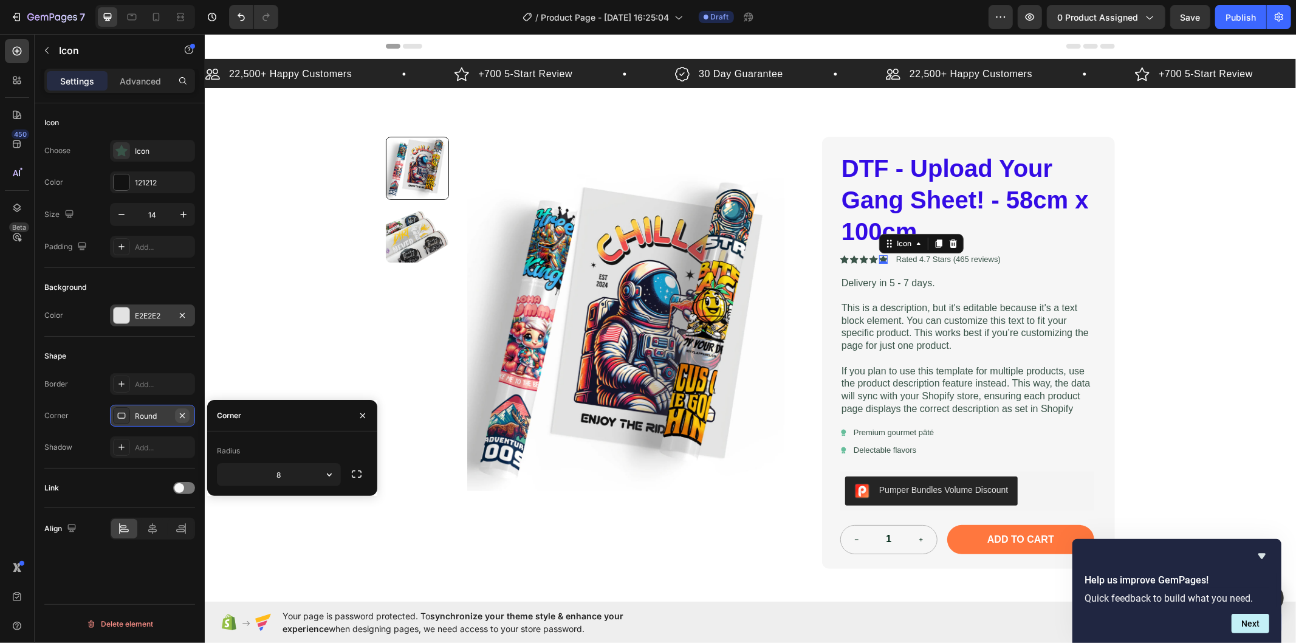
click at [185, 417] on icon "button" at bounding box center [182, 416] width 10 height 10
type input "0"
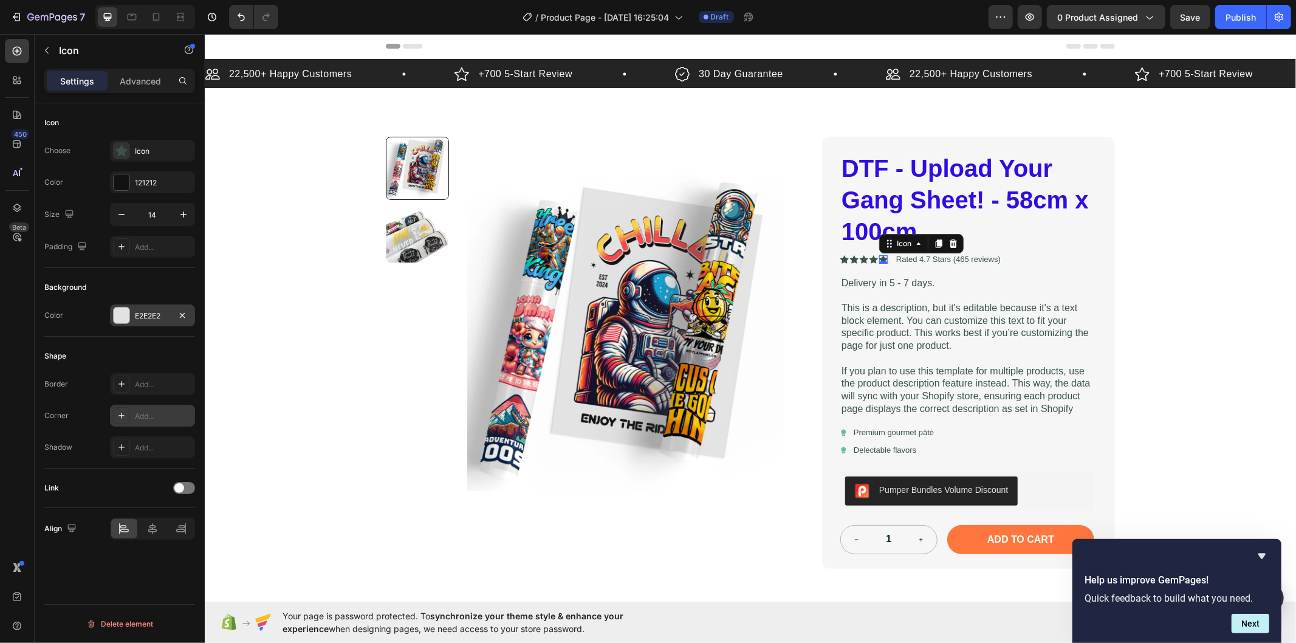
click at [160, 308] on div "E2E2E2" at bounding box center [152, 316] width 85 height 22
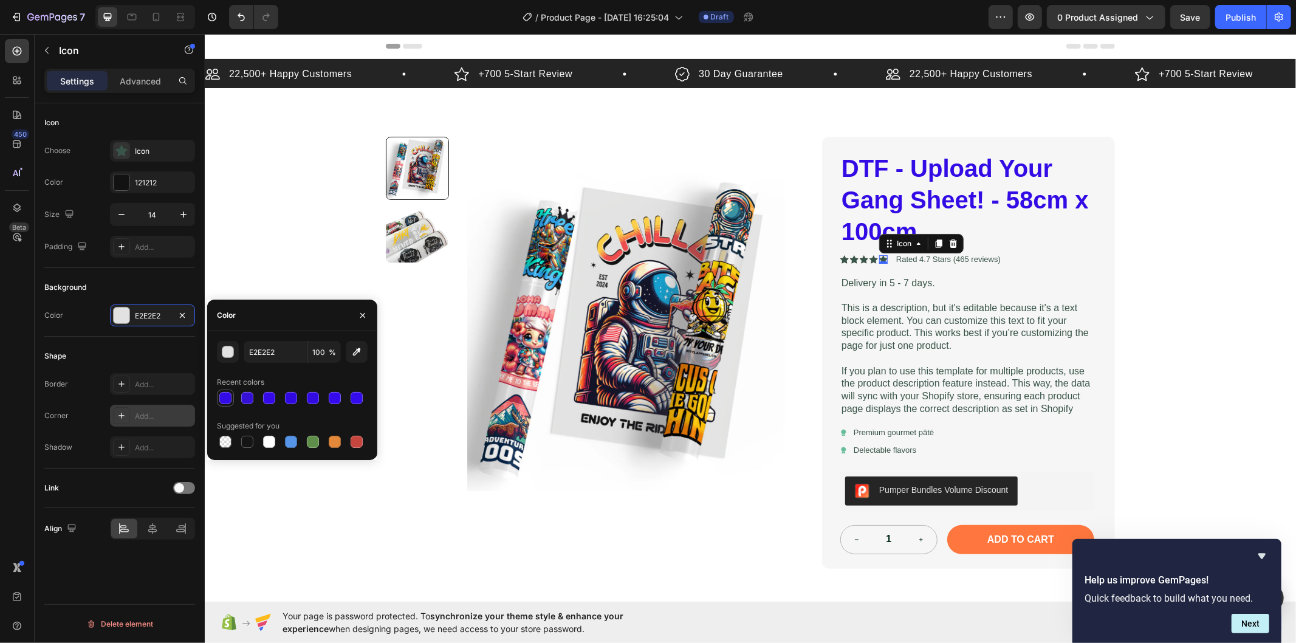
click at [226, 401] on div at bounding box center [225, 398] width 12 height 12
click at [229, 439] on div at bounding box center [225, 442] width 12 height 12
type input "000000"
type input "0"
click at [129, 413] on div at bounding box center [121, 415] width 17 height 17
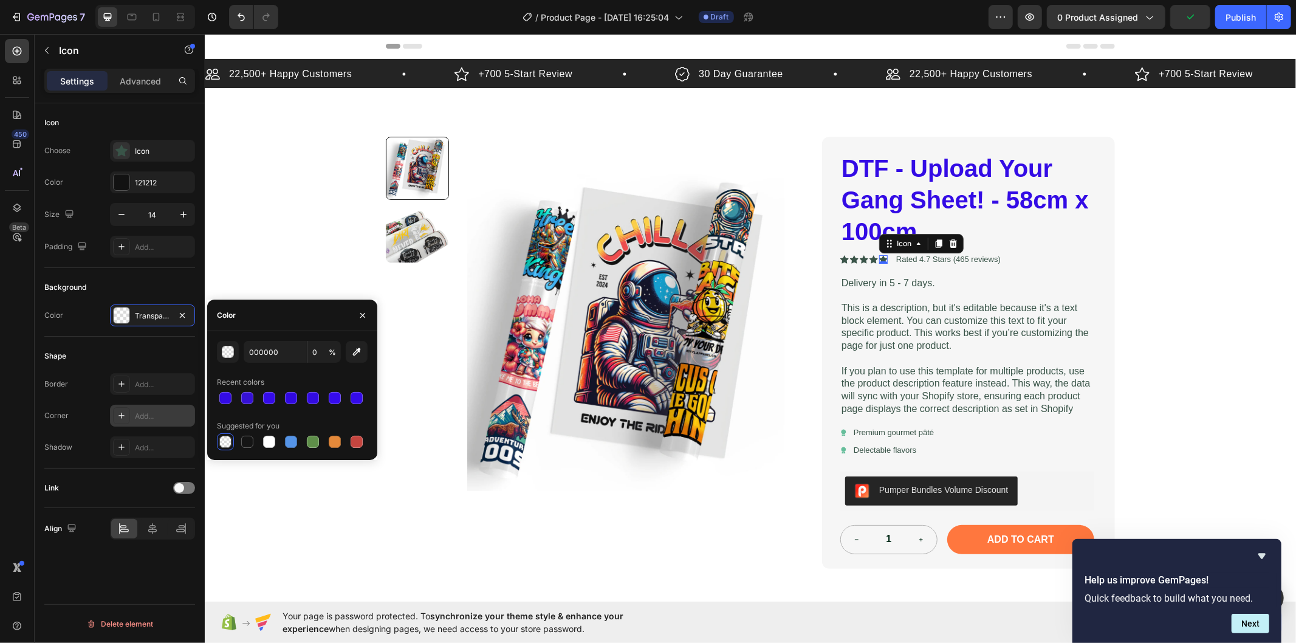
type input "8"
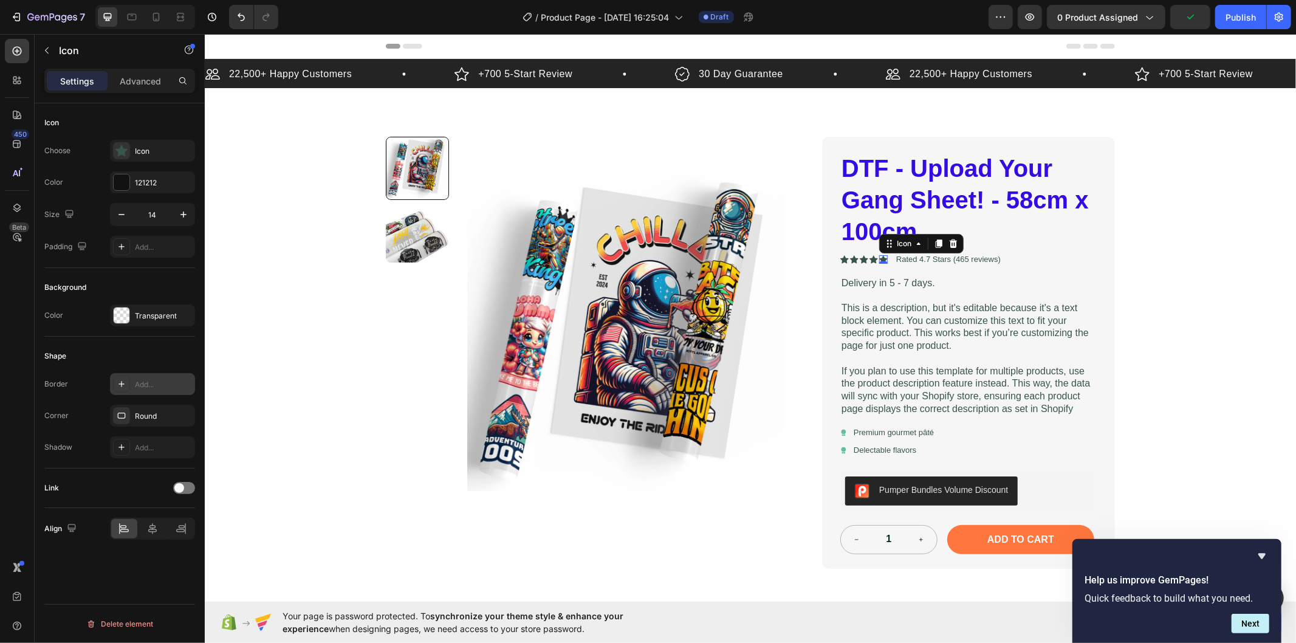
click at [142, 389] on div "Add..." at bounding box center [163, 384] width 57 height 11
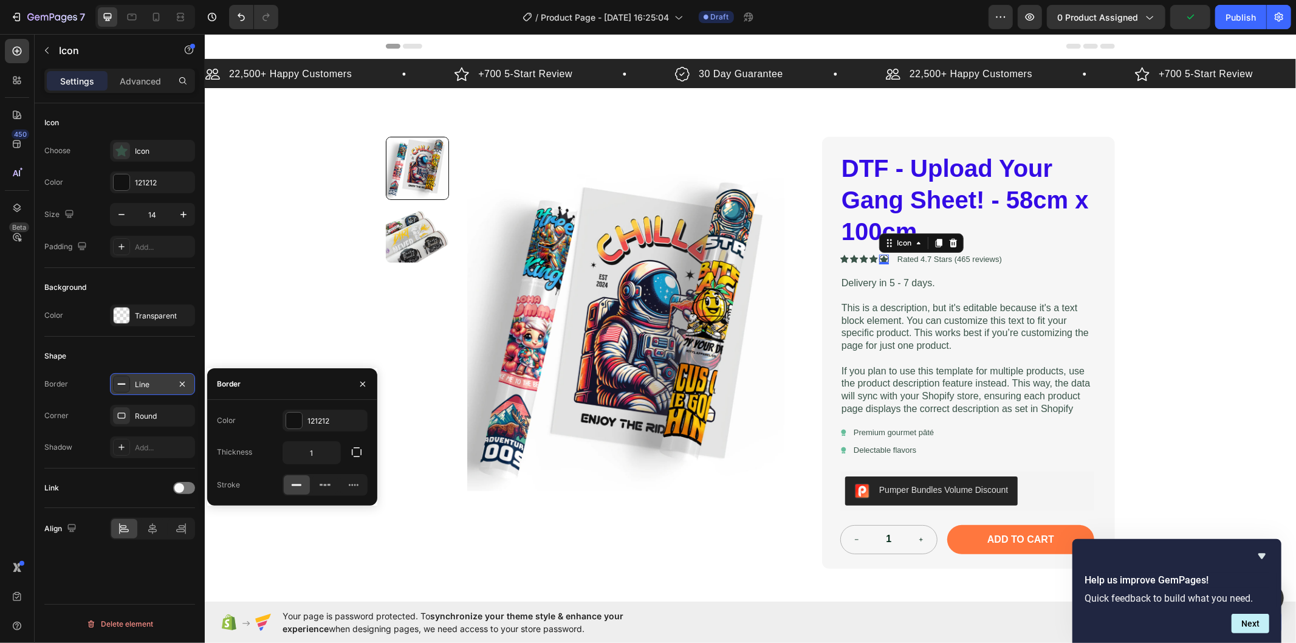
click at [142, 389] on div "Line" at bounding box center [152, 384] width 35 height 11
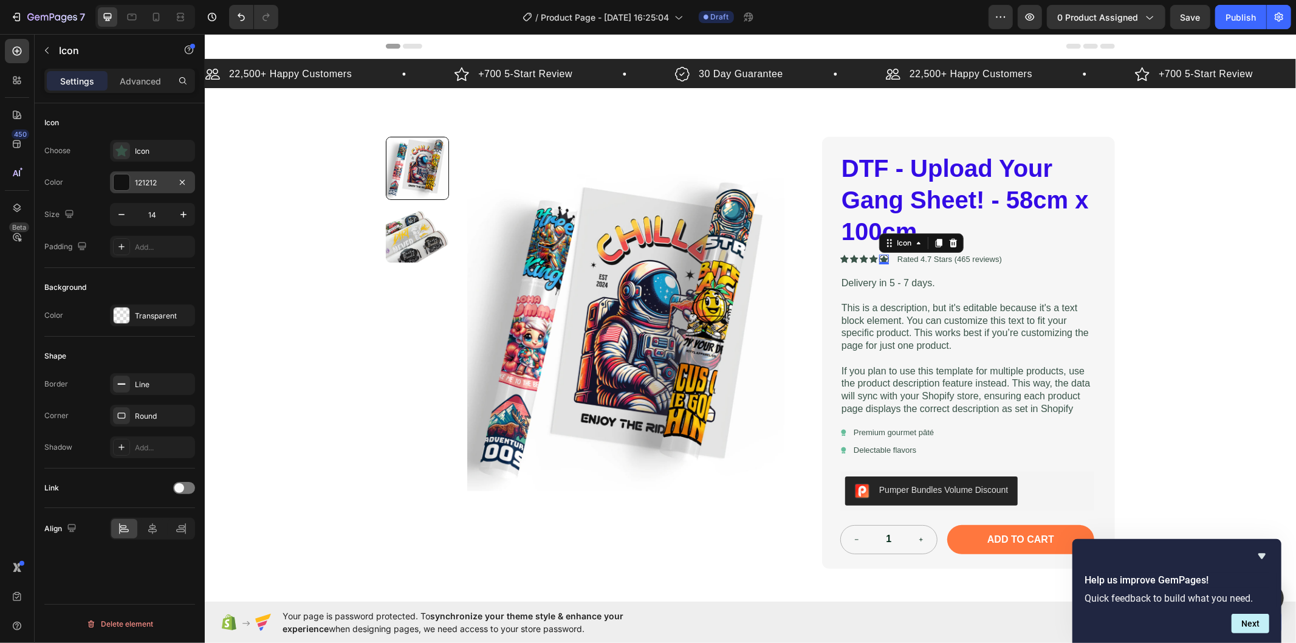
click at [139, 176] on div "121212" at bounding box center [152, 182] width 85 height 22
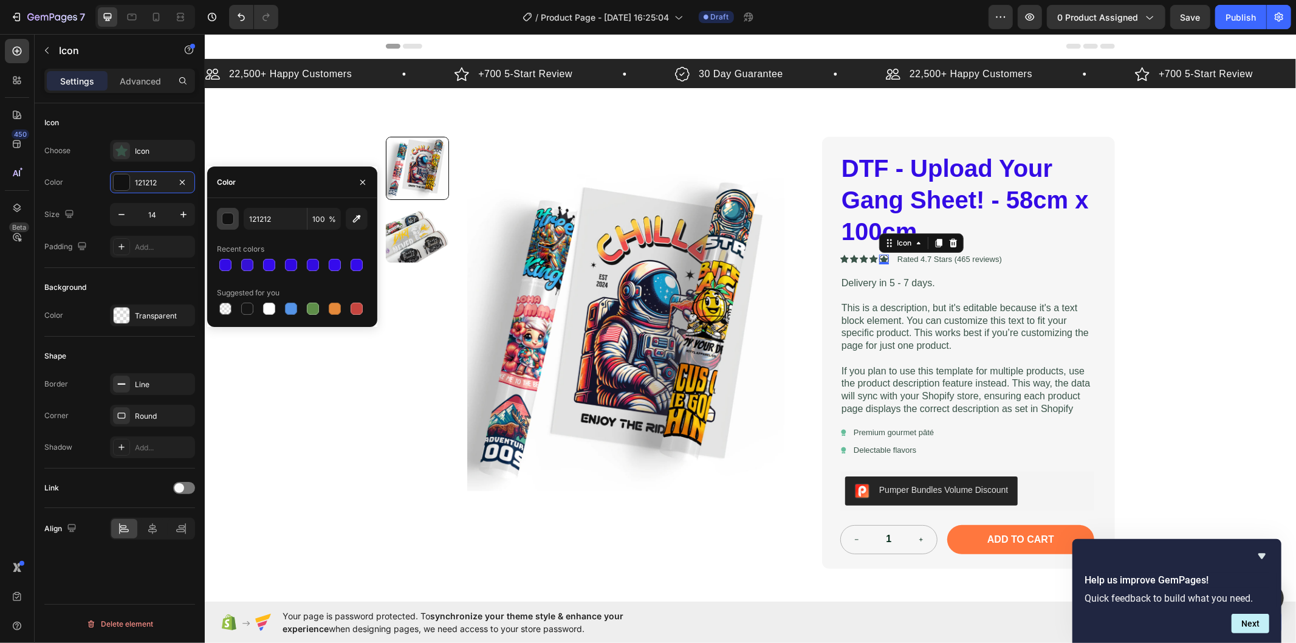
click at [225, 219] on div "button" at bounding box center [228, 219] width 12 height 12
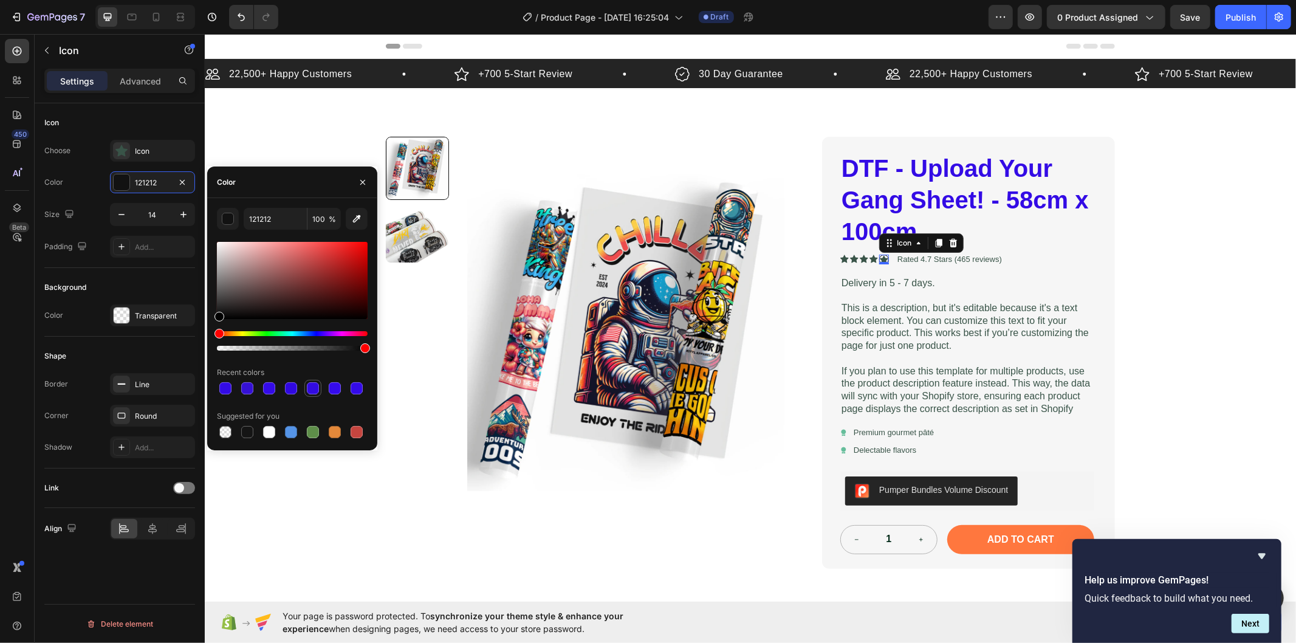
click at [307, 385] on div at bounding box center [313, 388] width 12 height 12
type input "320BE0"
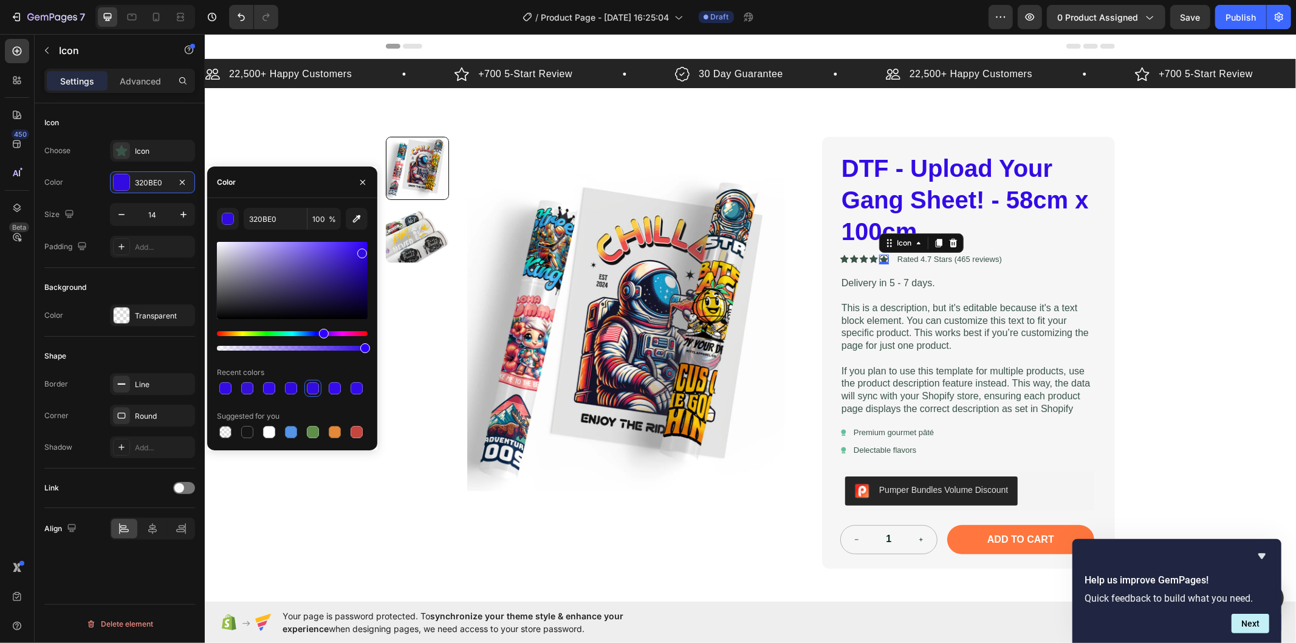
click at [308, 382] on div at bounding box center [313, 388] width 12 height 12
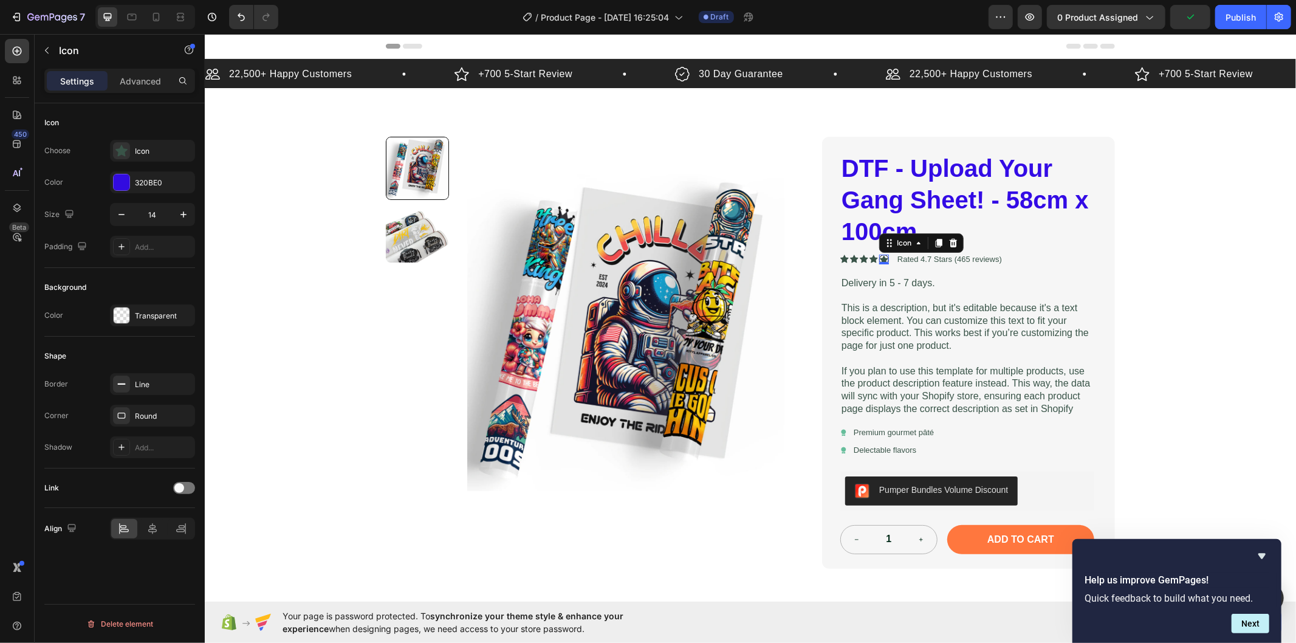
click at [75, 175] on div "Color 320BE0" at bounding box center [119, 182] width 151 height 22
click at [1166, 182] on div "22,500+ Happy Customers Item List +700 5-Start Review Item List 30 Day Guarante…" at bounding box center [750, 377] width 1092 height 639
click at [879, 260] on div "Icon" at bounding box center [884, 259] width 10 height 10
click at [122, 174] on div at bounding box center [122, 182] width 16 height 16
click at [122, 208] on icon "button" at bounding box center [121, 214] width 12 height 12
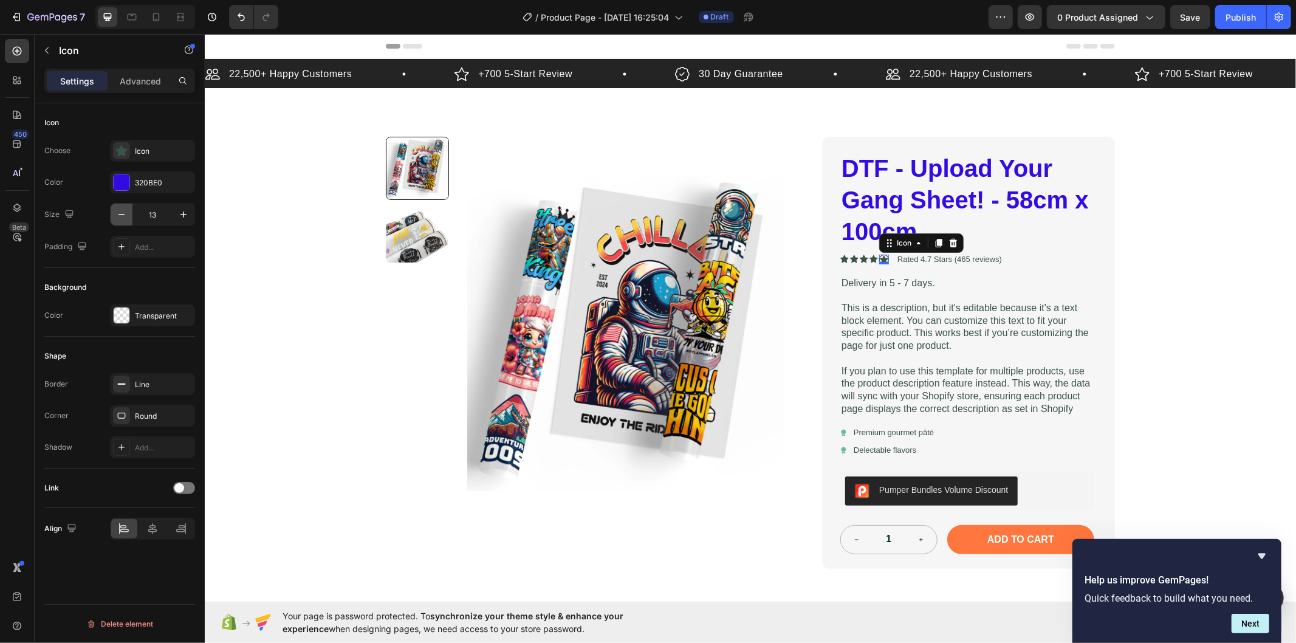
click at [122, 208] on icon "button" at bounding box center [121, 214] width 12 height 12
click at [190, 213] on button "button" at bounding box center [184, 215] width 22 height 22
type input "14"
click at [323, 249] on div "22,500+ Happy Customers Item List +700 5-Start Review Item List 30 Day Guarante…" at bounding box center [750, 377] width 1092 height 639
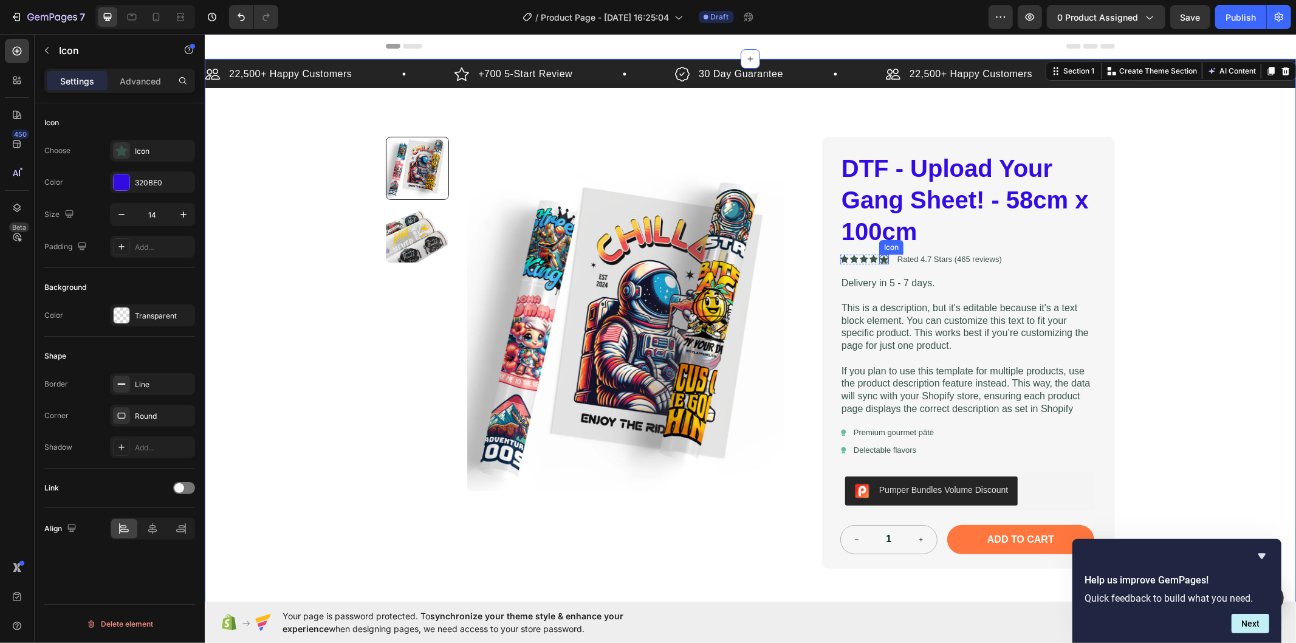
click at [881, 262] on div "Icon" at bounding box center [884, 259] width 10 height 10
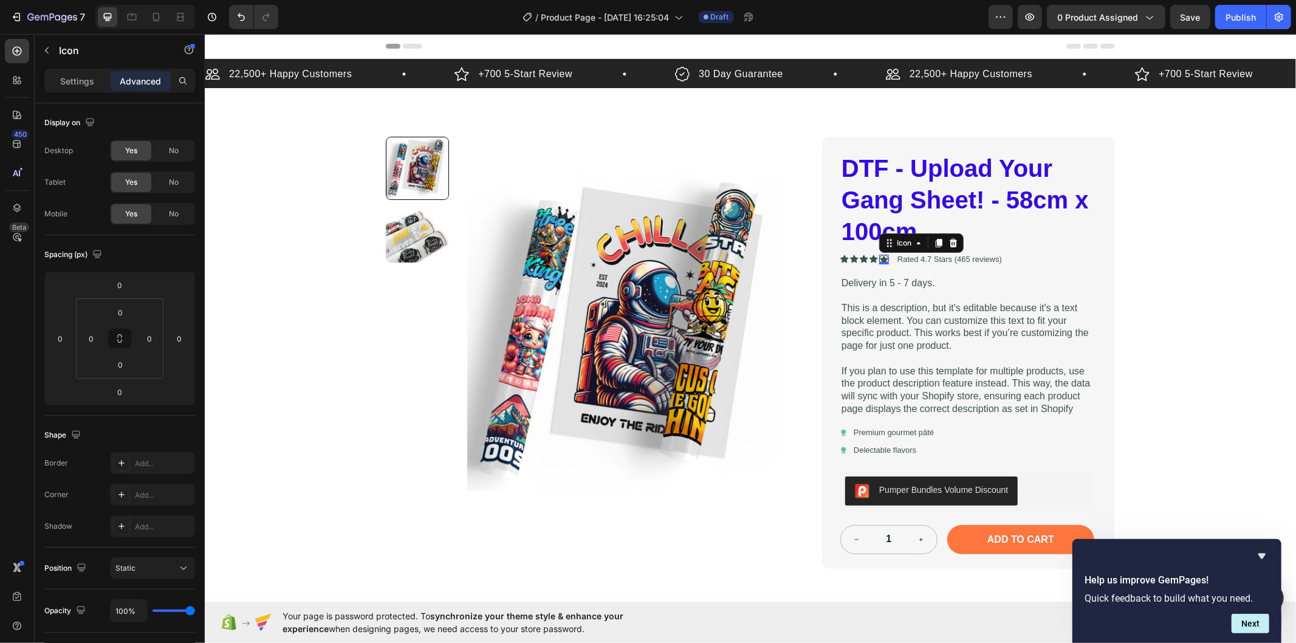
click at [880, 256] on icon at bounding box center [884, 259] width 9 height 8
click at [60, 52] on p "Icon" at bounding box center [110, 50] width 103 height 15
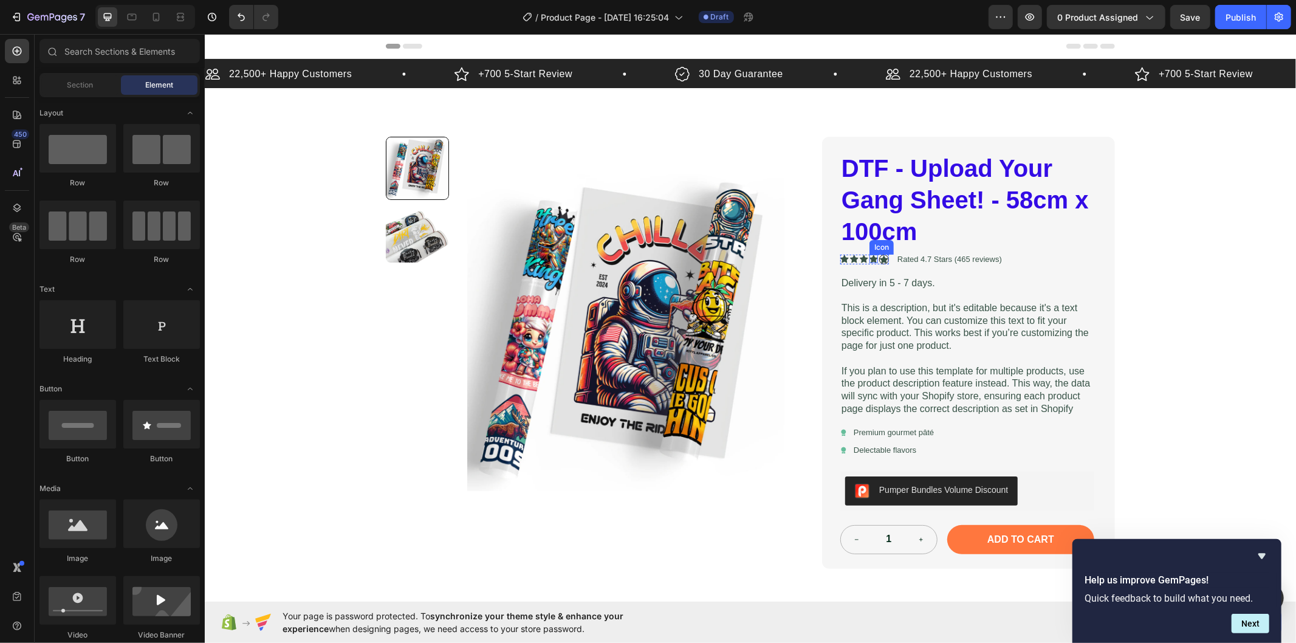
click at [869, 258] on icon at bounding box center [873, 259] width 9 height 8
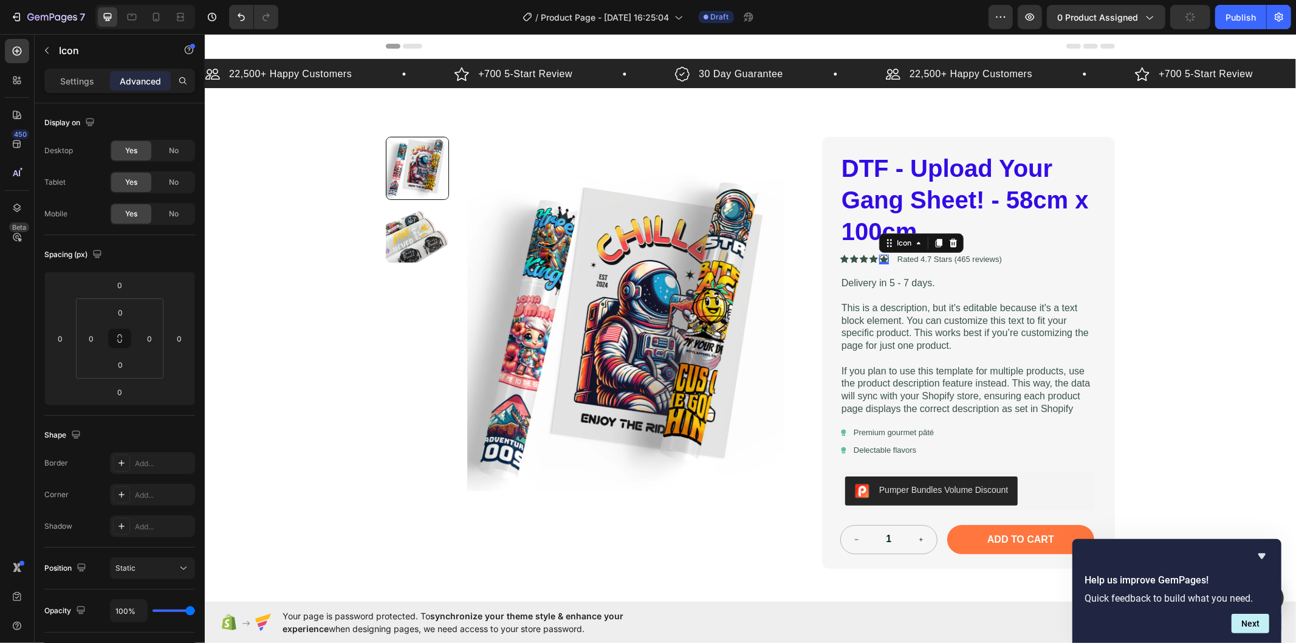
click at [880, 257] on icon at bounding box center [884, 259] width 9 height 9
click at [880, 260] on icon at bounding box center [884, 259] width 9 height 8
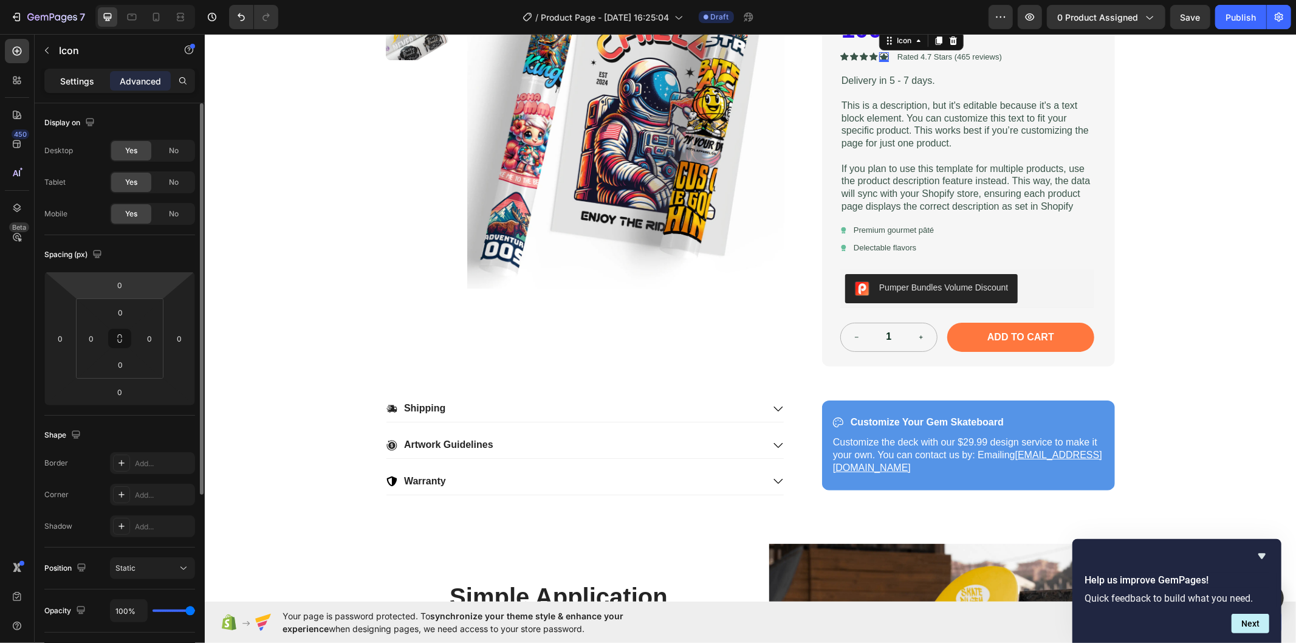
click at [85, 88] on div "Settings" at bounding box center [77, 80] width 61 height 19
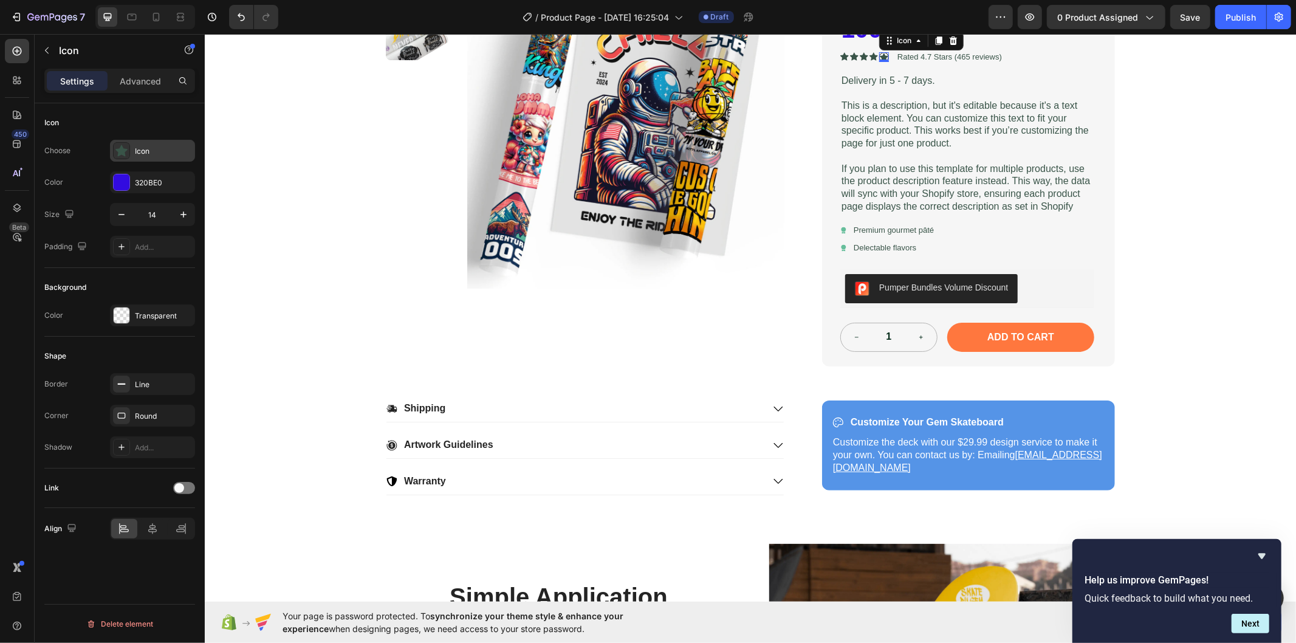
click at [144, 148] on div "Icon" at bounding box center [163, 151] width 57 height 11
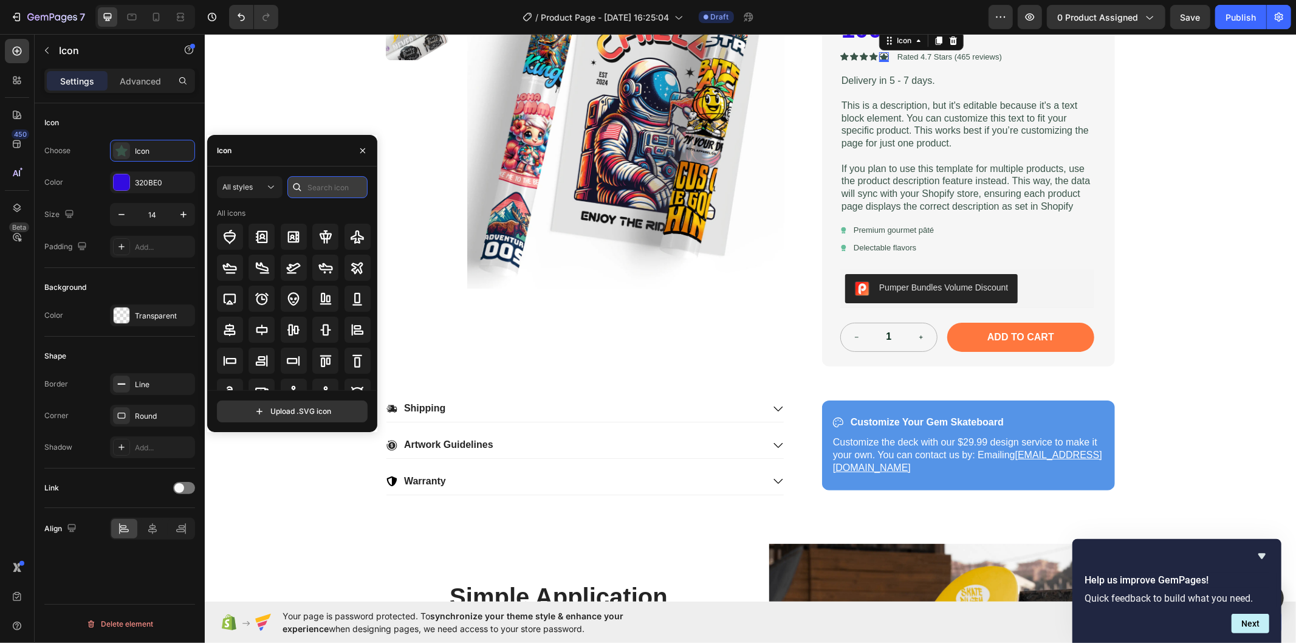
click at [343, 185] on input "text" at bounding box center [327, 187] width 80 height 22
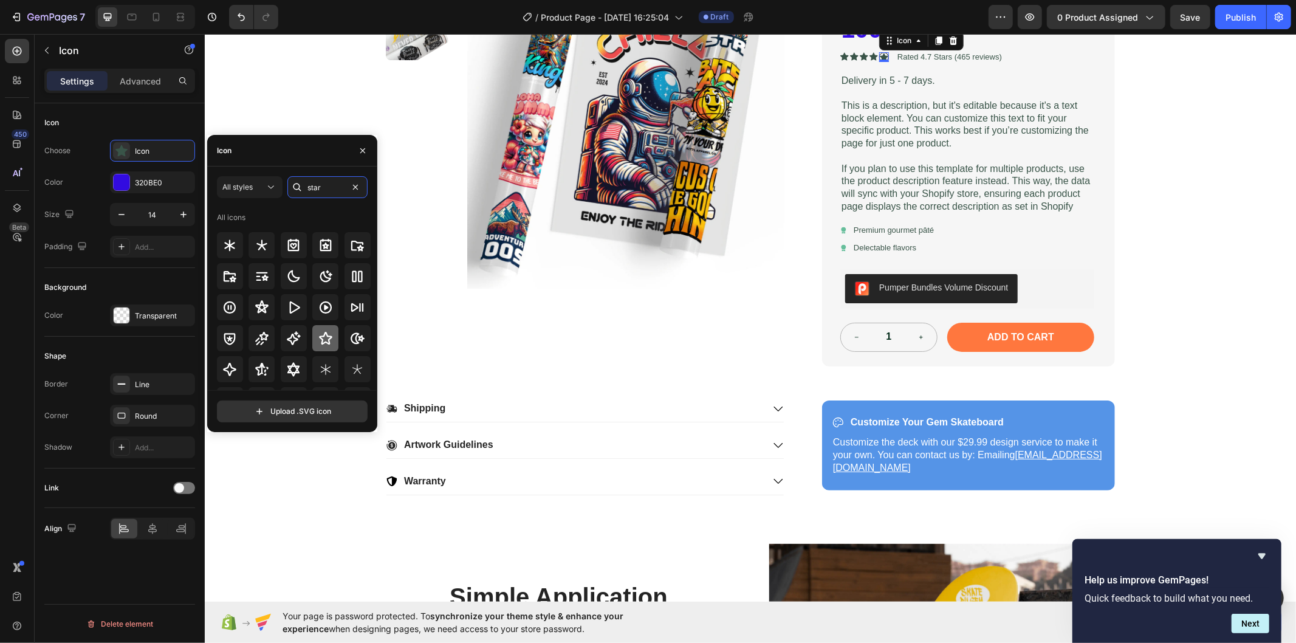
type input "star"
click at [327, 333] on icon at bounding box center [325, 338] width 15 height 15
click at [247, 190] on span "All styles" at bounding box center [237, 186] width 30 height 9
click at [233, 312] on p "Filled" at bounding box center [237, 309] width 69 height 12
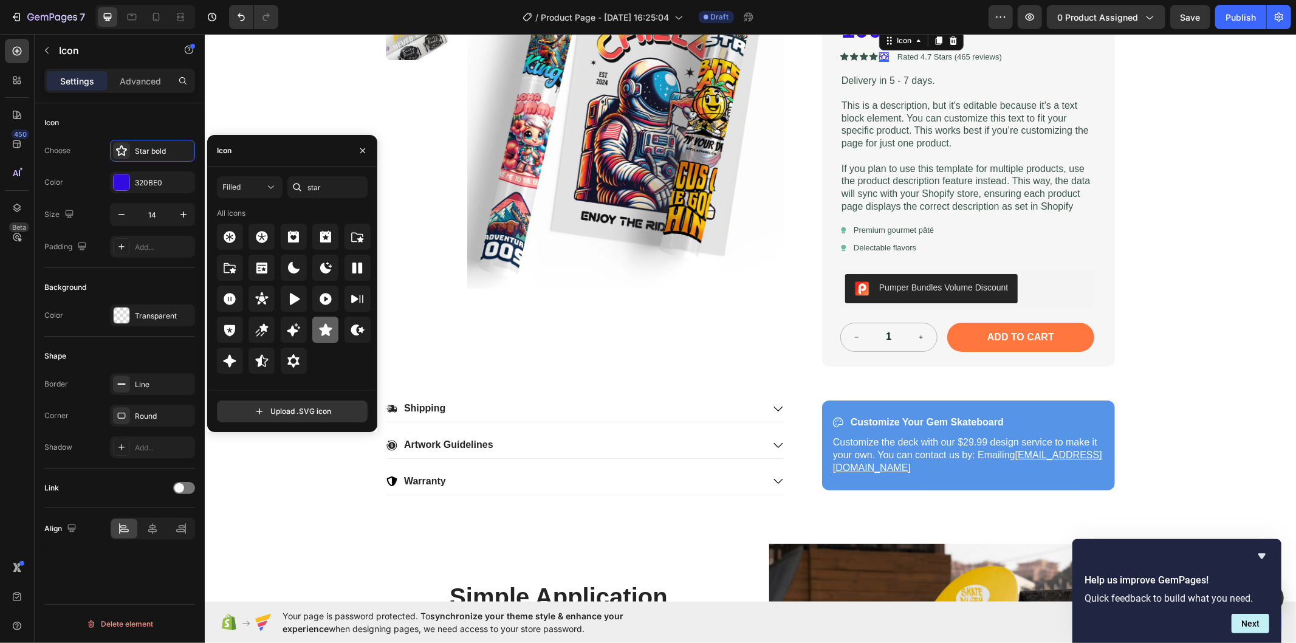
click at [320, 330] on icon at bounding box center [325, 330] width 15 height 15
click at [147, 125] on div "Icon" at bounding box center [119, 122] width 151 height 19
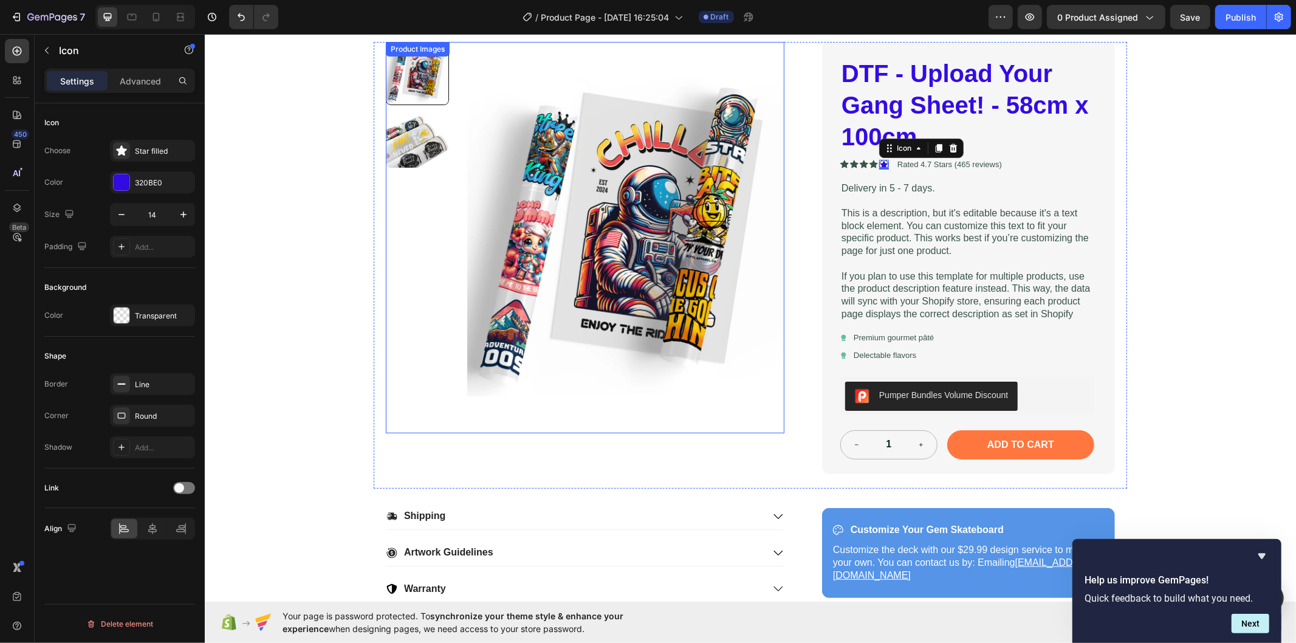
scroll to position [67, 0]
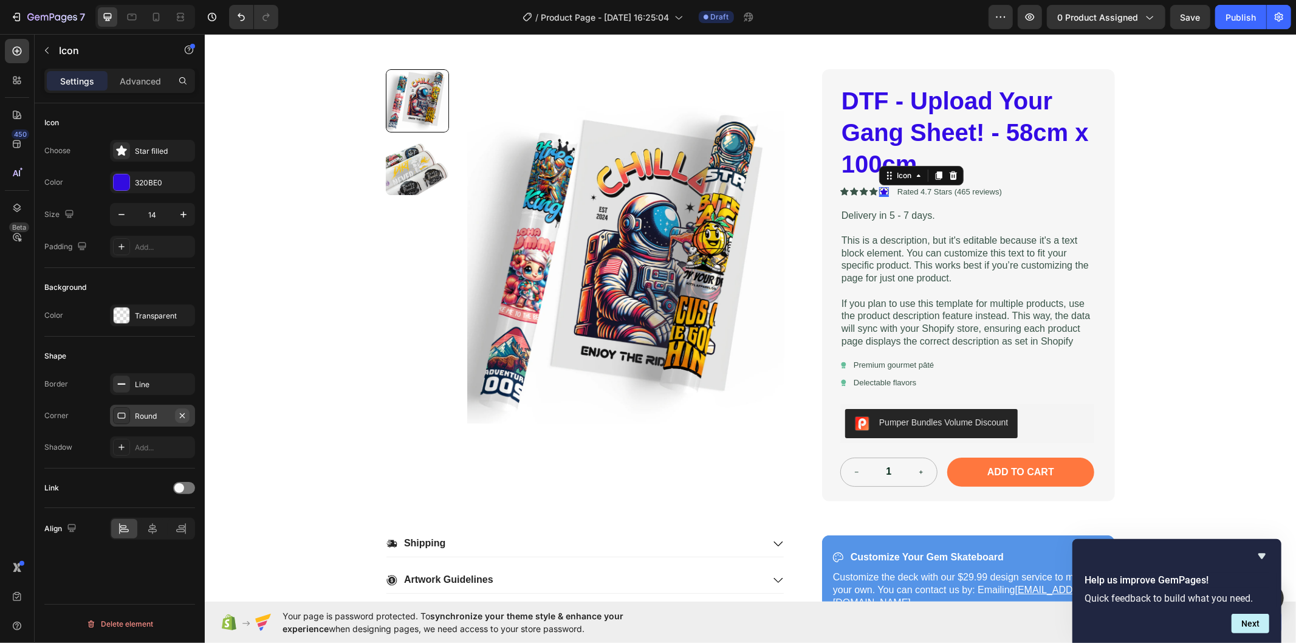
click at [184, 415] on icon "button" at bounding box center [182, 416] width 10 height 10
click at [181, 384] on icon "button" at bounding box center [182, 383] width 5 height 5
click at [178, 337] on div "Shape Border Add... Corner Add... Shadow Add..." at bounding box center [119, 403] width 151 height 132
click at [300, 364] on div "22,500+ Happy Customers Item List +700 5-Start Review Item List 30 Day Guarante…" at bounding box center [750, 310] width 1092 height 639
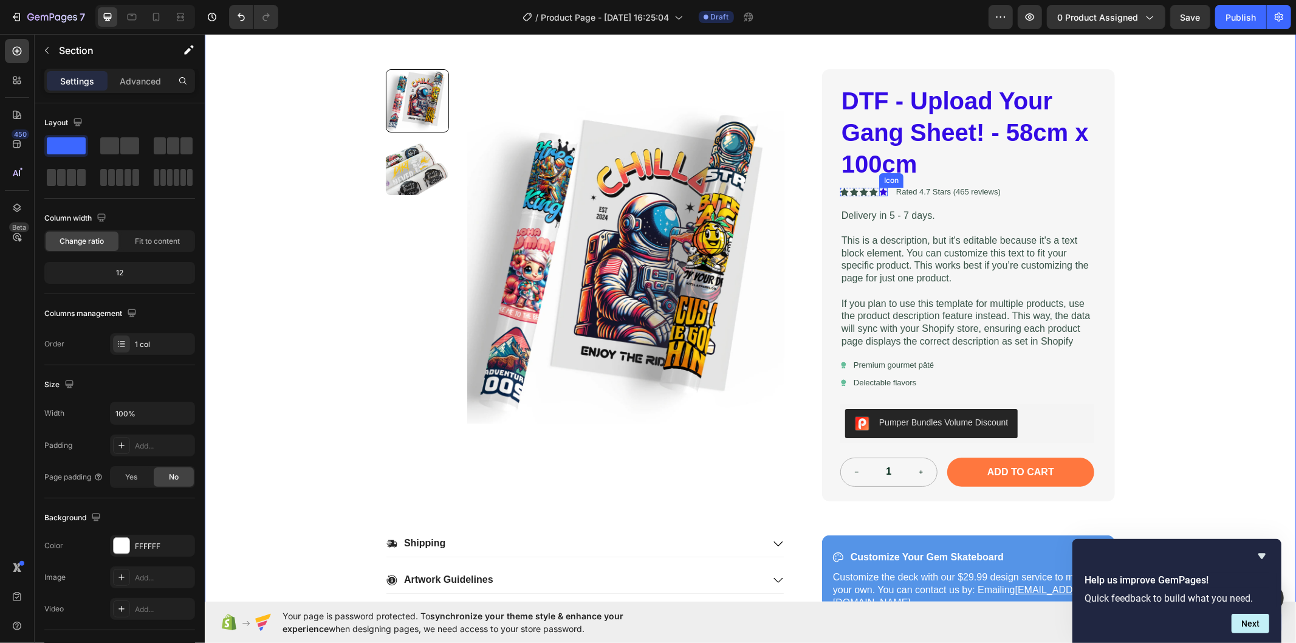
click at [880, 191] on icon at bounding box center [883, 191] width 7 height 7
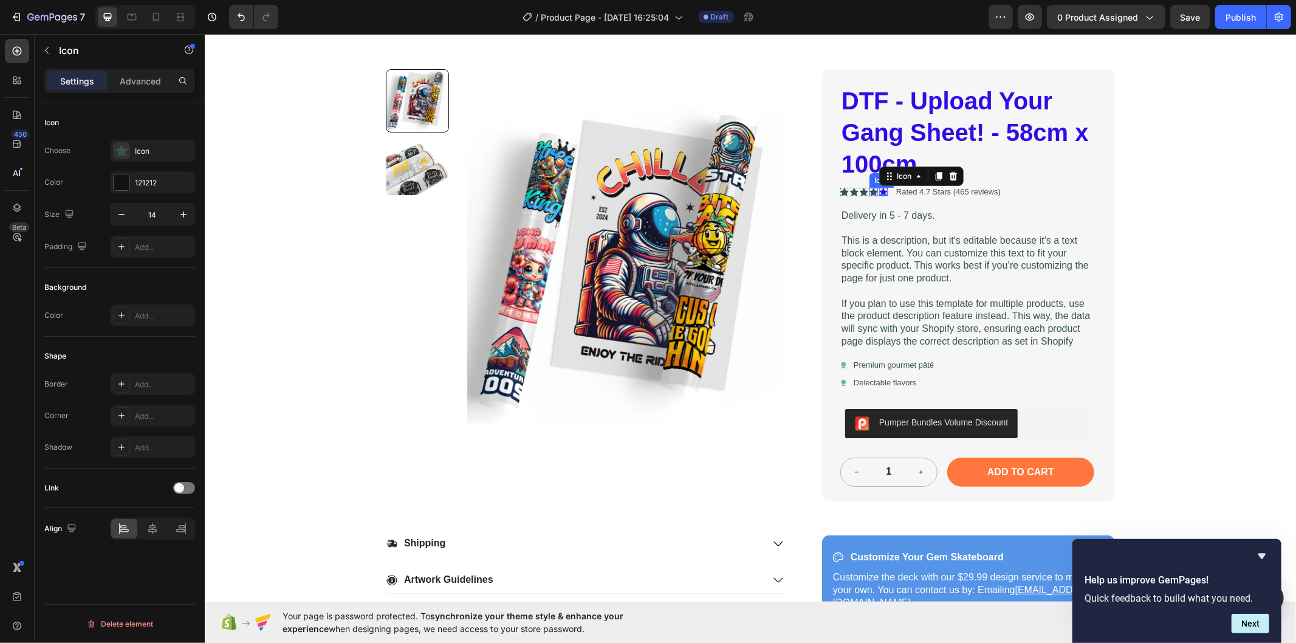
click at [869, 188] on icon at bounding box center [873, 191] width 9 height 9
click at [126, 148] on icon at bounding box center [121, 151] width 12 height 12
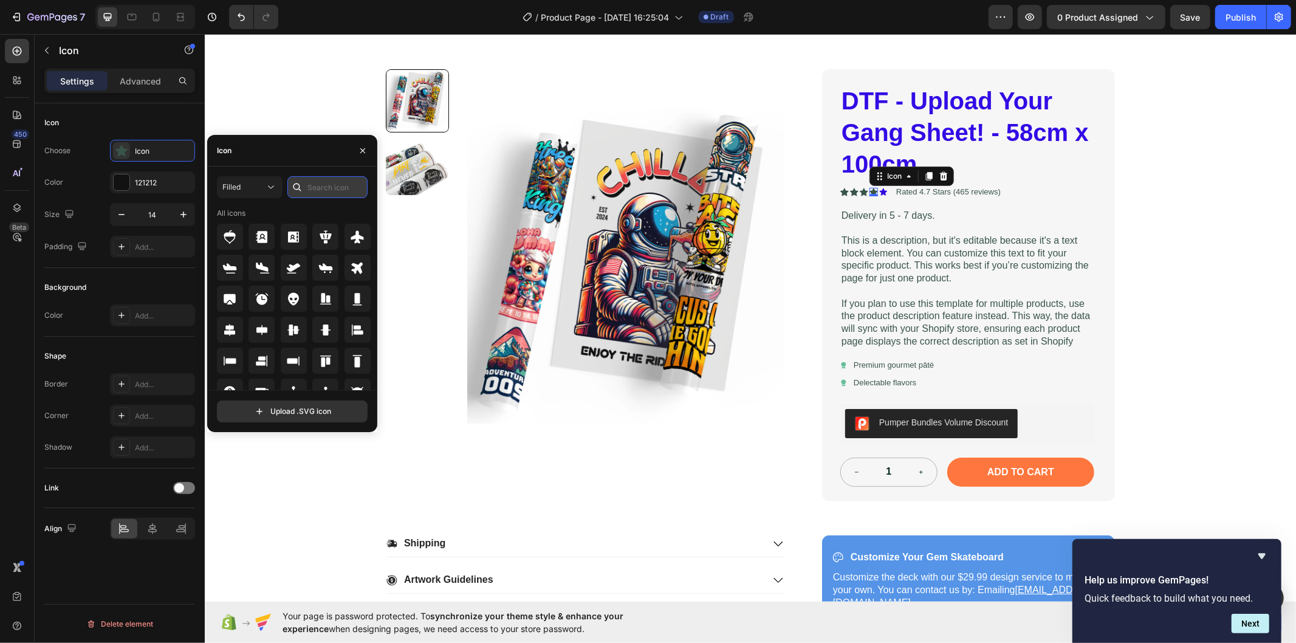
click at [320, 183] on input "text" at bounding box center [327, 187] width 80 height 22
type input "star"
click at [314, 329] on div at bounding box center [325, 330] width 26 height 26
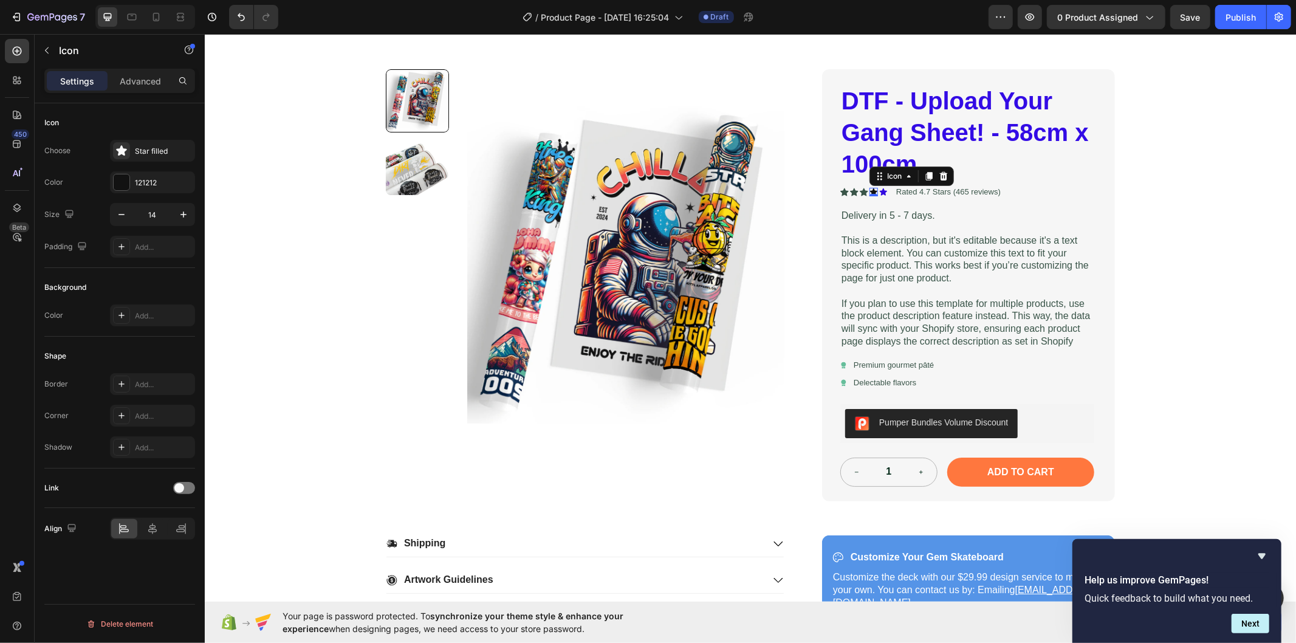
click at [80, 179] on div "Color 121212" at bounding box center [119, 182] width 151 height 22
click at [80, 178] on div "Color 121212" at bounding box center [119, 182] width 151 height 22
click at [880, 190] on icon at bounding box center [883, 191] width 7 height 7
click at [937, 176] on icon at bounding box center [938, 176] width 7 height 9
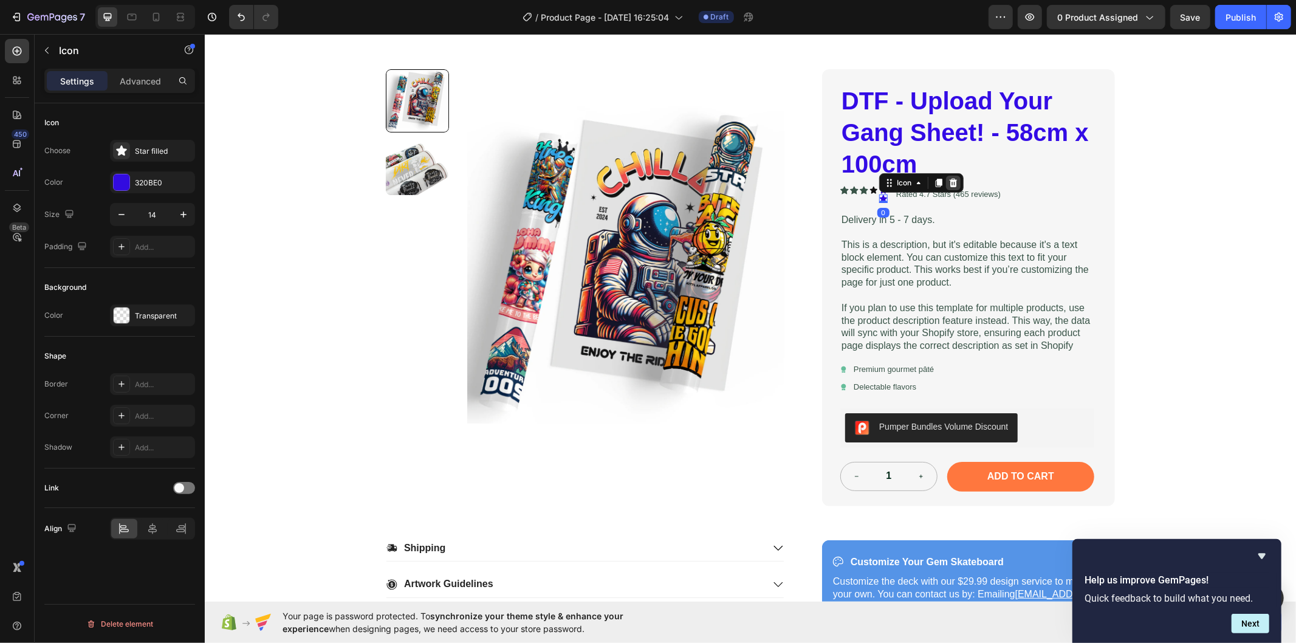
click at [950, 183] on icon at bounding box center [953, 182] width 8 height 9
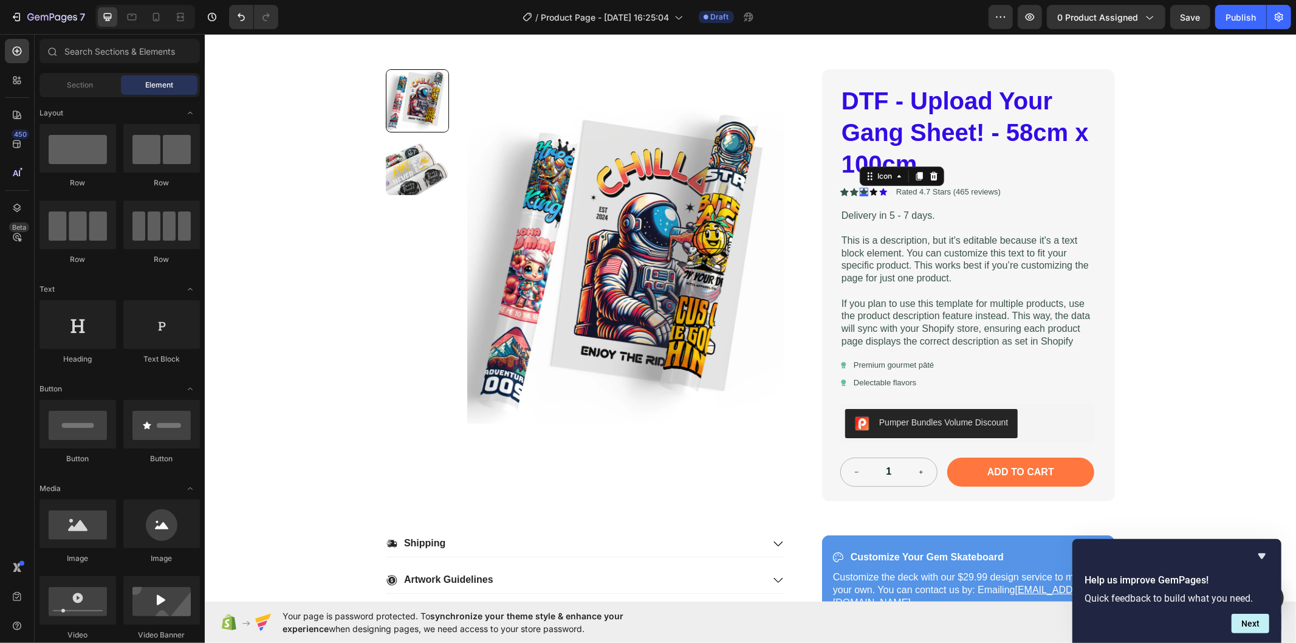
click at [859, 191] on div "Icon 0" at bounding box center [863, 191] width 9 height 9
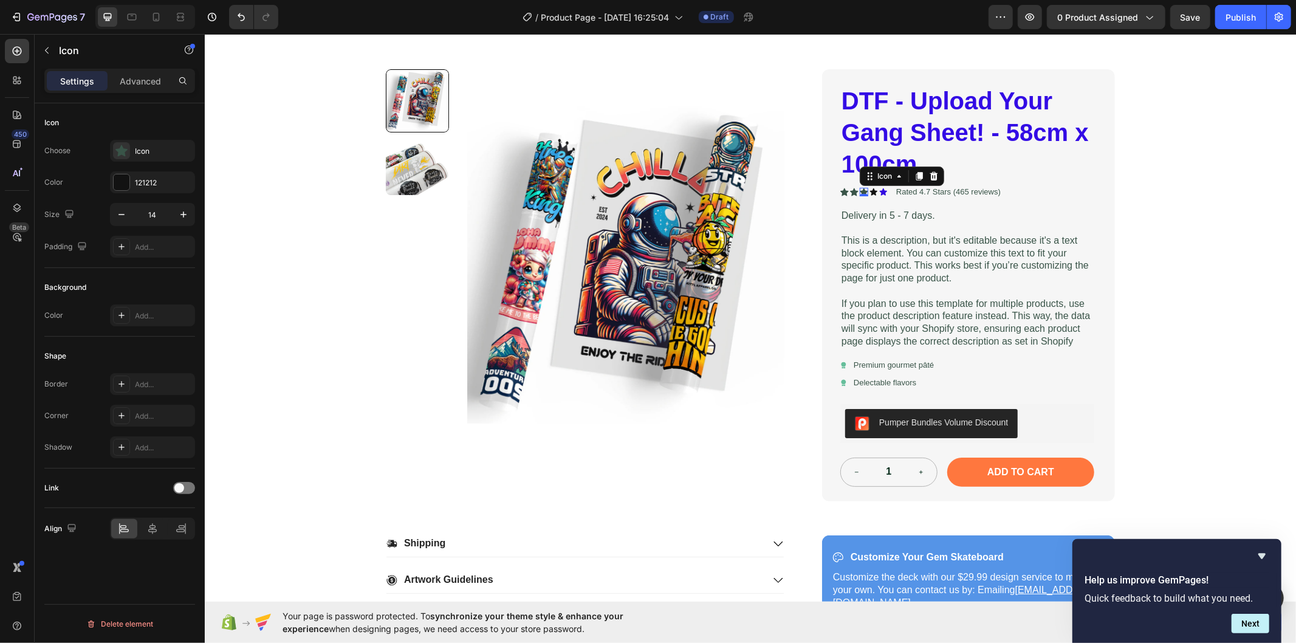
click at [156, 137] on div "Icon Choose Icon Color 121212 Size 14 Padding Add..." at bounding box center [119, 185] width 151 height 165
click at [153, 149] on div "Icon" at bounding box center [163, 151] width 57 height 11
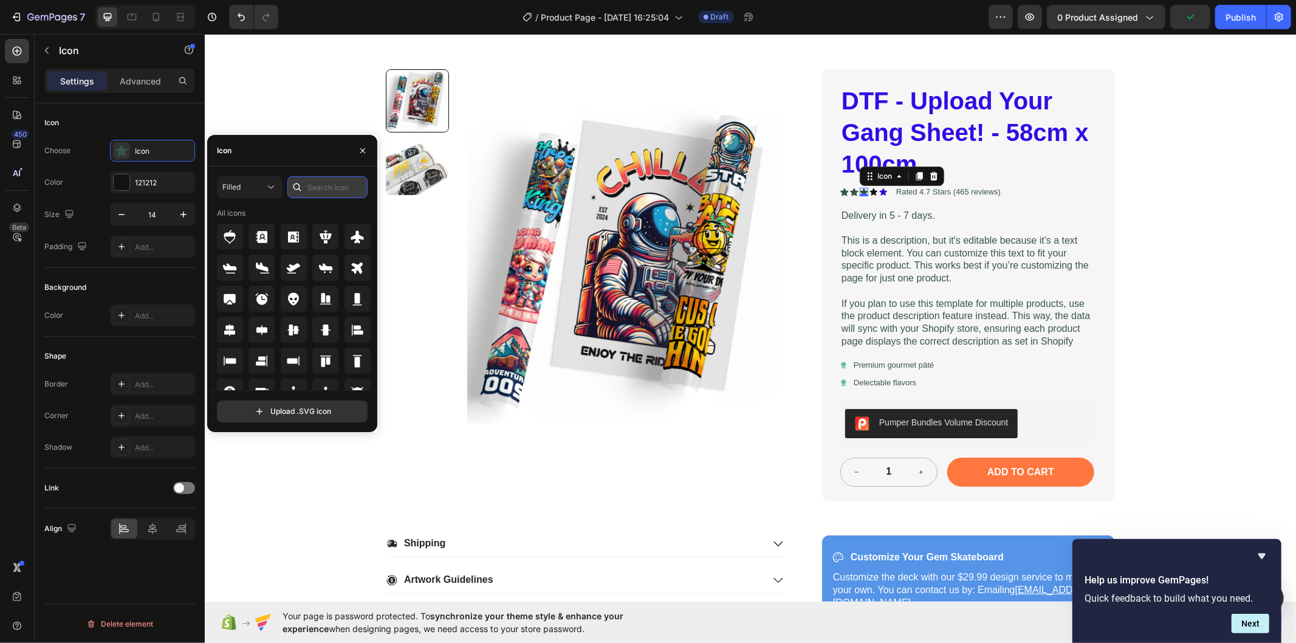
click at [323, 190] on input "text" at bounding box center [327, 187] width 80 height 22
type input "star"
click at [325, 207] on div "Filled star All icons" at bounding box center [292, 283] width 151 height 214
click at [335, 321] on div at bounding box center [325, 330] width 26 height 26
click at [319, 186] on input "star" at bounding box center [327, 187] width 80 height 22
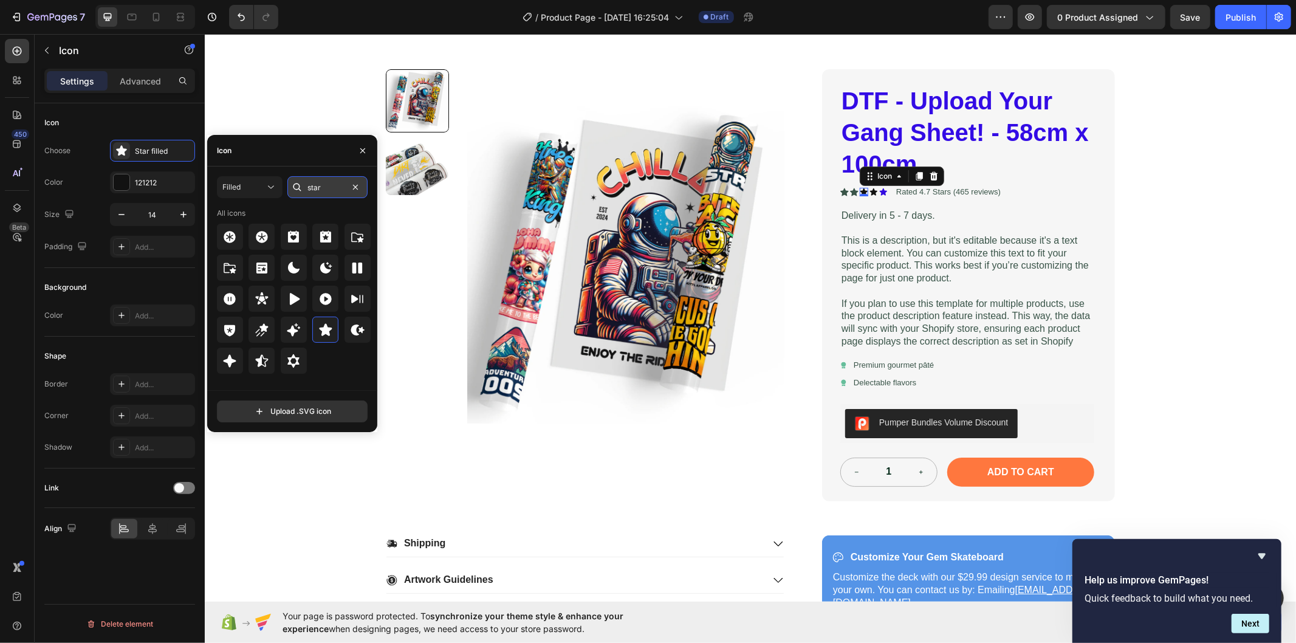
click at [319, 186] on input "star" at bounding box center [327, 187] width 80 height 22
click at [850, 190] on div "Icon 0" at bounding box center [854, 191] width 9 height 9
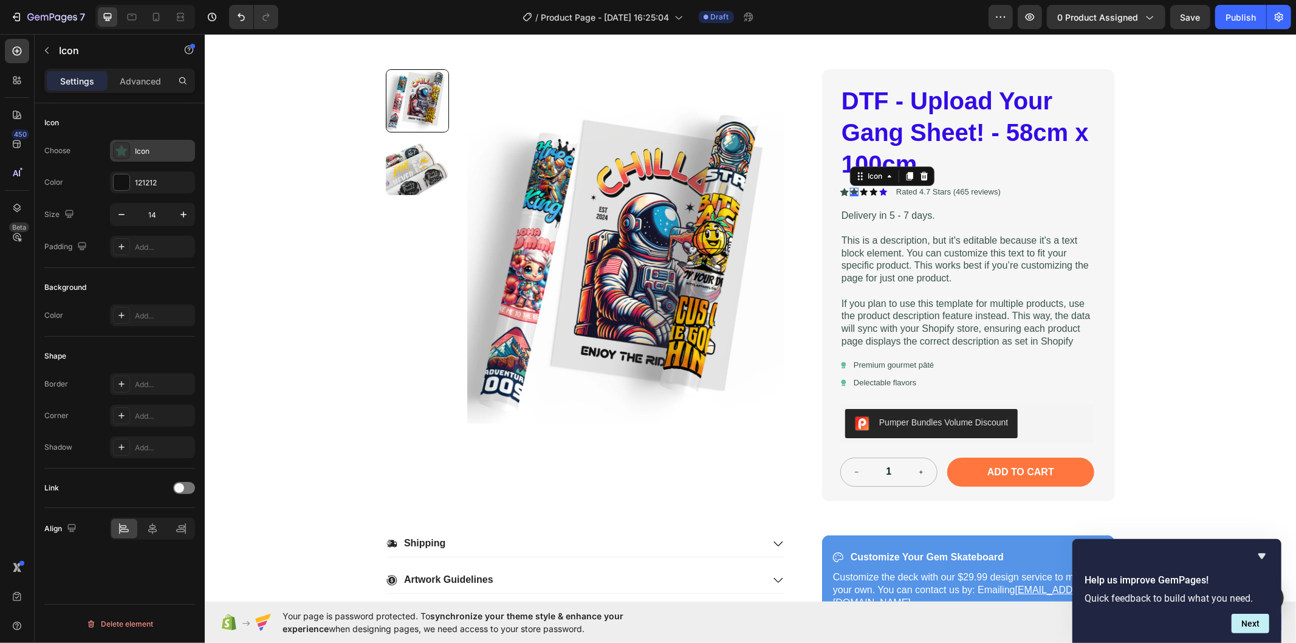
click at [139, 153] on div "Icon" at bounding box center [163, 151] width 57 height 11
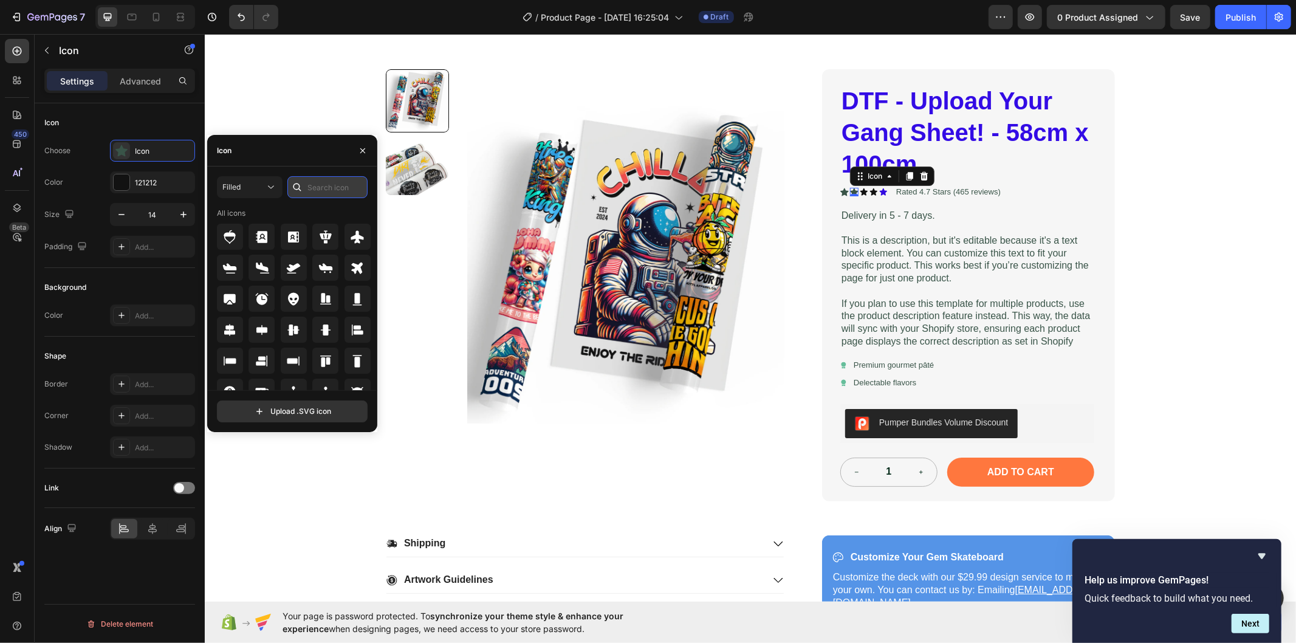
click at [323, 184] on input "text" at bounding box center [327, 187] width 80 height 22
paste input "star"
type input "star"
click at [329, 333] on icon at bounding box center [325, 329] width 13 height 12
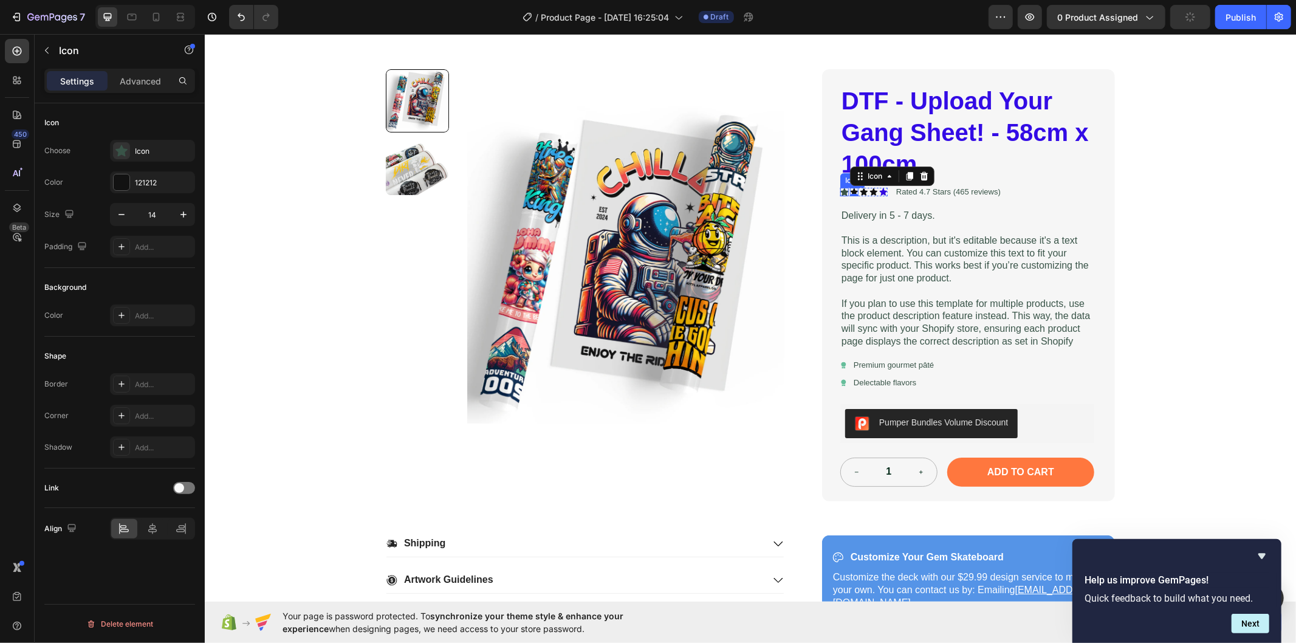
click at [840, 191] on div "Icon" at bounding box center [844, 191] width 9 height 9
click at [150, 171] on div "121212" at bounding box center [152, 182] width 85 height 22
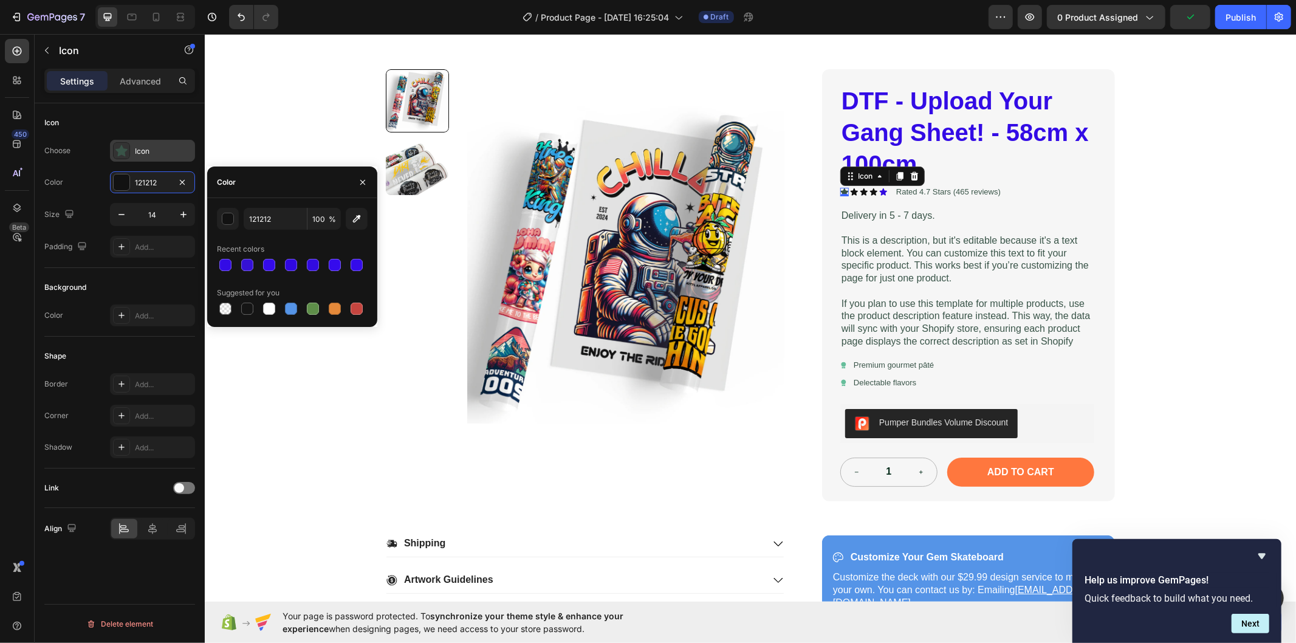
click at [158, 149] on div "Icon" at bounding box center [163, 151] width 57 height 11
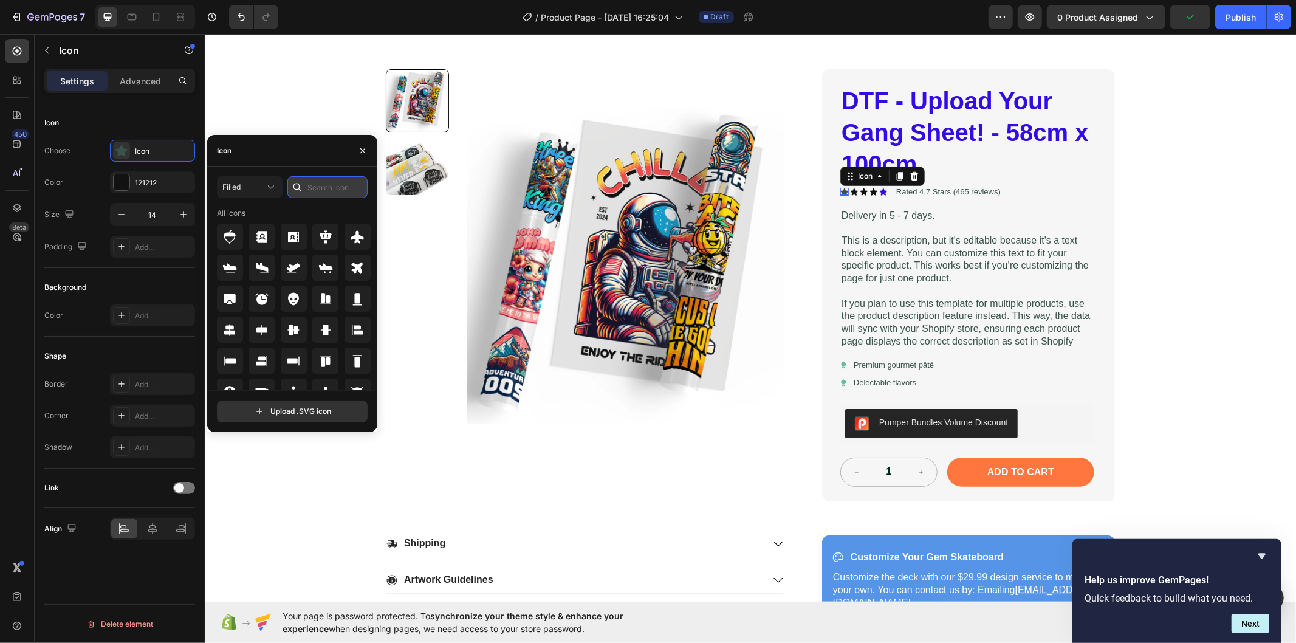
click at [353, 187] on input "text" at bounding box center [327, 187] width 80 height 22
paste input "star"
type input "star"
click at [324, 335] on icon at bounding box center [325, 330] width 15 height 15
